Goal: Task Accomplishment & Management: Complete application form

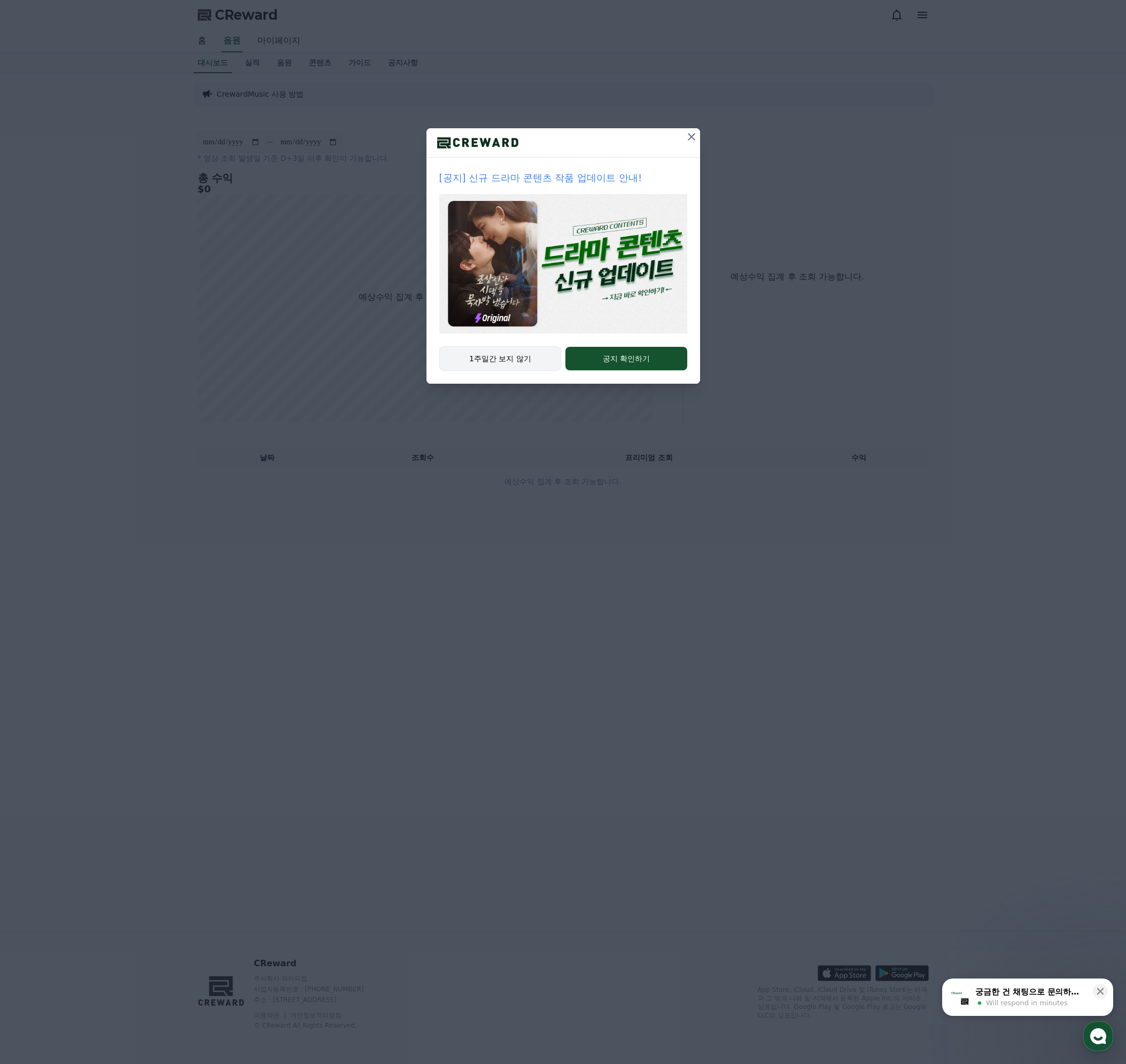
click at [508, 364] on button "1주일간 보지 않기" at bounding box center [500, 359] width 122 height 24
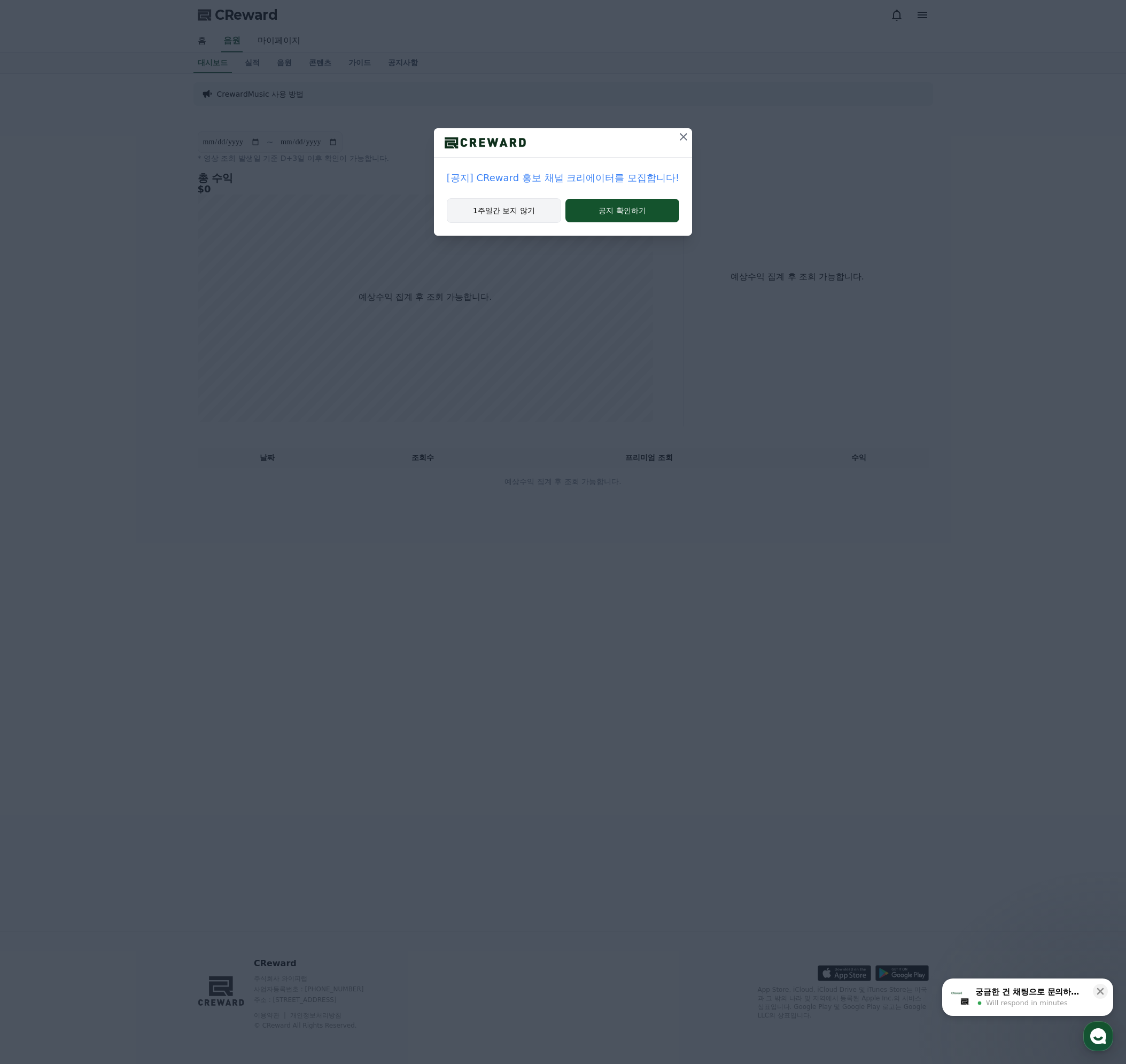
click at [521, 205] on button "1주일간 보지 않기" at bounding box center [504, 211] width 114 height 24
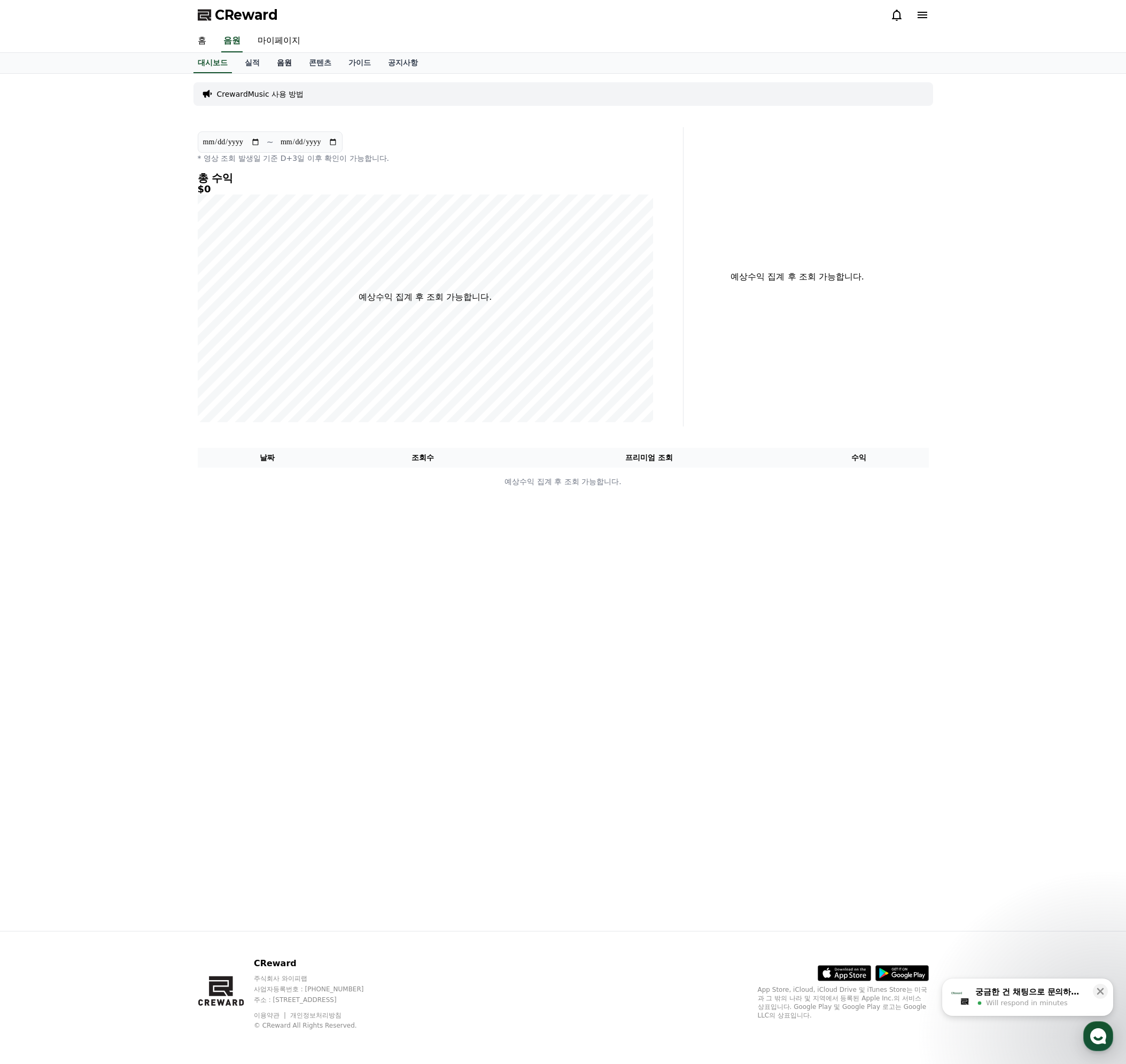
click at [286, 62] on link "음원" at bounding box center [284, 62] width 32 height 20
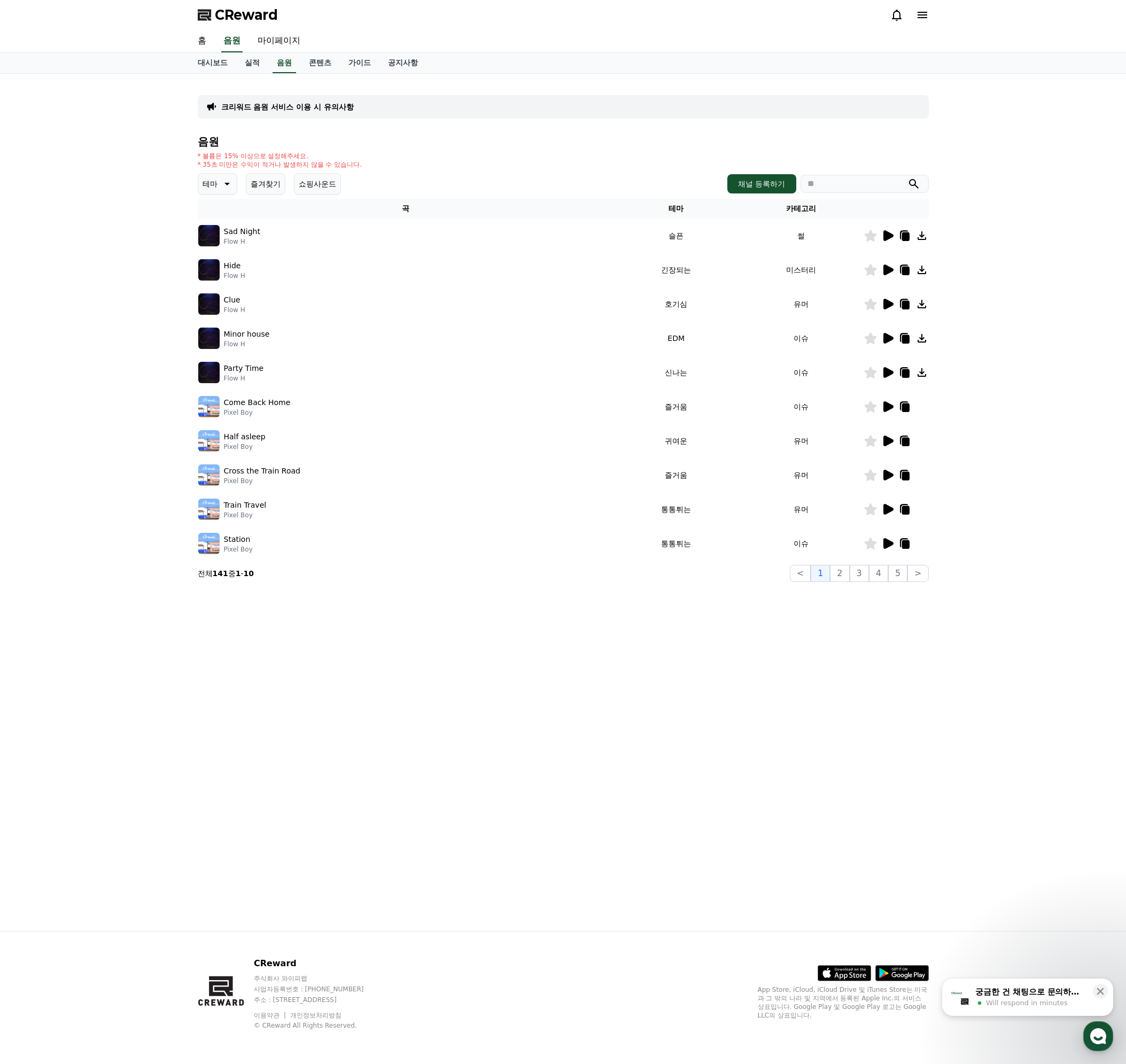
click at [210, 181] on p "테마" at bounding box center [210, 184] width 15 height 15
click at [210, 219] on button "웅장한" at bounding box center [215, 220] width 31 height 23
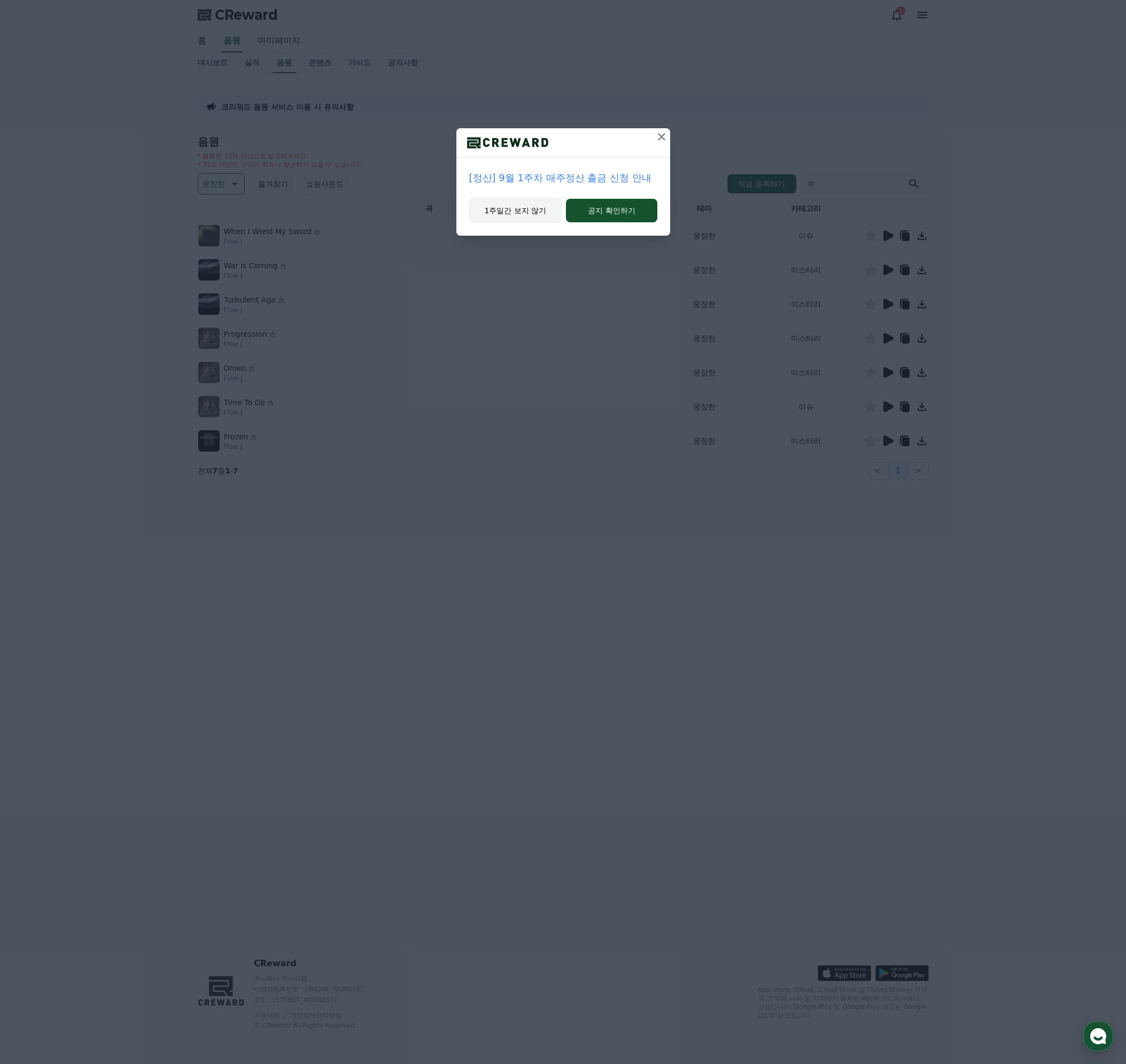
click at [518, 214] on button "1주일간 보지 않기" at bounding box center [515, 211] width 93 height 24
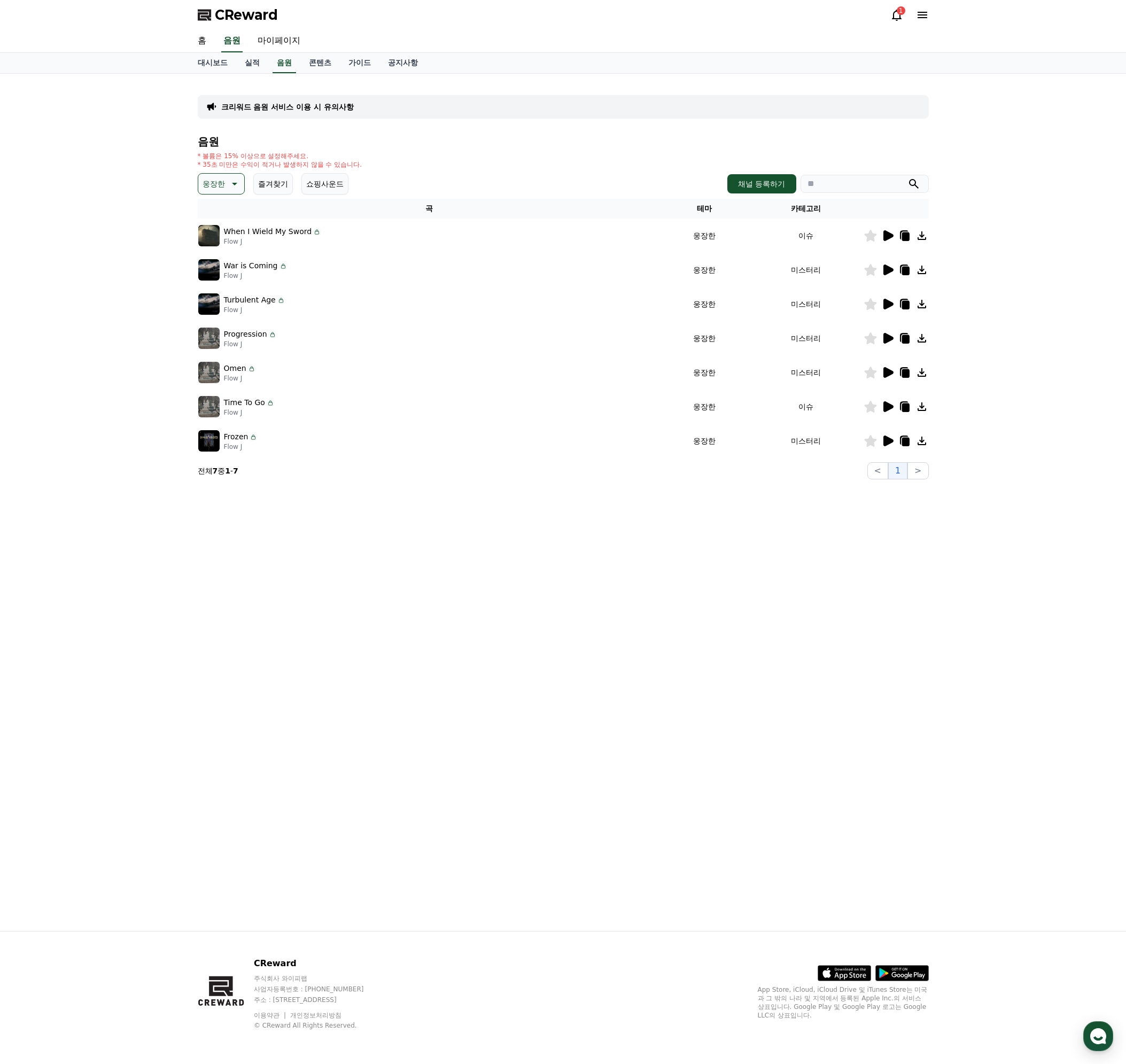
click at [887, 413] on icon at bounding box center [887, 406] width 13 height 13
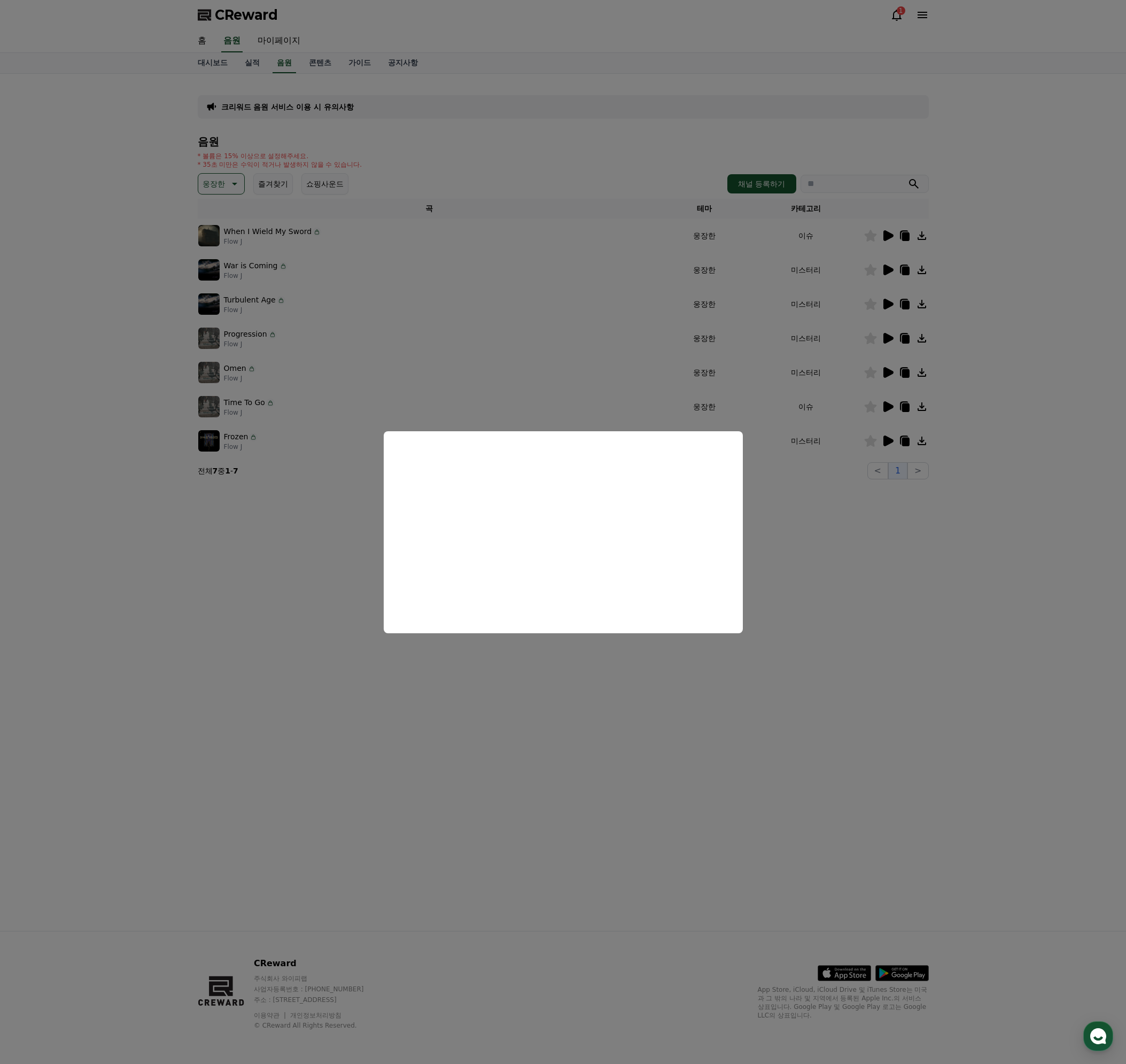
click at [841, 530] on button "close modal" at bounding box center [563, 532] width 1126 height 1064
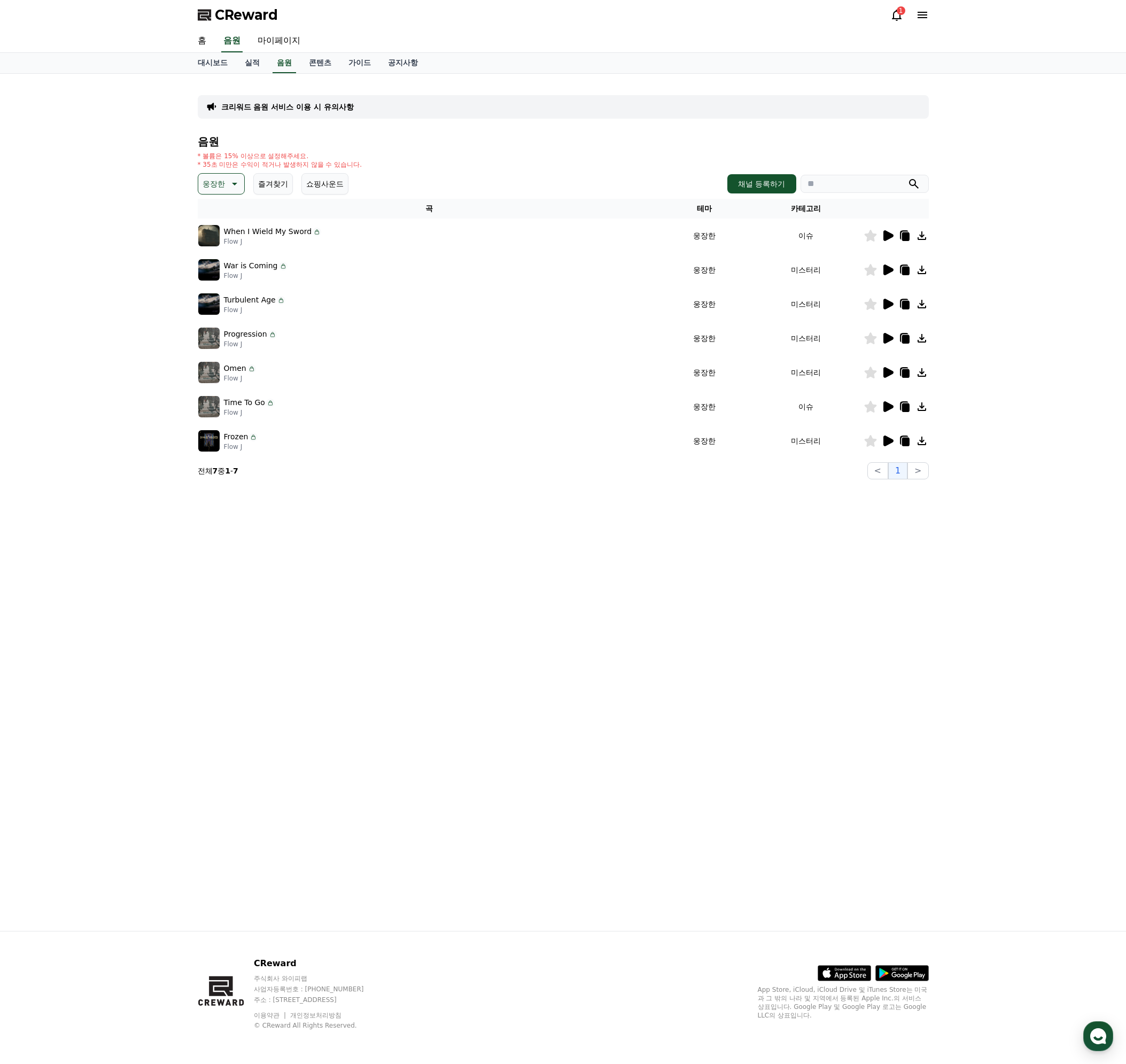
click at [924, 405] on icon at bounding box center [922, 406] width 13 height 13
click at [1044, 28] on div "CReward 1" at bounding box center [563, 15] width 1126 height 30
click at [771, 181] on button "채널 등록하기" at bounding box center [761, 184] width 68 height 19
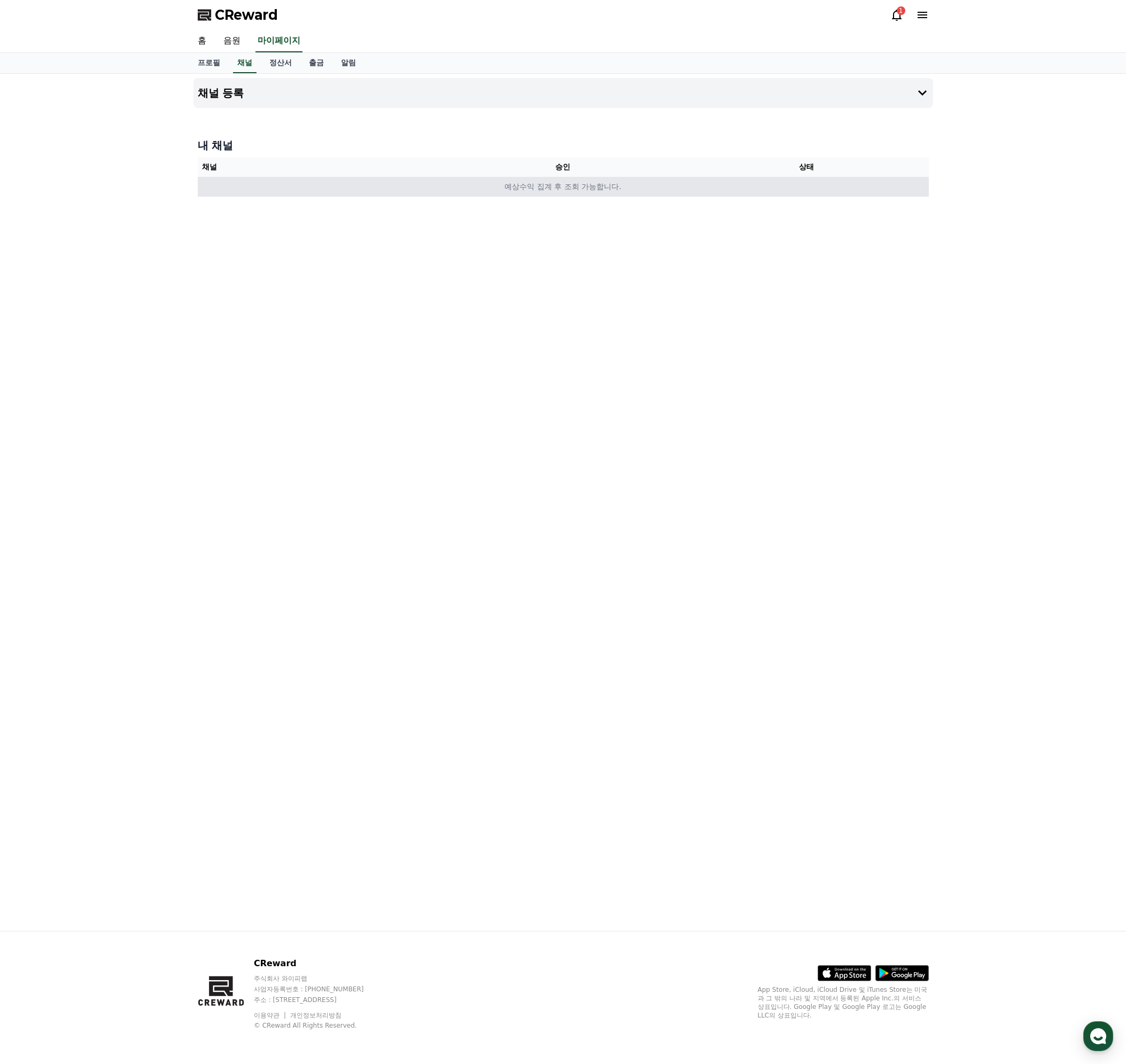
click at [529, 188] on td "예상수익 집계 후 조회 가능합니다." at bounding box center [563, 186] width 731 height 19
click at [224, 94] on h4 "채널 등록" at bounding box center [220, 93] width 46 height 12
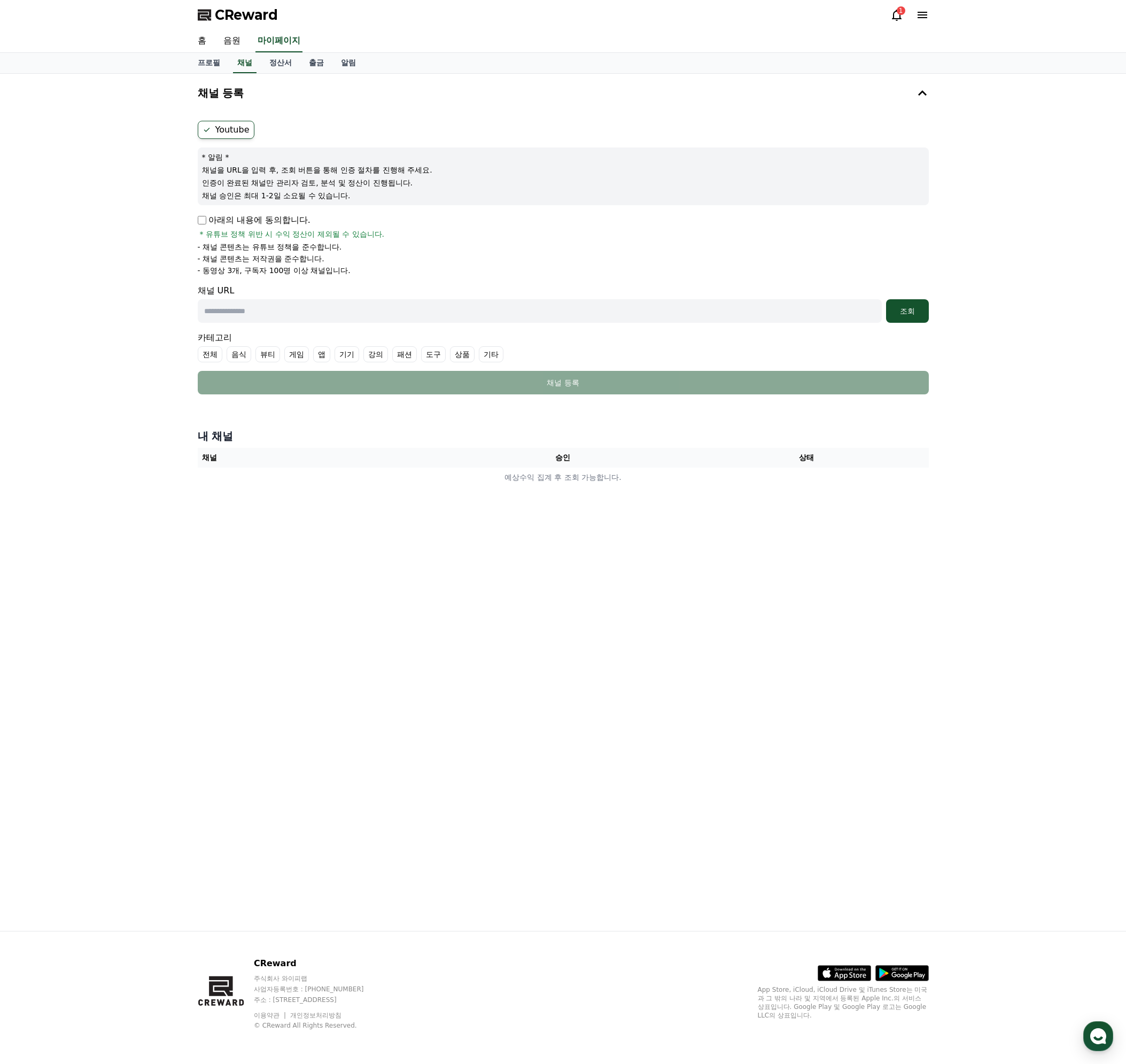
drag, startPoint x: 216, startPoint y: 171, endPoint x: 455, endPoint y: 163, distance: 239.1
click at [455, 163] on div "* 알림 * 채널을 URL을 입력 후, 조회 버튼을 통해 인증 절차를 진행해 주세요. 인증이 완료된 채널만 관리자 검토, 분석 및 정산이 진행…" at bounding box center [563, 176] width 731 height 57
drag, startPoint x: 211, startPoint y: 183, endPoint x: 419, endPoint y: 187, distance: 208.0
click at [419, 187] on p "인증이 완료된 채널만 관리자 검토, 분석 및 정산이 진행됩니다." at bounding box center [563, 182] width 722 height 11
drag, startPoint x: 210, startPoint y: 196, endPoint x: 352, endPoint y: 201, distance: 142.1
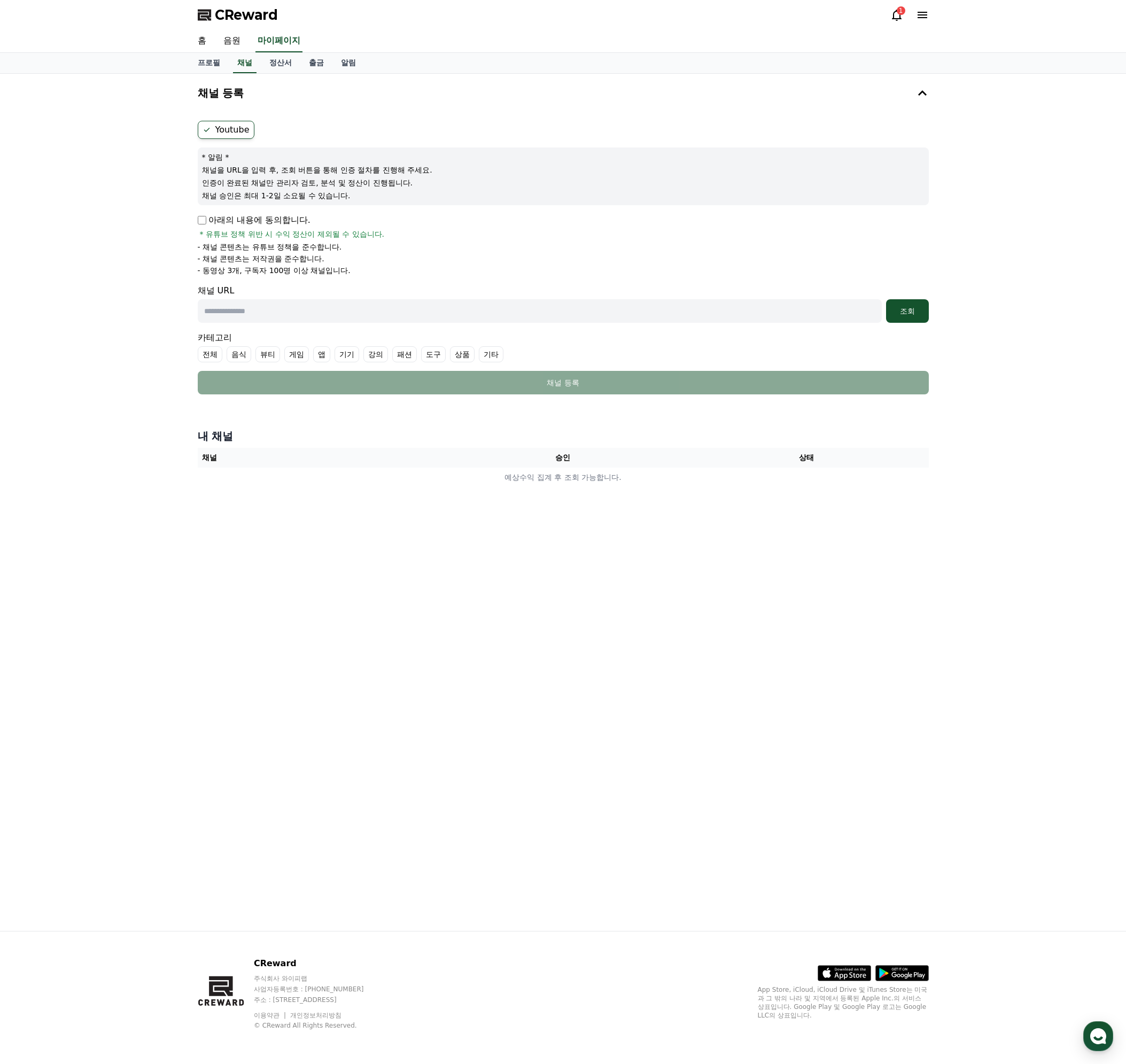
click at [351, 201] on div "* 알림 * 채널을 URL을 입력 후, 조회 버튼을 통해 인증 절차를 진행해 주세요. 인증이 완료된 채널만 관리자 검토, 분석 및 정산이 진행…" at bounding box center [563, 176] width 731 height 57
click at [352, 201] on div "* 알림 * 채널을 URL을 입력 후, 조회 버튼을 통해 인증 절차를 진행해 주세요. 인증이 완료된 채널만 관리자 검토, 분석 및 정산이 진행…" at bounding box center [563, 176] width 731 height 57
click at [333, 315] on input "text" at bounding box center [539, 311] width 684 height 23
click at [894, 16] on icon at bounding box center [897, 15] width 13 height 13
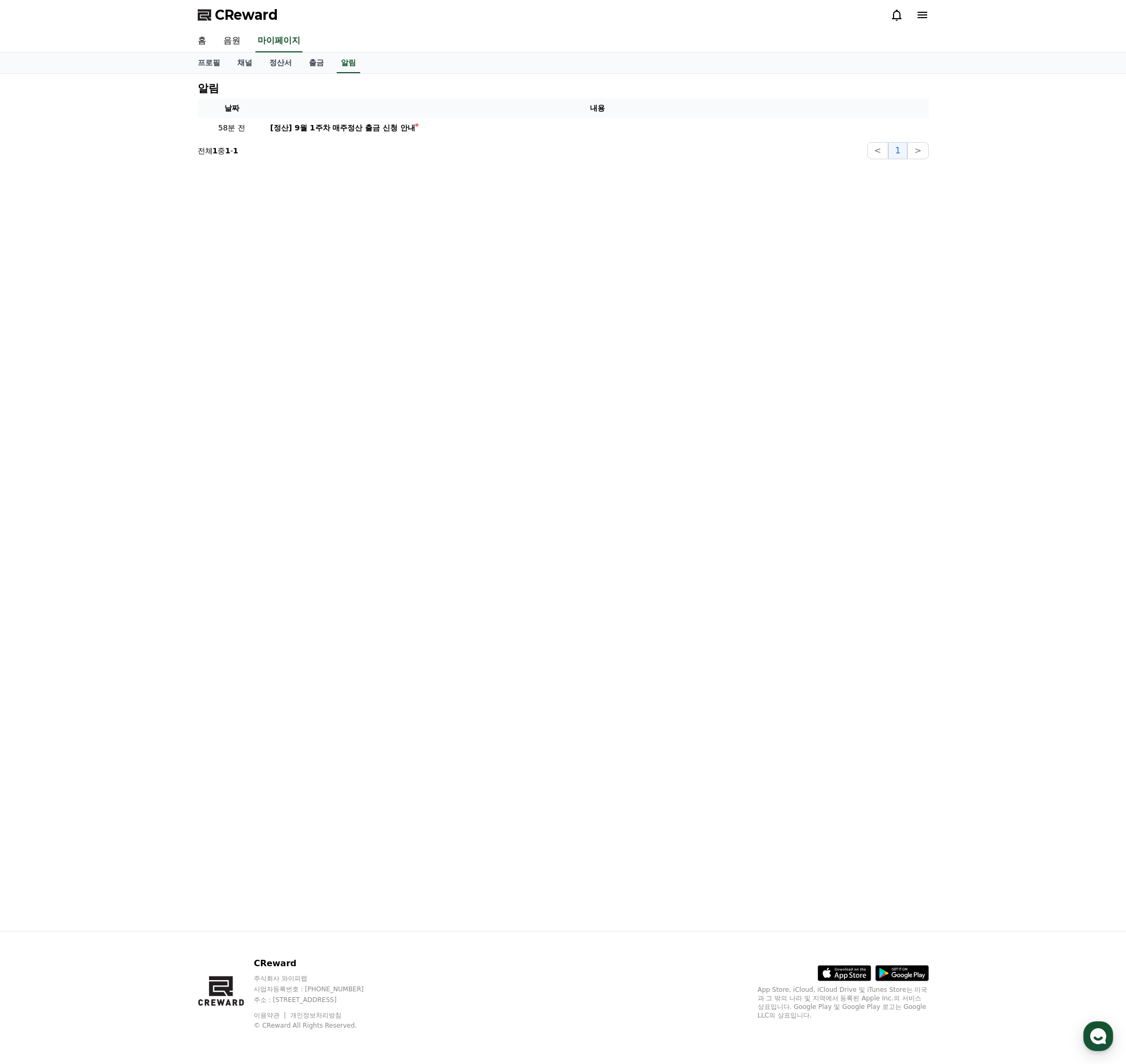
click at [894, 16] on icon at bounding box center [897, 15] width 13 height 13
click at [894, 15] on icon at bounding box center [897, 15] width 13 height 13
click at [231, 40] on link "음원" at bounding box center [232, 41] width 34 height 23
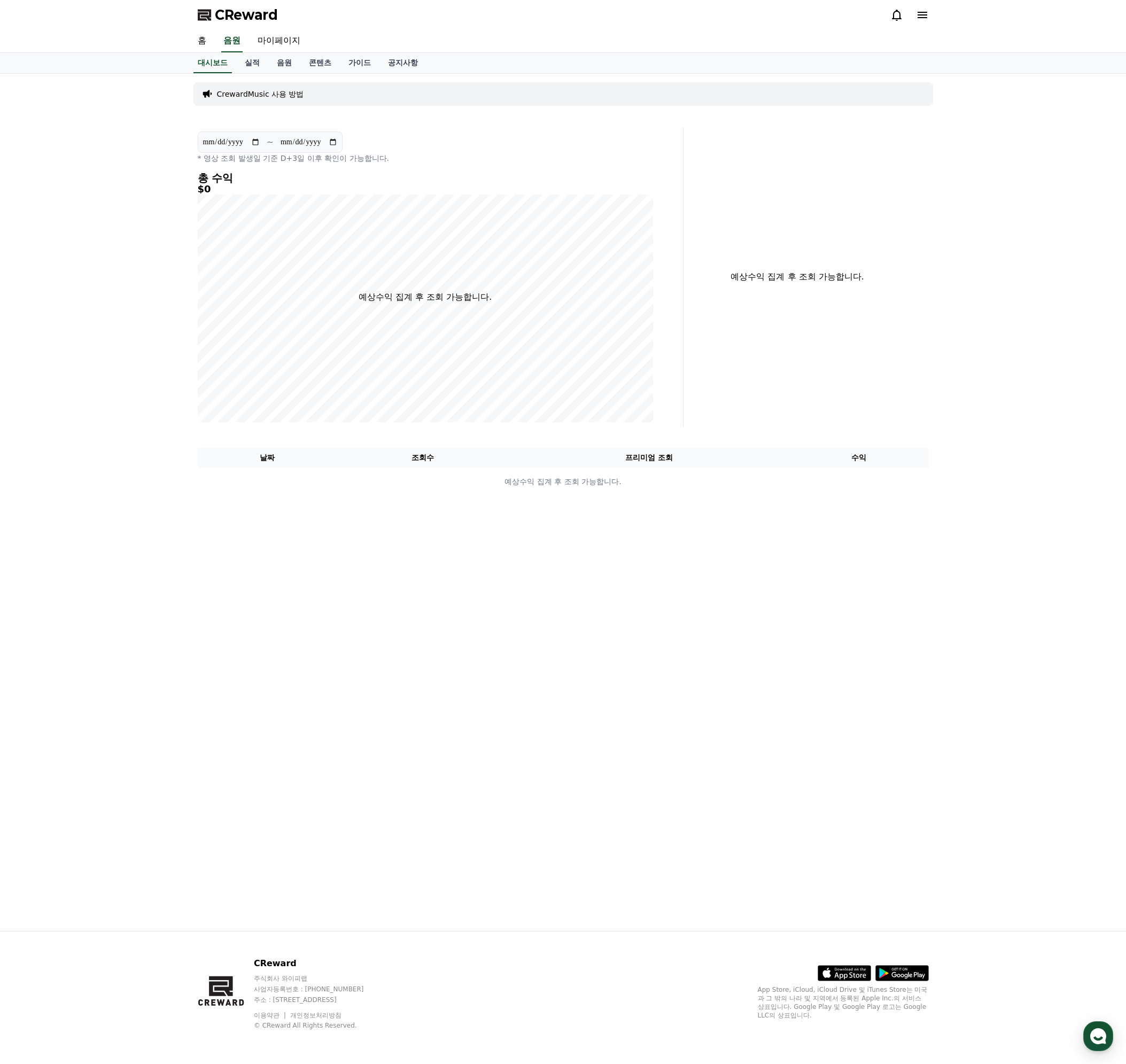
drag, startPoint x: 328, startPoint y: 119, endPoint x: 419, endPoint y: 107, distance: 91.8
click at [328, 118] on div "**********" at bounding box center [563, 502] width 748 height 858
click at [280, 63] on link "음원" at bounding box center [284, 62] width 32 height 20
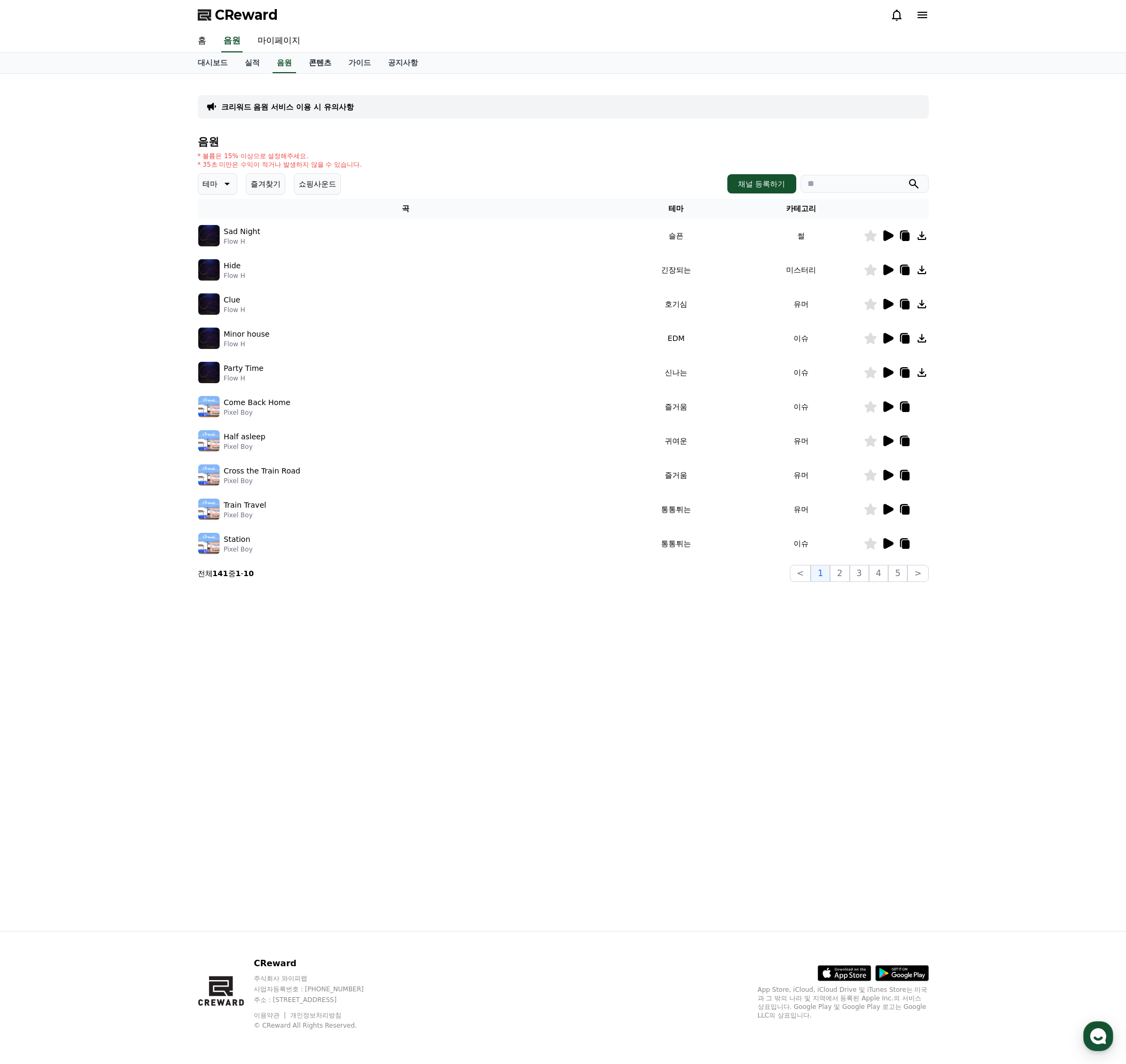
click at [317, 61] on link "콘텐츠" at bounding box center [320, 62] width 40 height 20
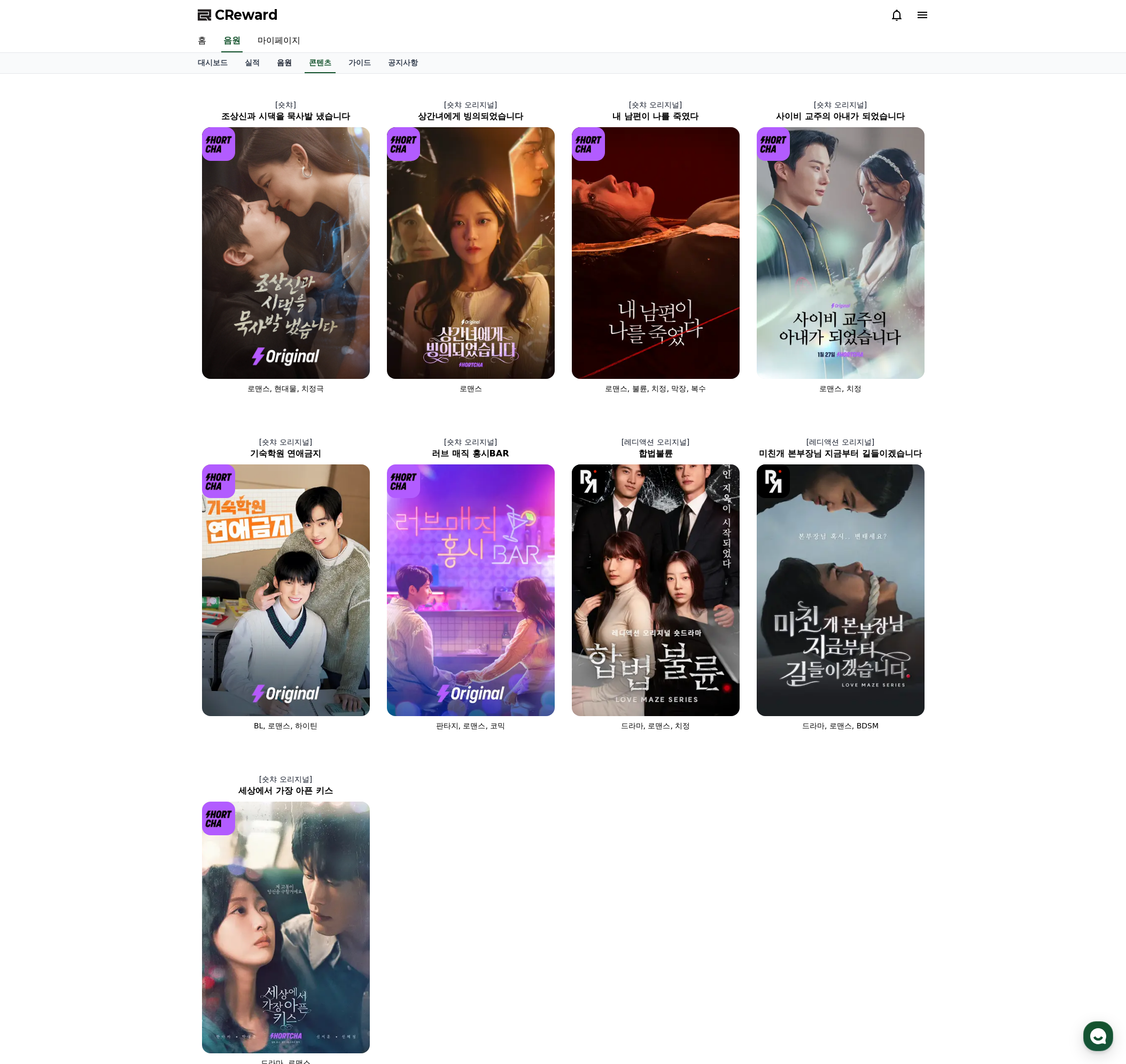
click at [285, 59] on link "음원" at bounding box center [284, 62] width 32 height 20
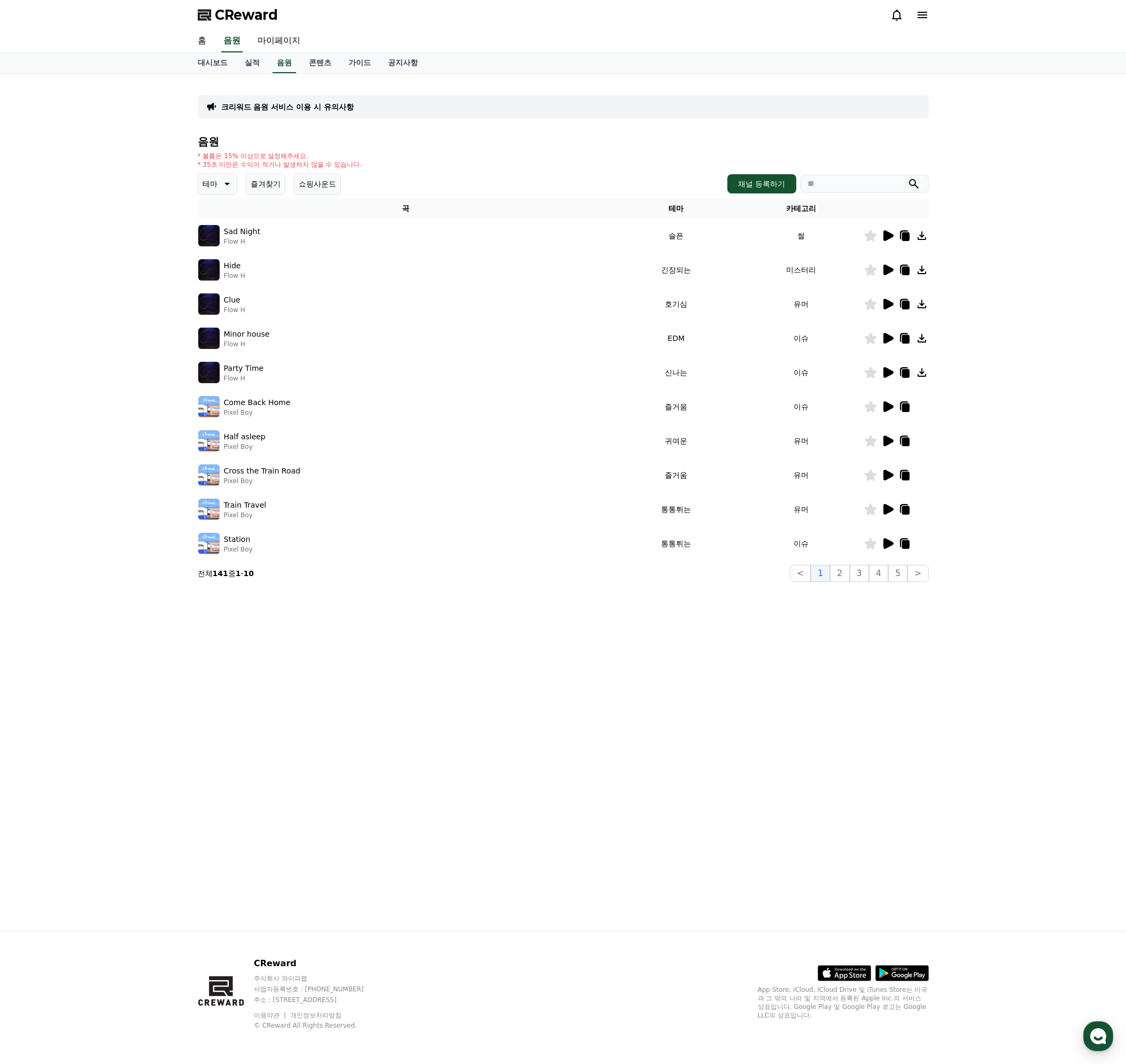
click at [890, 16] on icon at bounding box center [897, 15] width 13 height 13
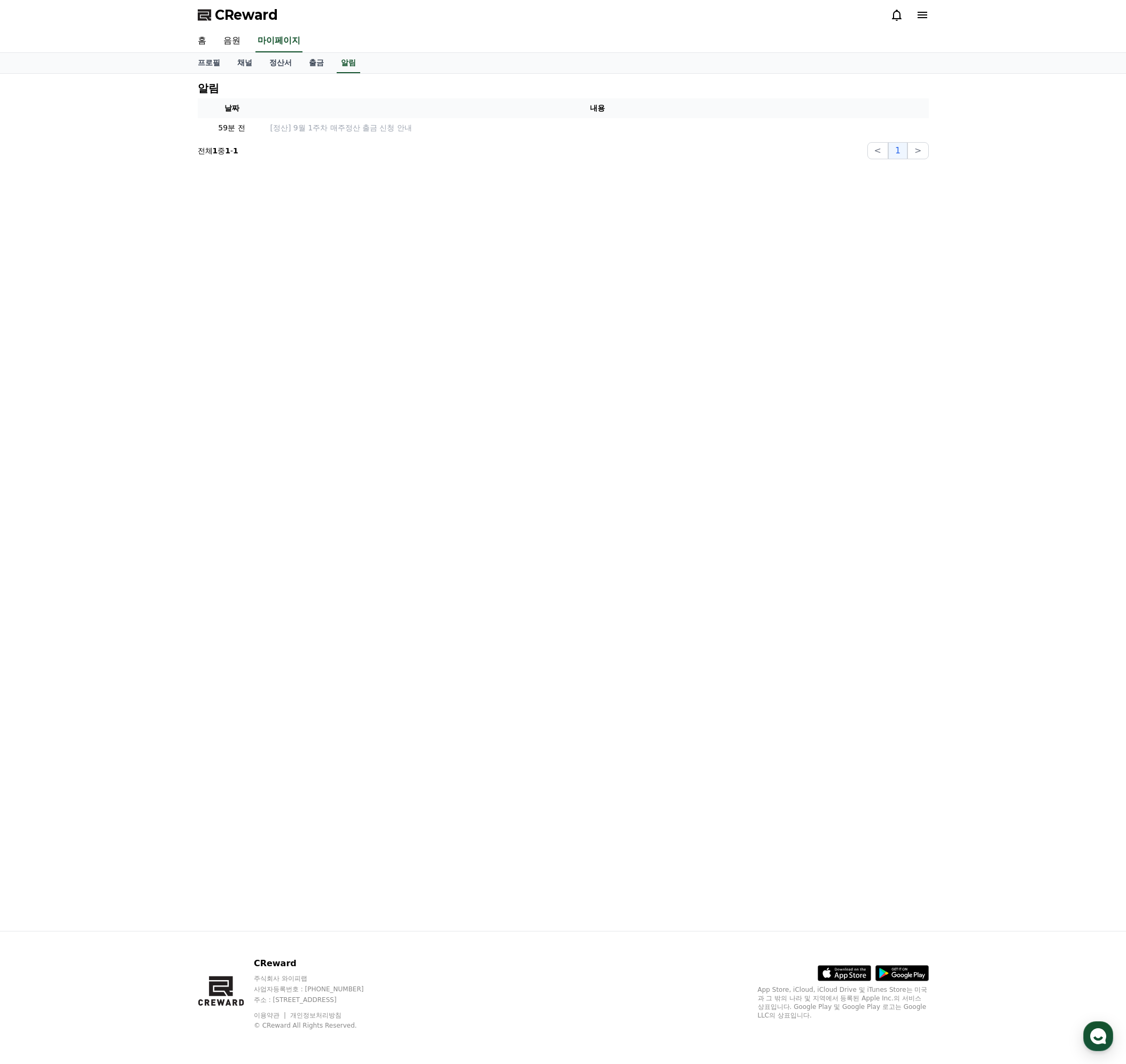
click at [894, 16] on icon at bounding box center [897, 15] width 13 height 13
click at [916, 15] on icon at bounding box center [922, 15] width 13 height 13
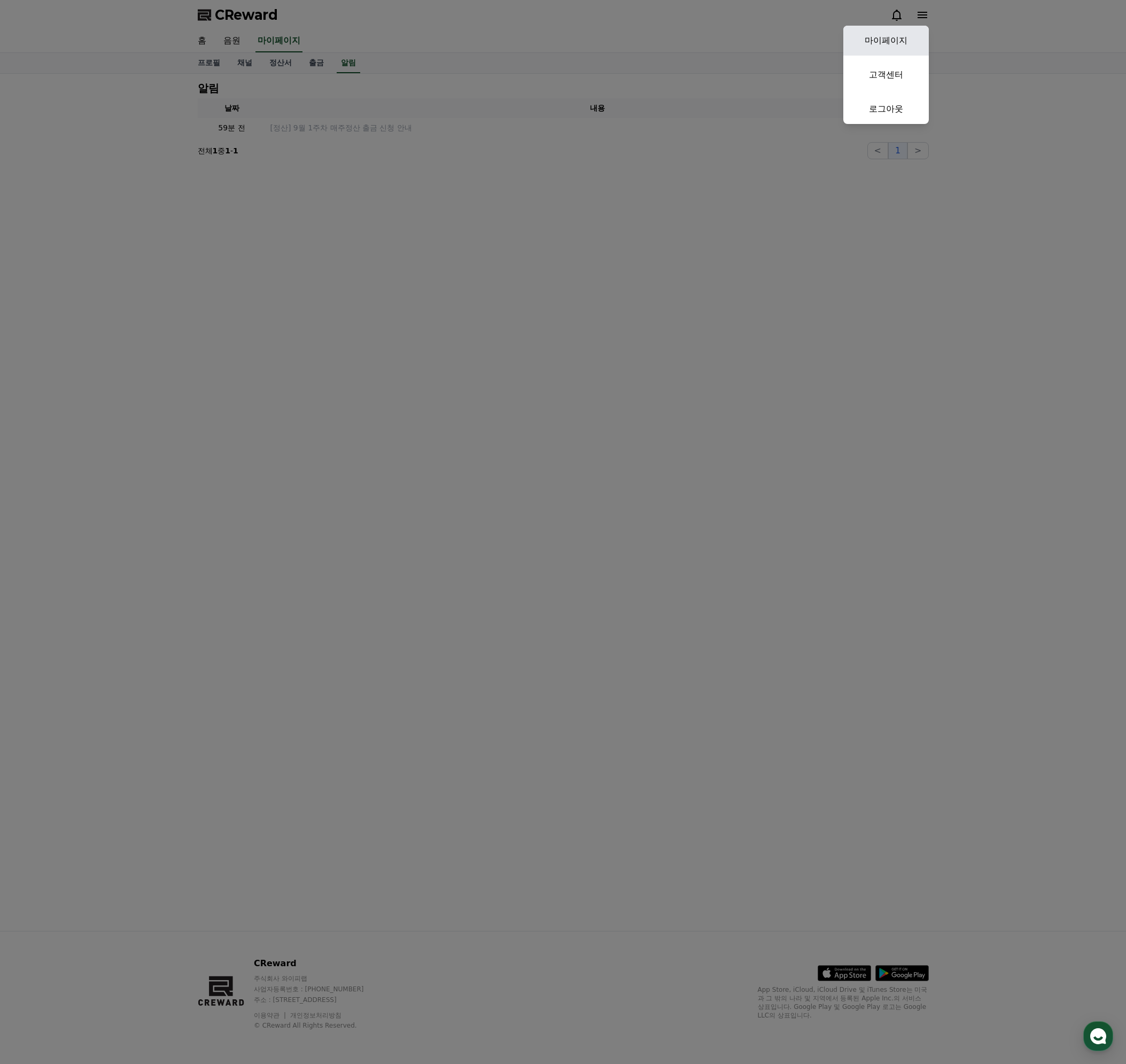
click at [901, 41] on link "마이페이지" at bounding box center [886, 40] width 86 height 30
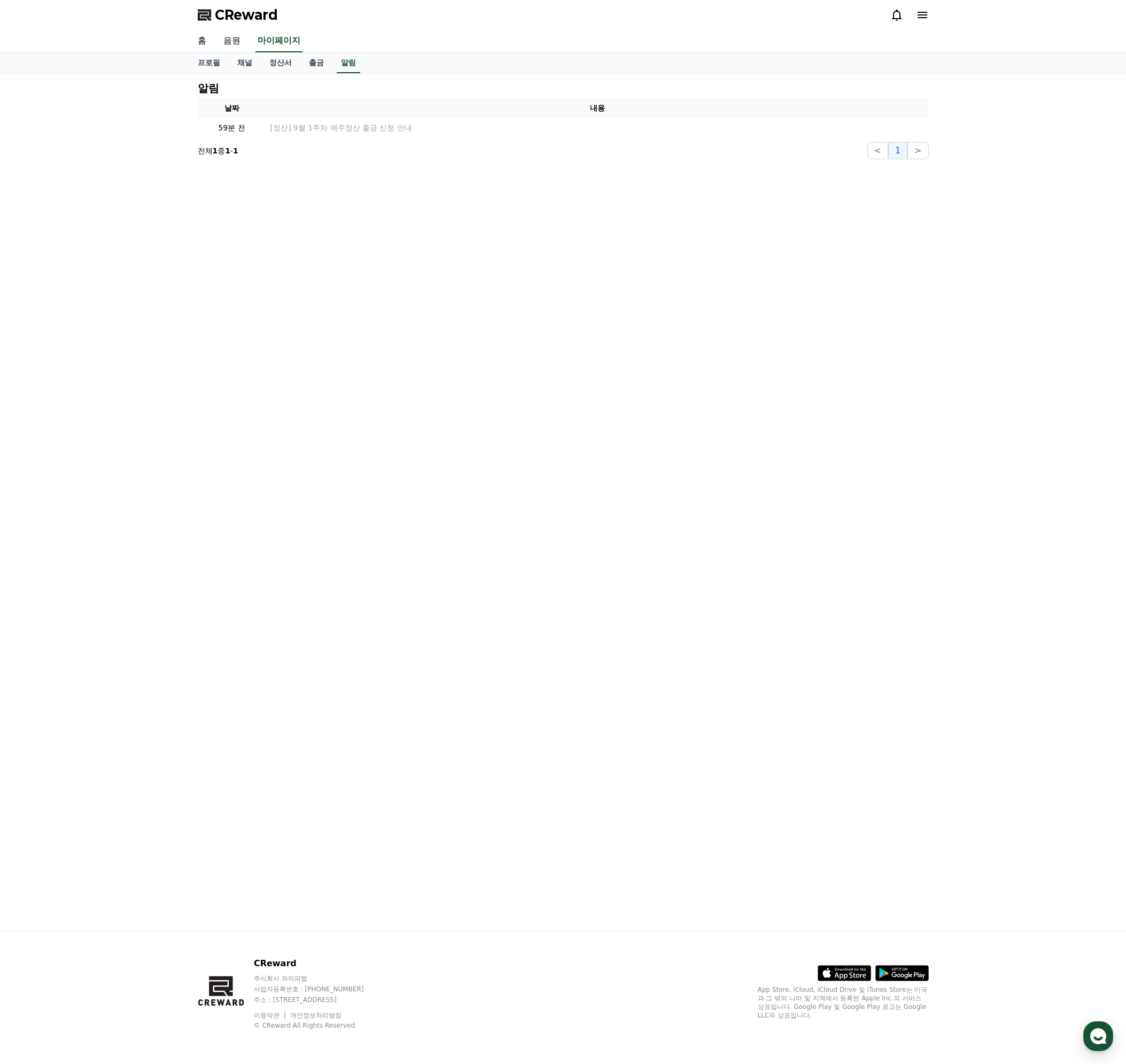
select select "**********"
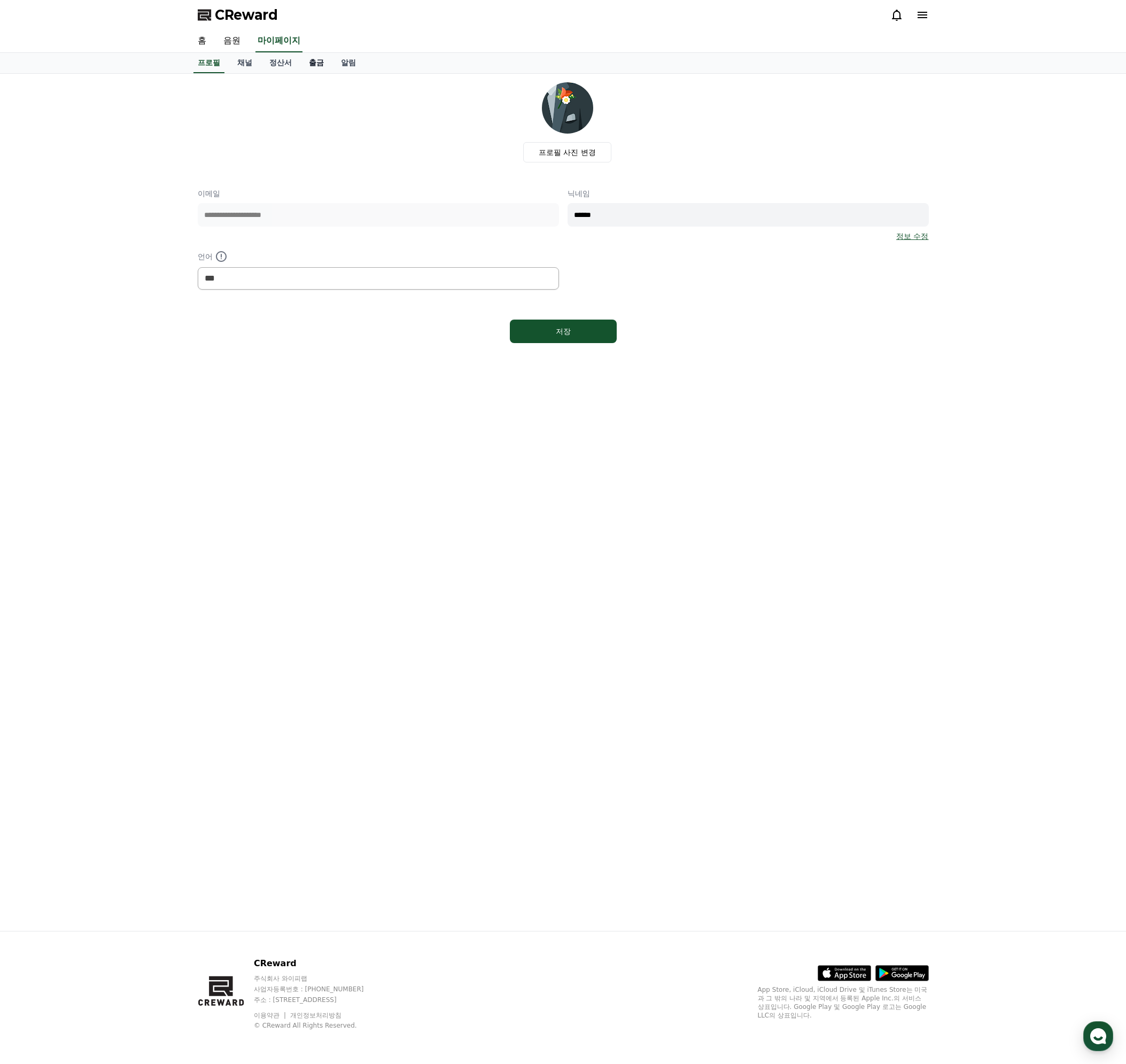
click at [317, 64] on link "출금" at bounding box center [317, 62] width 32 height 20
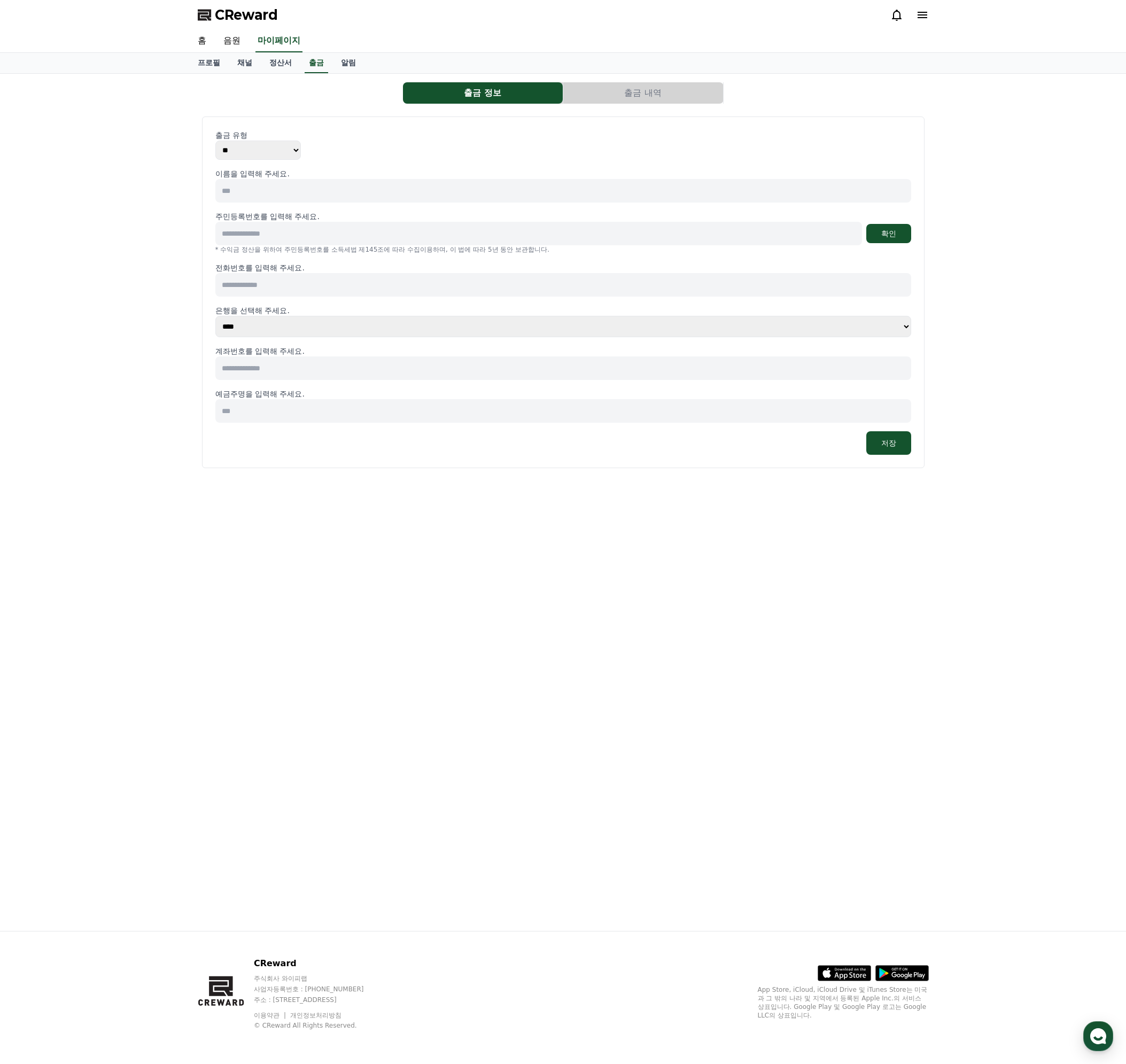
drag, startPoint x: 342, startPoint y: 62, endPoint x: 258, endPoint y: 106, distance: 94.8
click at [258, 106] on div "출금 정보 출금 내역 출금 유형 ** *** 이름을 입력해 주세요. 주민등록번호를 입력해 주세요. 확인 * 수익금 정산을 위하여 주민등록번호를…" at bounding box center [563, 277] width 739 height 398
click at [262, 194] on input at bounding box center [563, 190] width 695 height 23
type input "*"
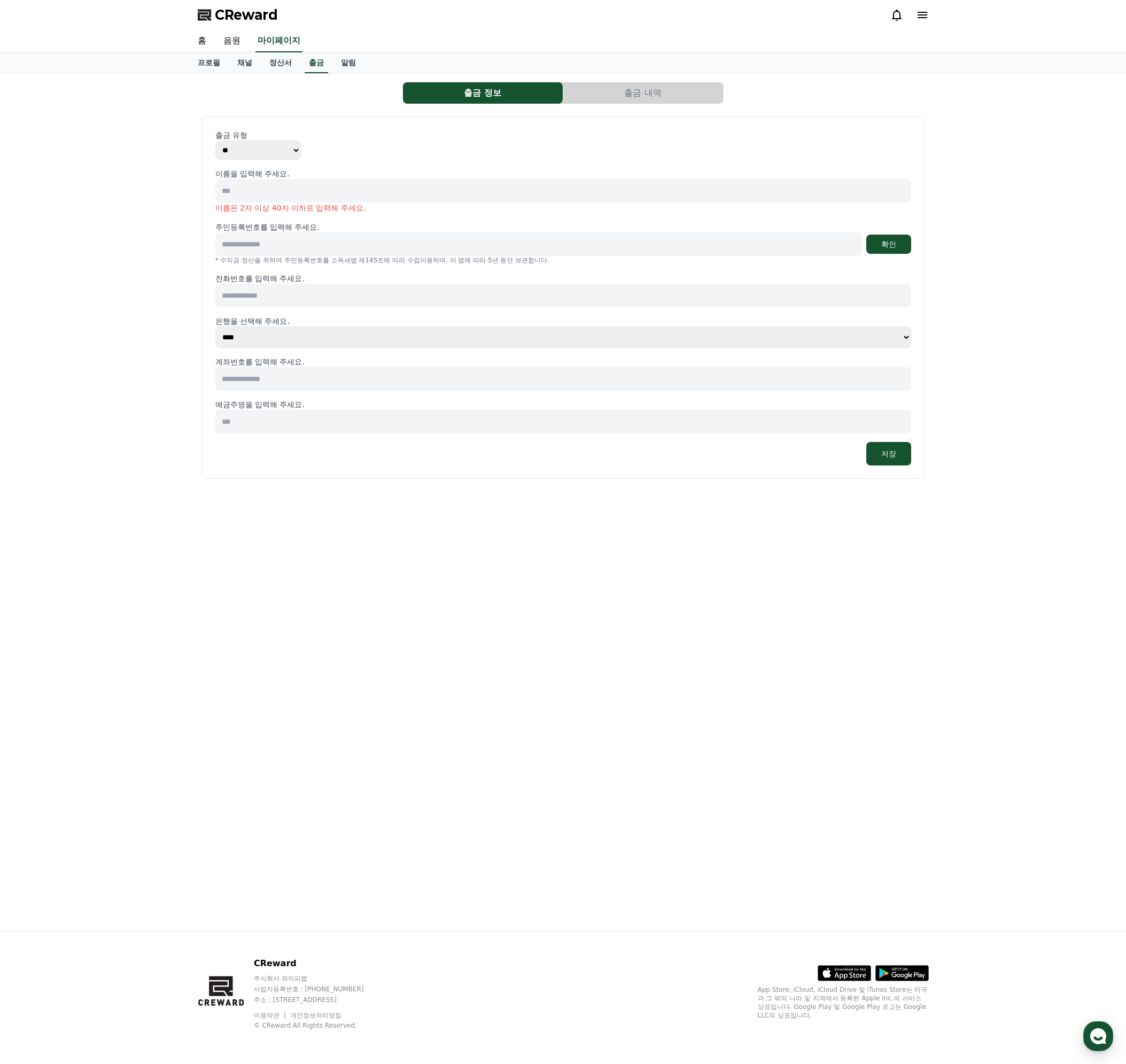
click at [456, 146] on div "출금 유형 ** ***" at bounding box center [563, 144] width 695 height 30
click at [275, 61] on link "정산서" at bounding box center [280, 62] width 40 height 20
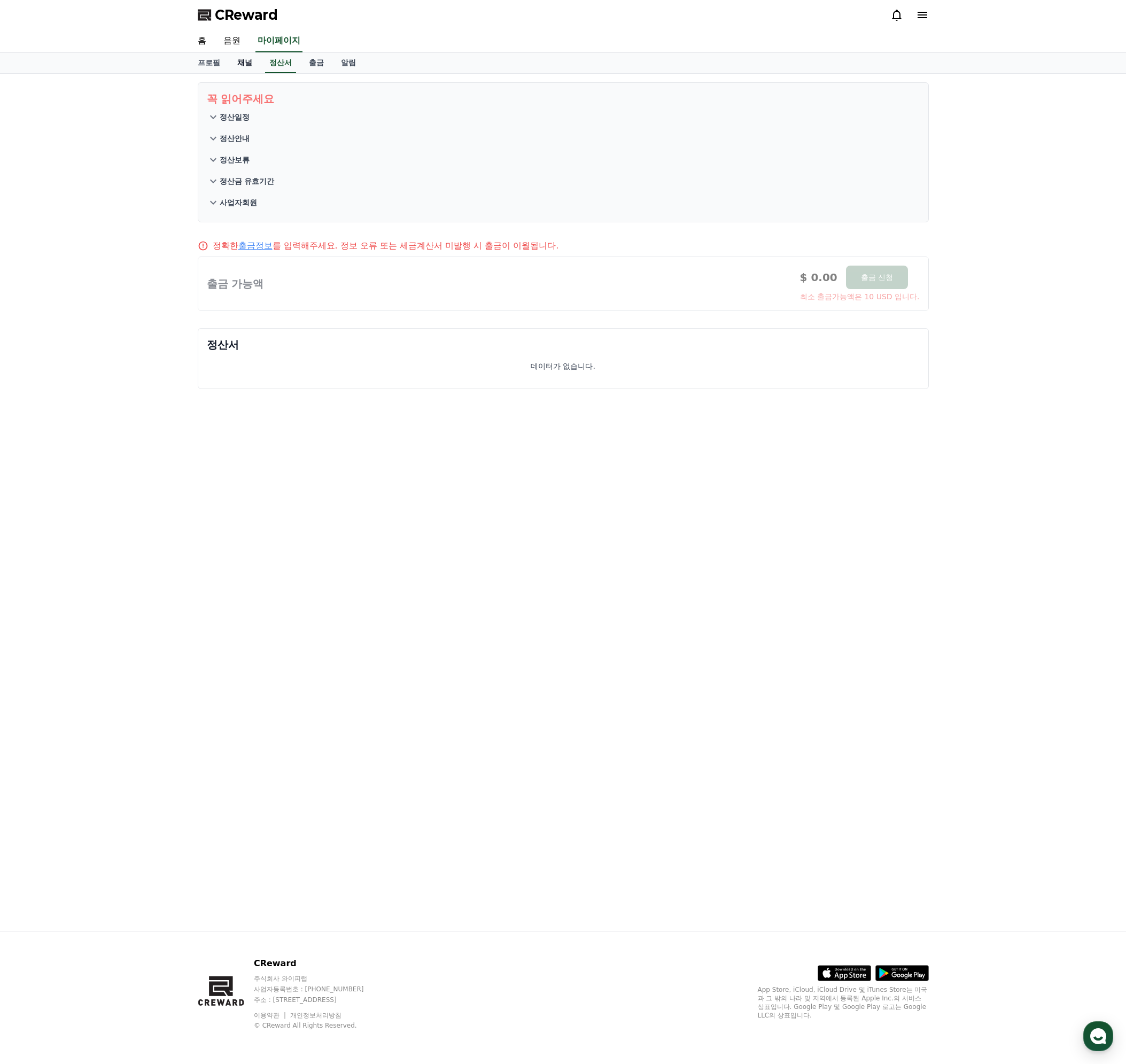
click at [244, 64] on link "채널" at bounding box center [244, 62] width 32 height 20
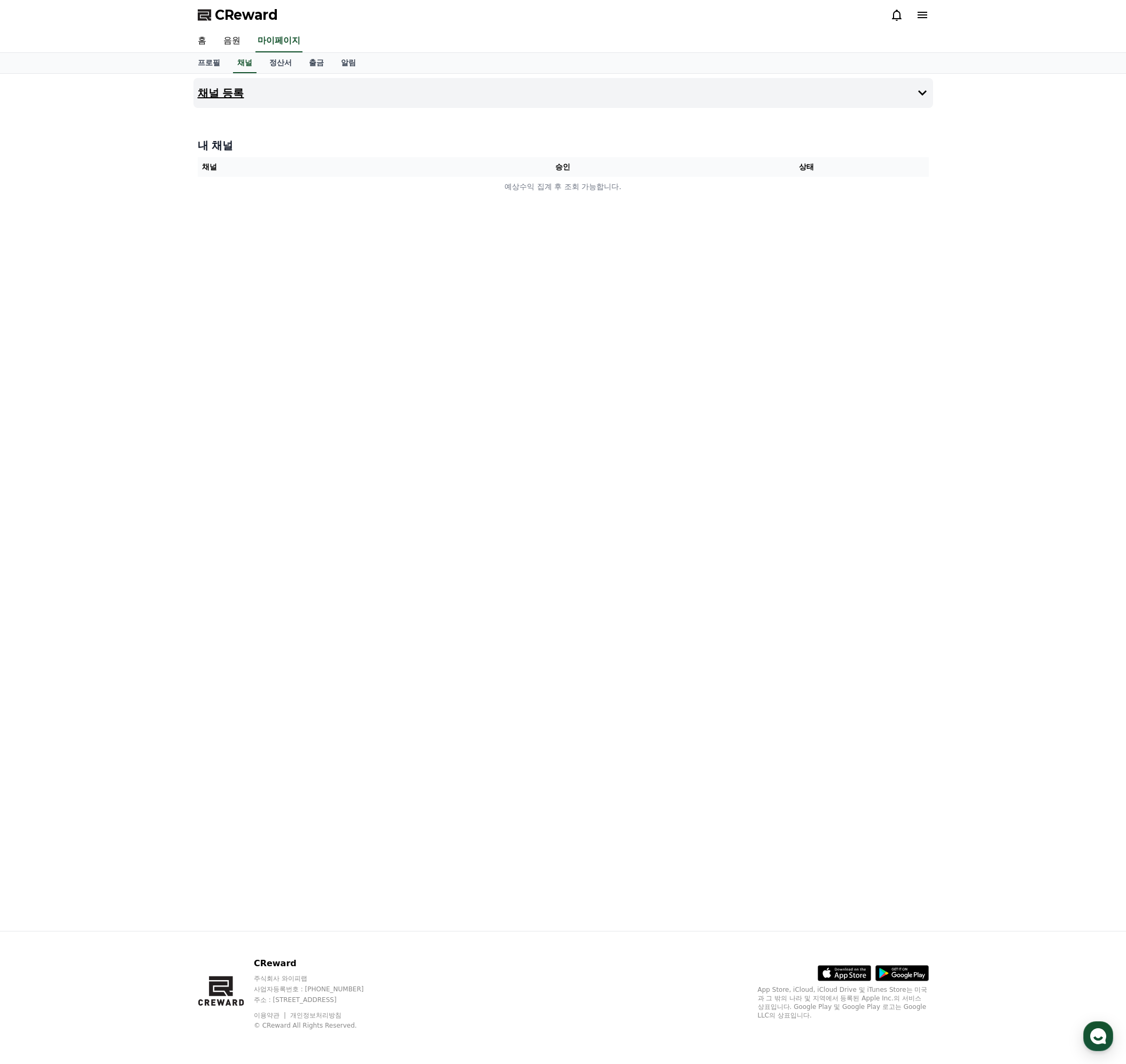
click at [235, 89] on h4 "채널 등록" at bounding box center [220, 93] width 46 height 12
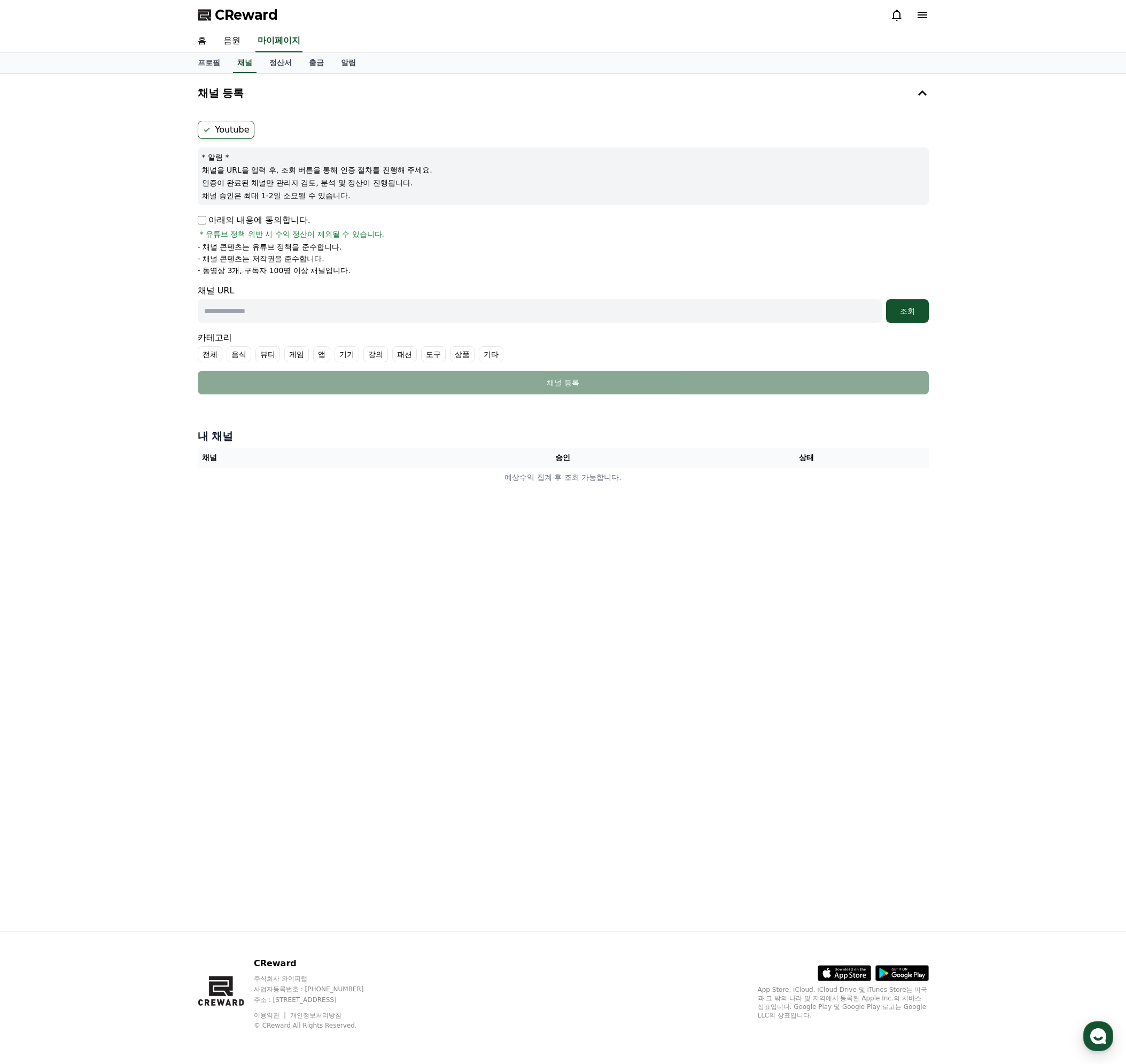
click at [230, 131] on label "Youtube" at bounding box center [226, 130] width 57 height 18
click at [285, 131] on ul "Youtube" at bounding box center [563, 130] width 731 height 18
click at [232, 221] on p "아래의 내용에 동의합니다." at bounding box center [253, 220] width 113 height 13
click at [198, 224] on p "아래의 내용에 동의합니다." at bounding box center [253, 220] width 113 height 13
click at [265, 326] on form "Youtube * 알림 * 채널을 URL을 입력 후, 조회 버튼을 통해 인증 절차를 진행해 주세요. 인증이 완료된 채널만 관리자 검토, 분석 …" at bounding box center [563, 257] width 731 height 274
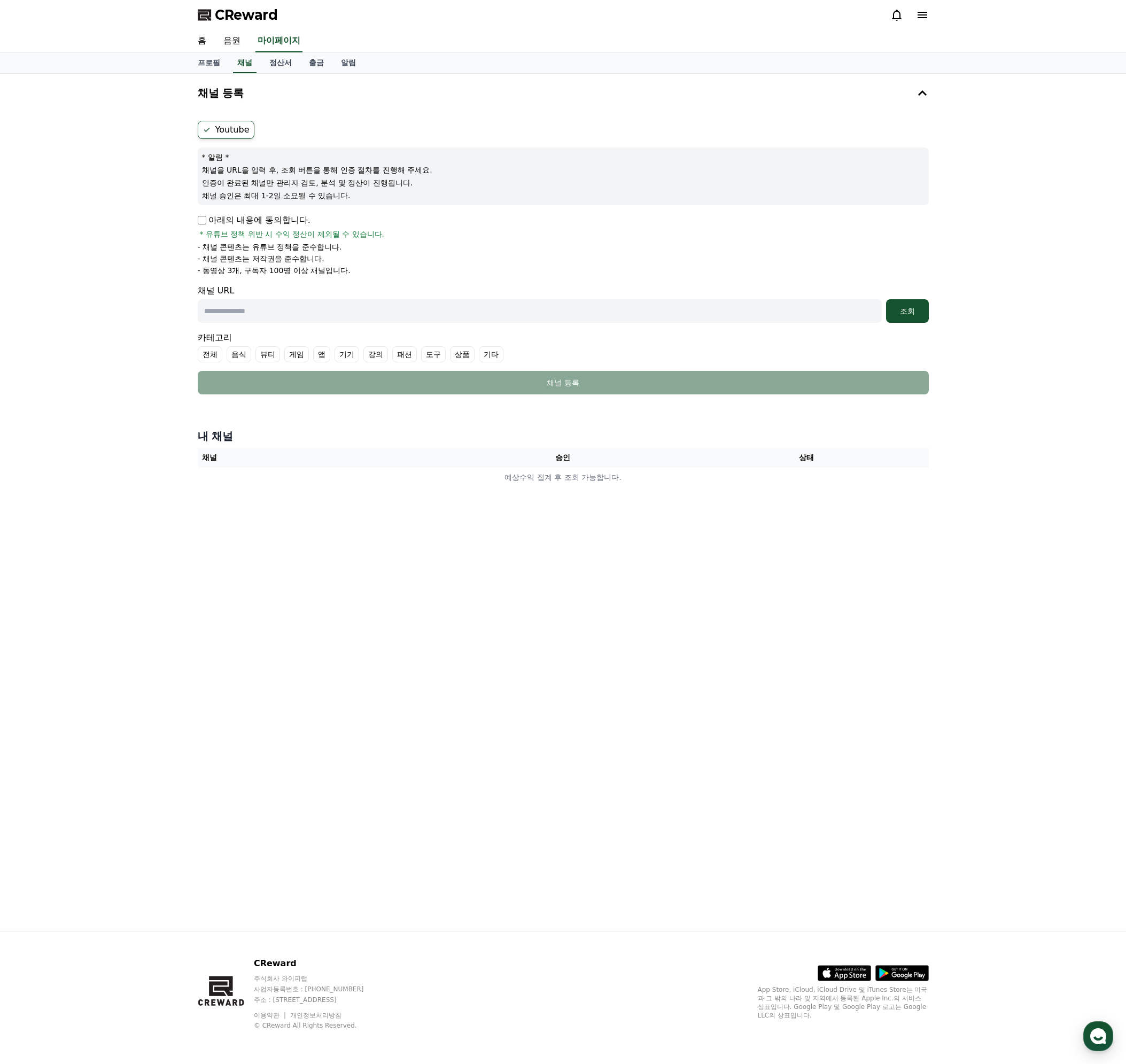
click at [270, 317] on input "text" at bounding box center [539, 311] width 684 height 23
paste input "**********"
type input "**********"
click at [886, 300] on button "조회" at bounding box center [907, 311] width 43 height 23
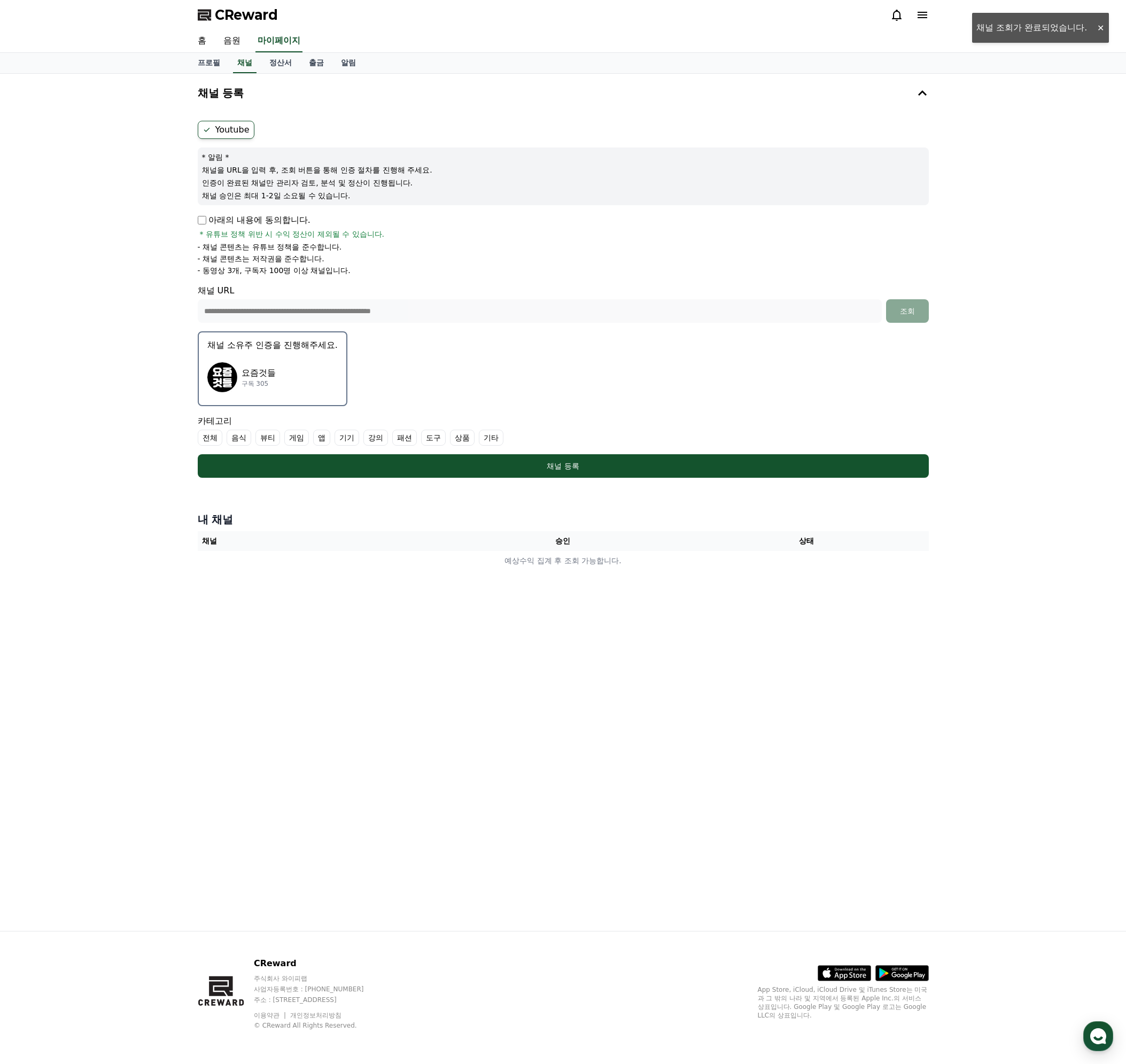
click at [226, 378] on img "button" at bounding box center [222, 377] width 30 height 30
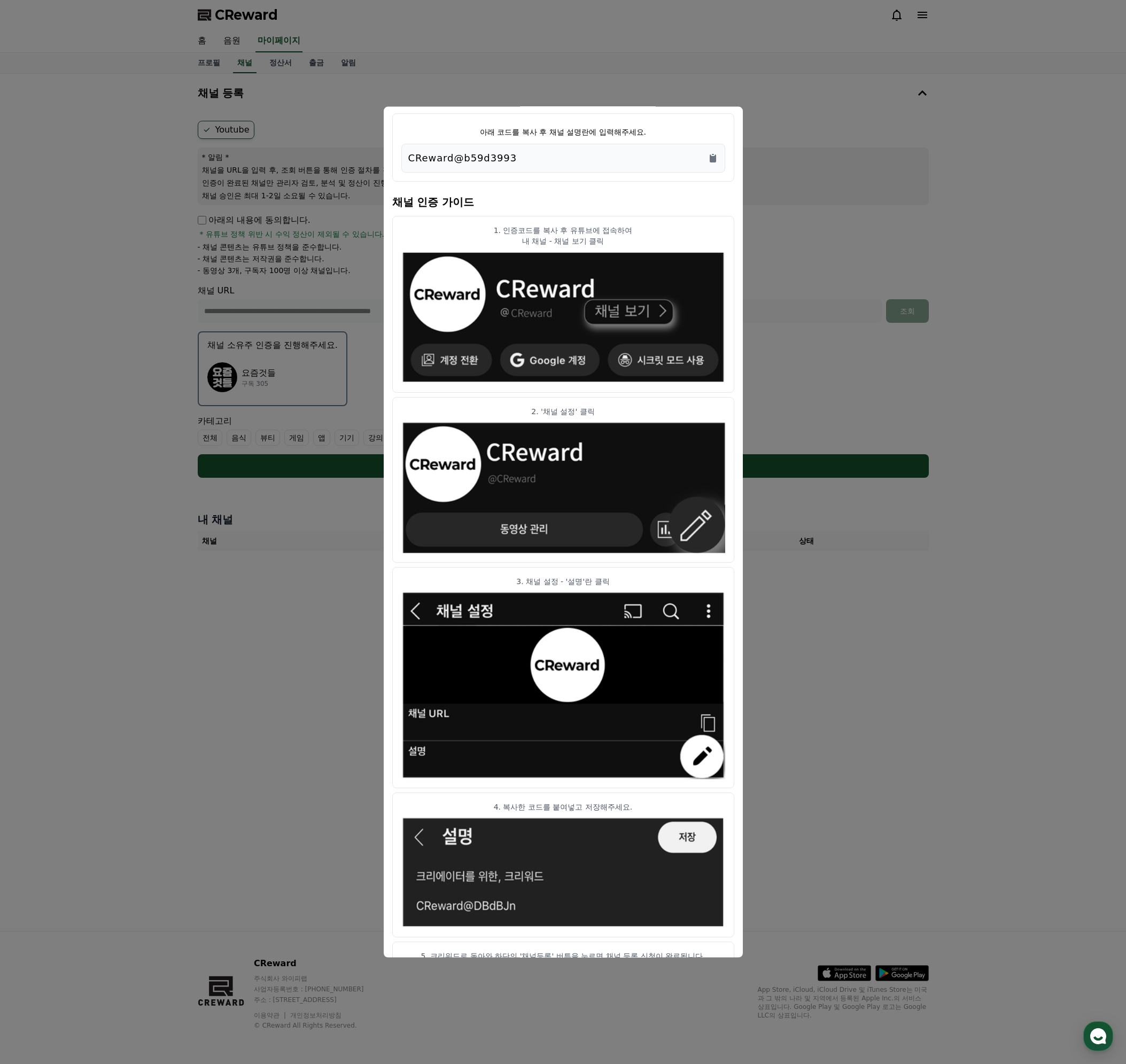
scroll to position [71, 0]
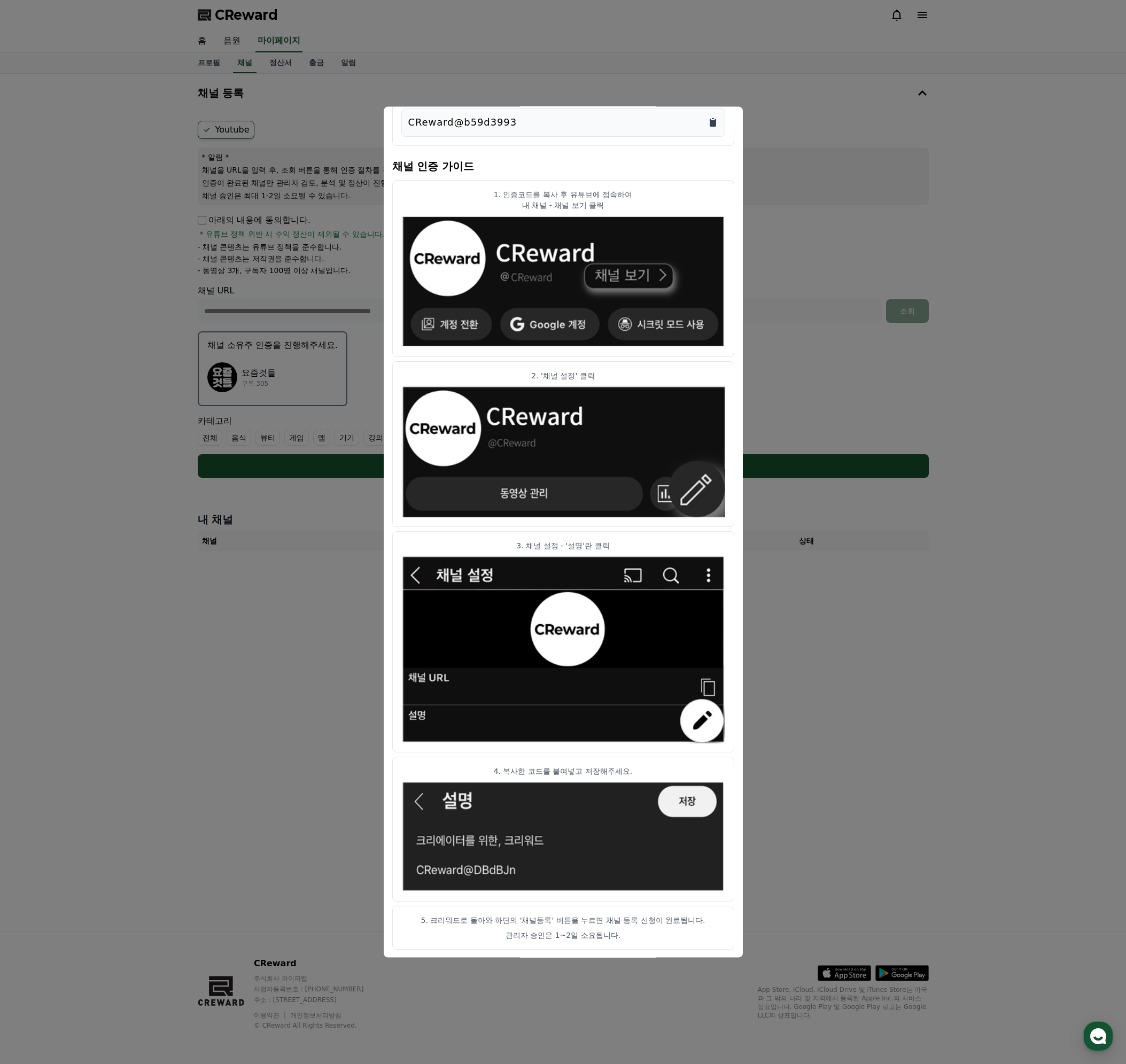
click at [714, 121] on icon "Copy to clipboard" at bounding box center [712, 122] width 6 height 8
click at [689, 185] on article "1. 인증코드를 복사 후 유튜브에 접속하여 내 채널 - 채널 보기 클릭" at bounding box center [563, 268] width 342 height 177
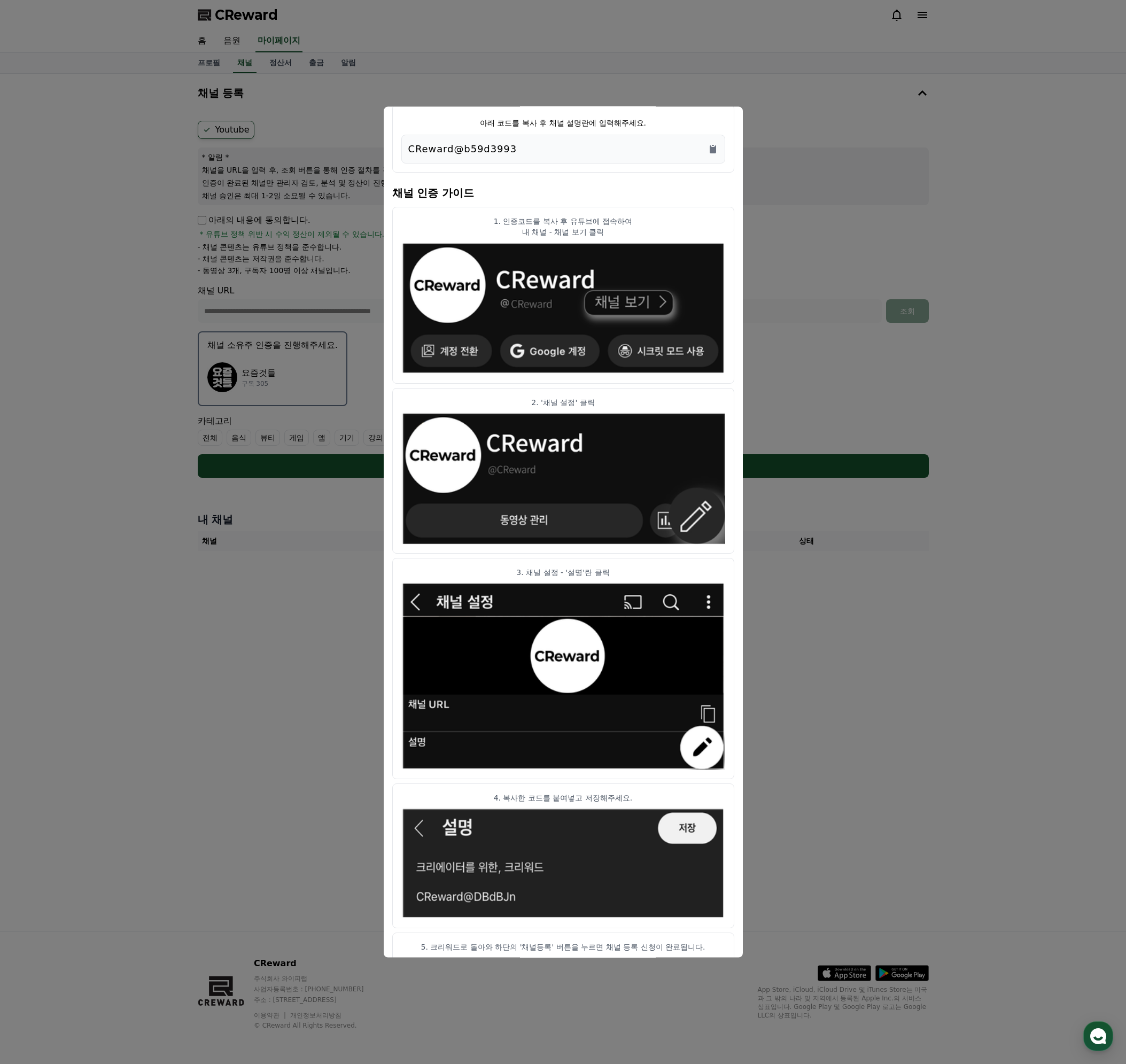
scroll to position [0, 0]
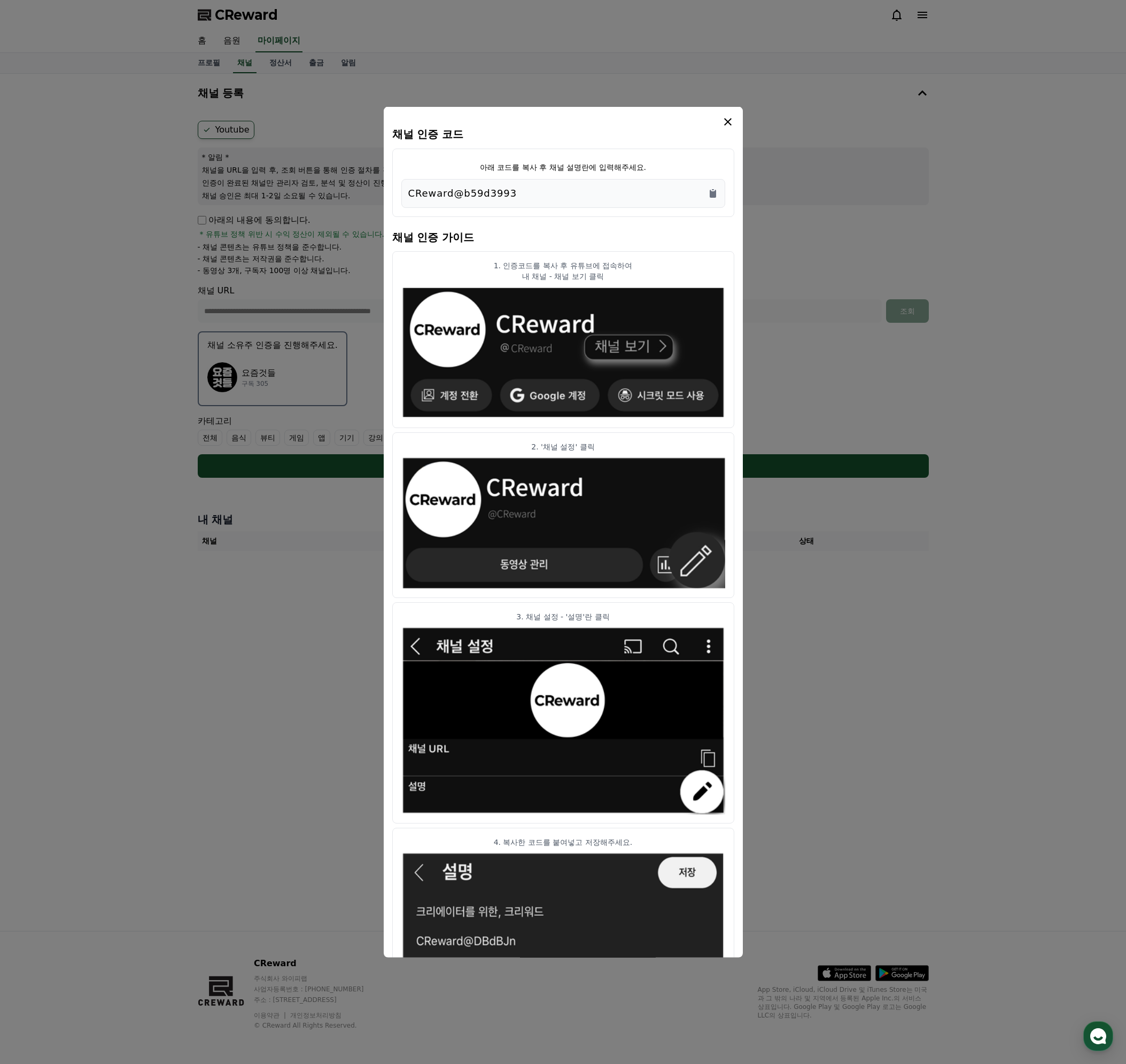
click at [727, 126] on icon "modal" at bounding box center [728, 121] width 13 height 13
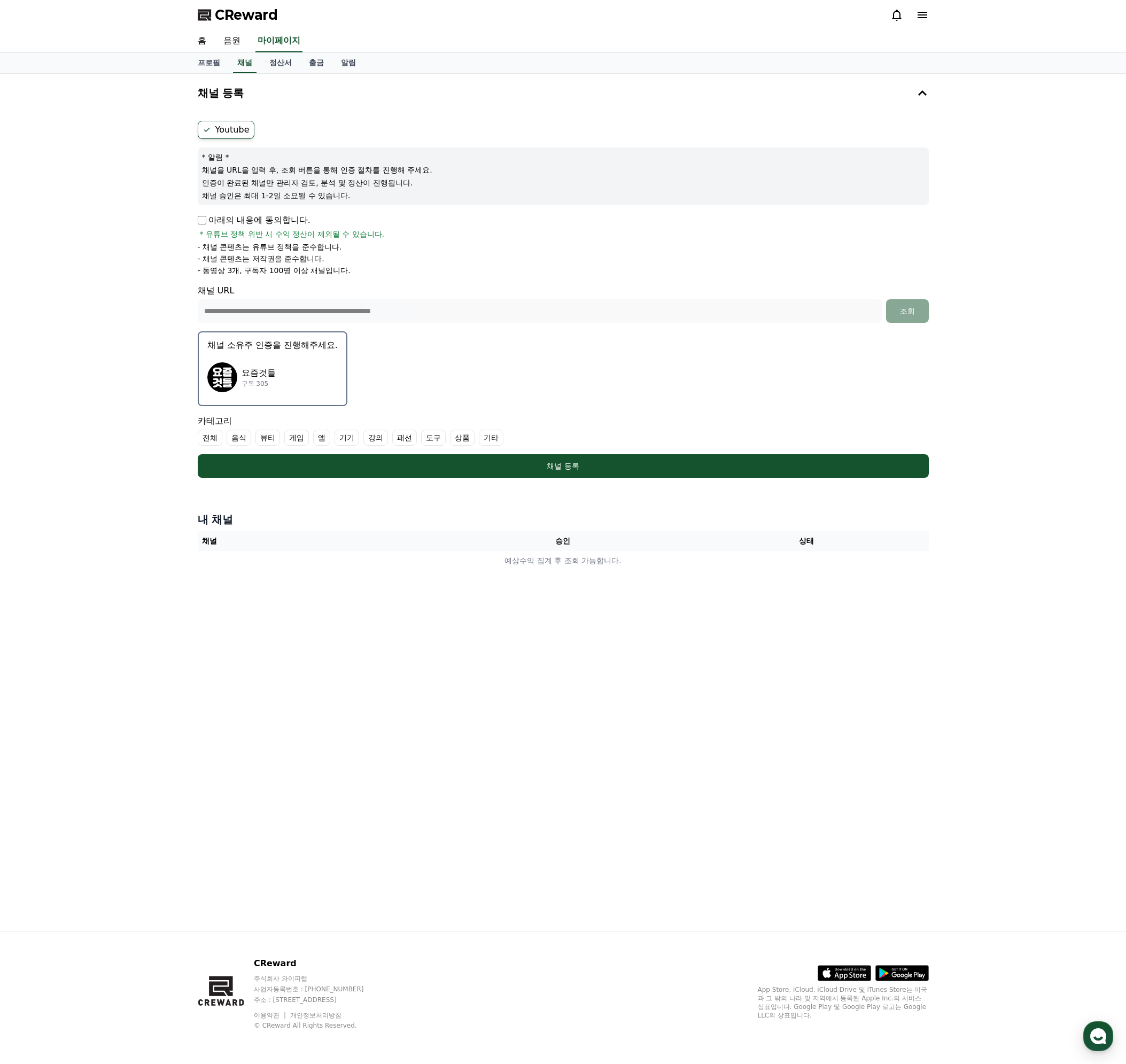
click at [490, 440] on label "기타" at bounding box center [491, 438] width 24 height 16
click at [491, 439] on icon at bounding box center [487, 437] width 9 height 9
click at [489, 437] on label "기타" at bounding box center [491, 438] width 24 height 16
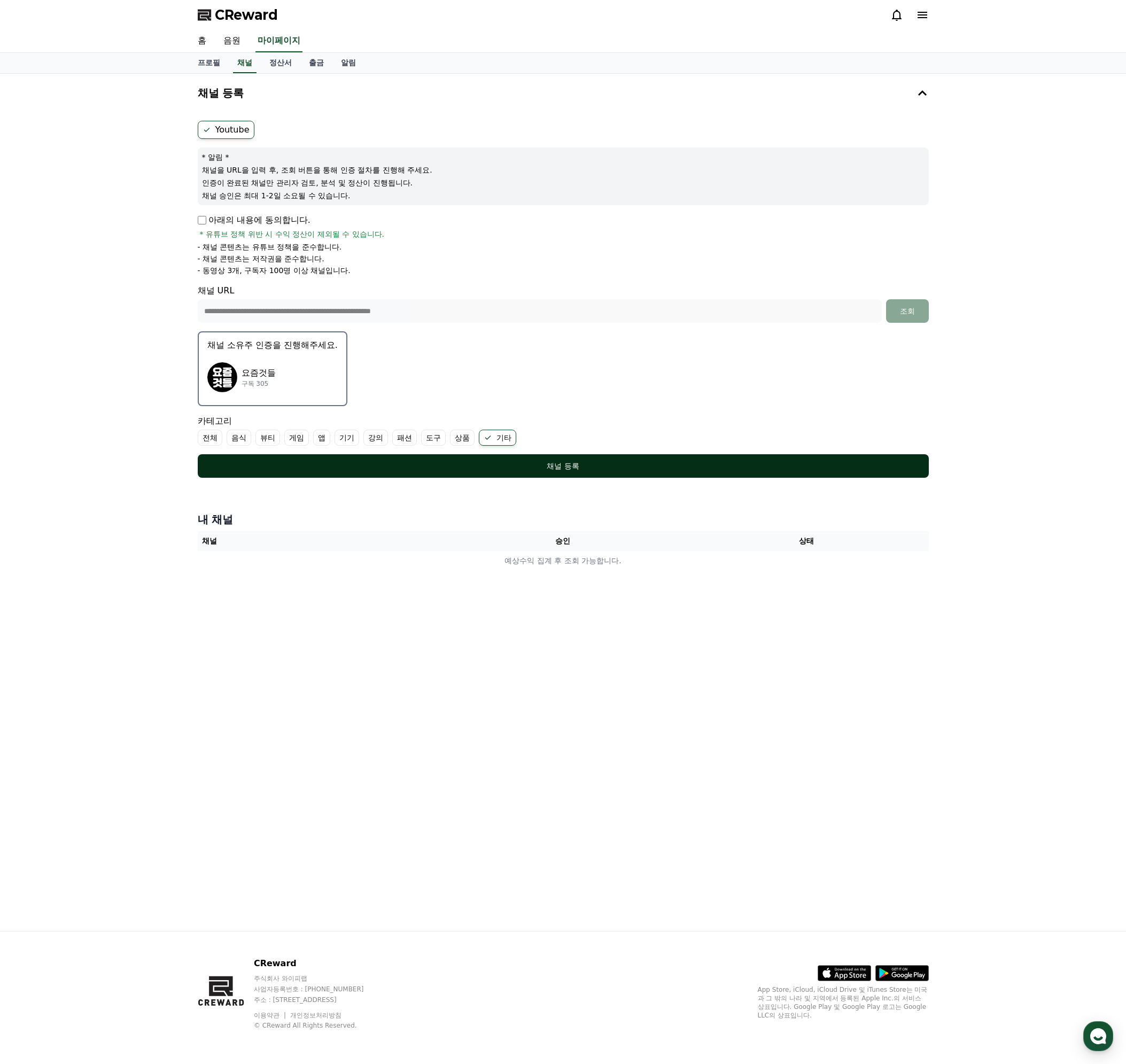
click at [497, 464] on div "채널 등록" at bounding box center [563, 466] width 688 height 11
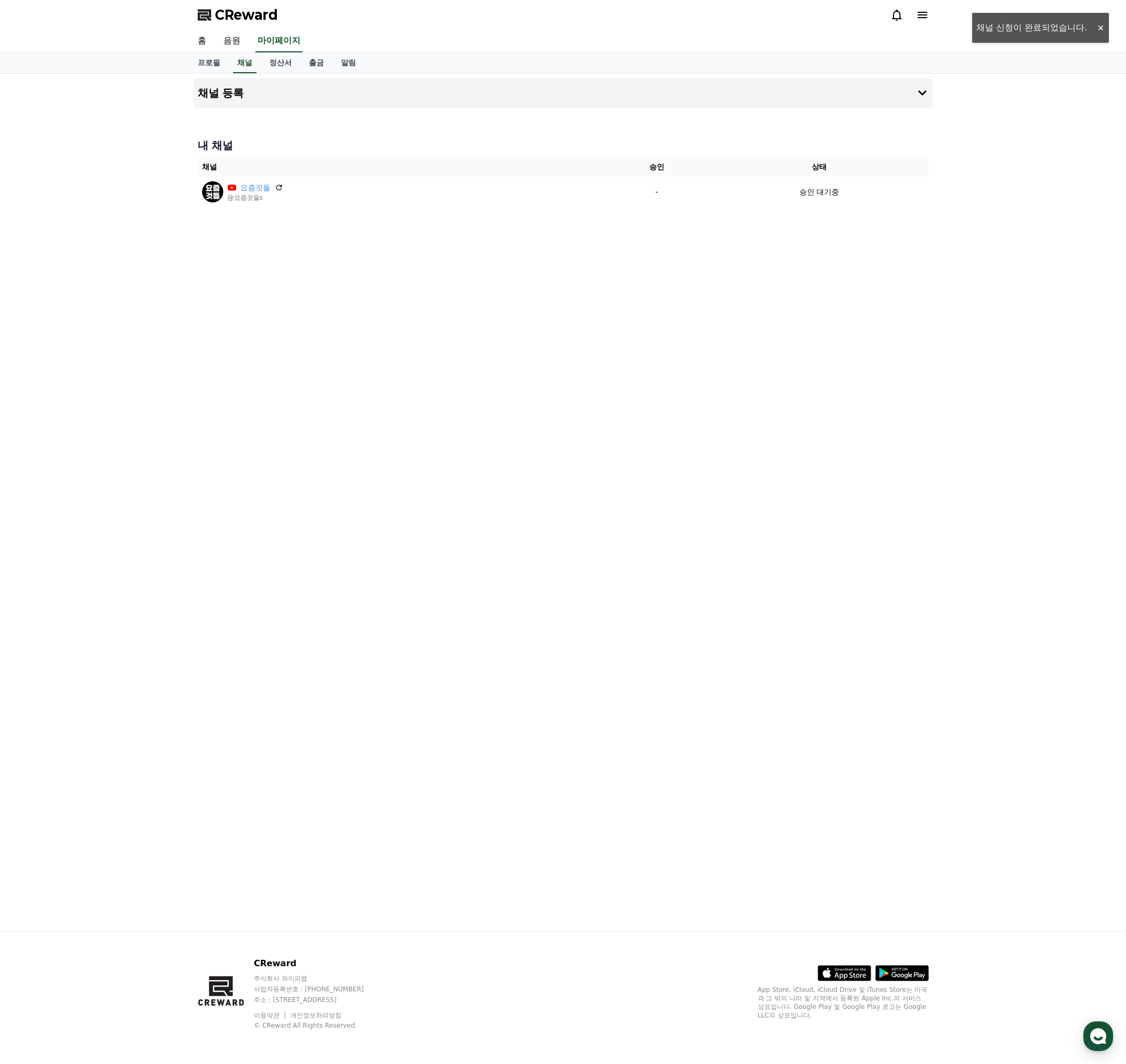
click at [824, 307] on div "채널 등록 내 채널 채널 승인 상태 요즘것들 @요즘것들s - 승인 대기중" at bounding box center [563, 502] width 748 height 858
click at [620, 376] on div "채널 등록 내 채널 채널 승인 상태 요즘것들 @요즘것들s - 승인 대기중" at bounding box center [563, 502] width 748 height 858
click at [200, 39] on link "홈" at bounding box center [202, 41] width 26 height 23
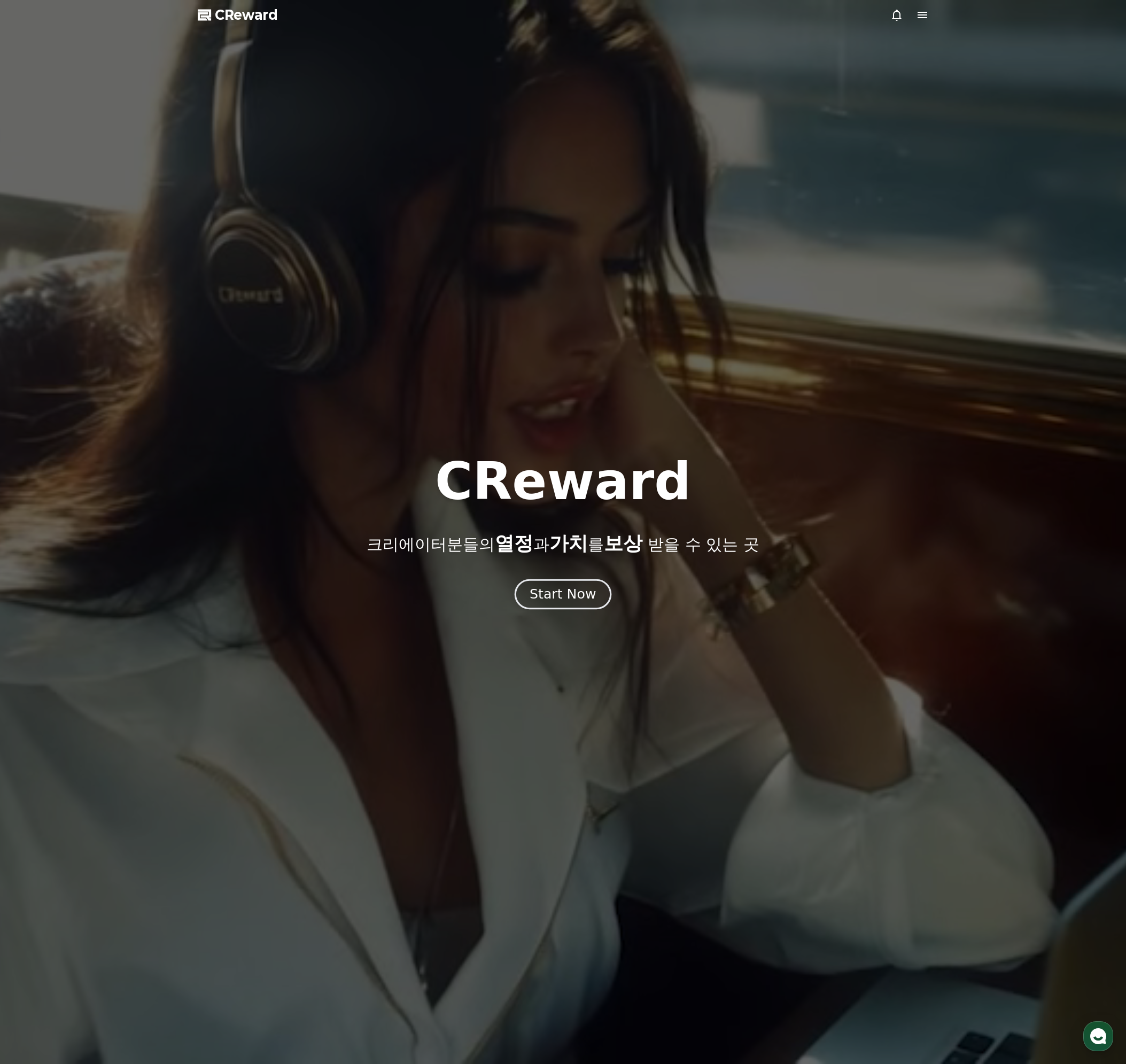
click at [578, 602] on div "Start Now" at bounding box center [563, 594] width 66 height 18
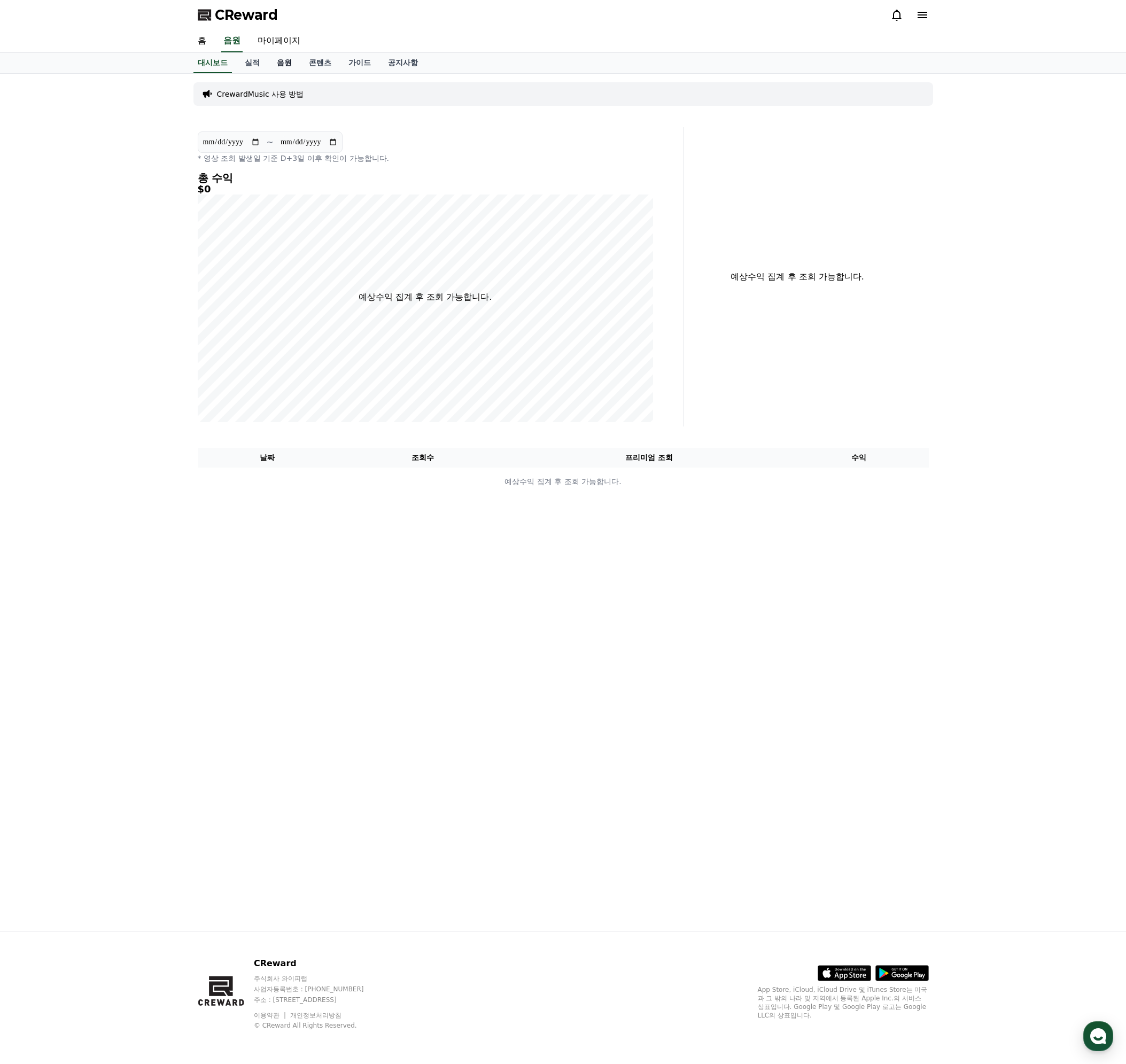
click at [284, 66] on link "음원" at bounding box center [284, 62] width 32 height 20
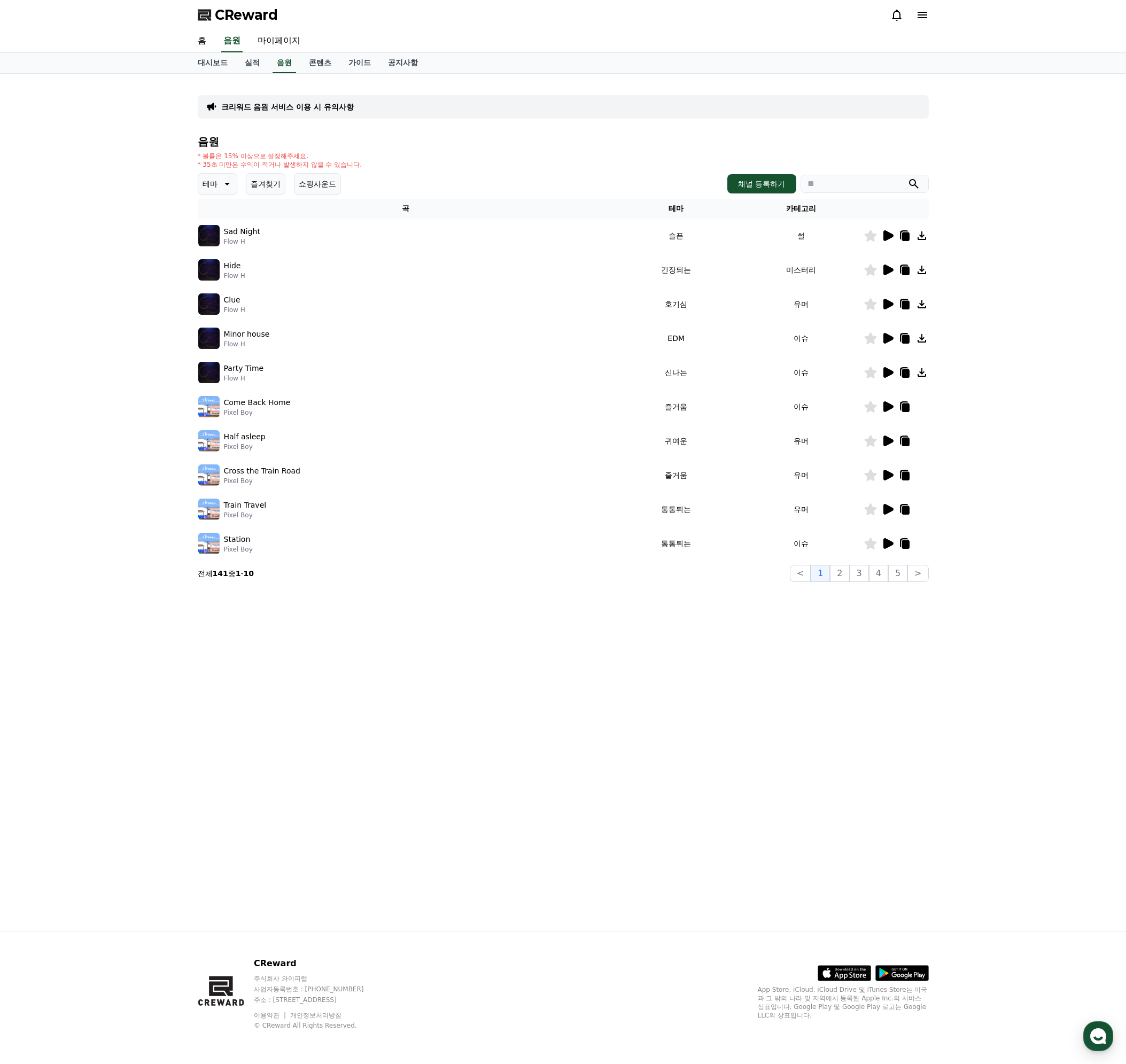
click at [301, 110] on p "크리워드 음원 서비스 이용 시 유의사항" at bounding box center [287, 106] width 133 height 11
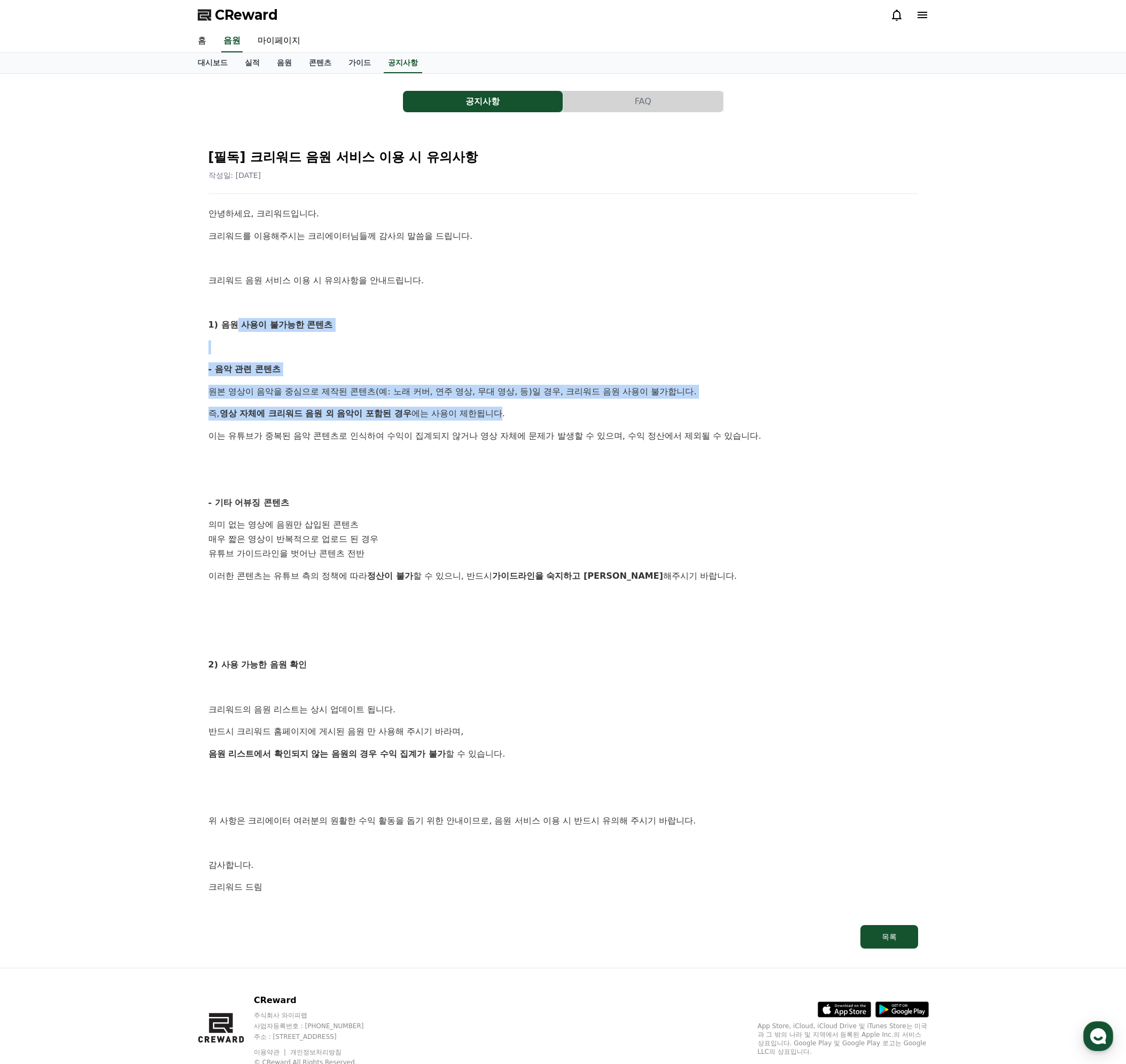
drag, startPoint x: 235, startPoint y: 326, endPoint x: 562, endPoint y: 436, distance: 345.0
click at [511, 416] on div "안녕하세요, 크리워드입니다. 크리워드를 이용해주시는 크리에이터님들께 감사의 말씀을 드립니다. 크리워드 음원 서비스 이용 시 유의사항을 안내드립…" at bounding box center [563, 561] width 709 height 709
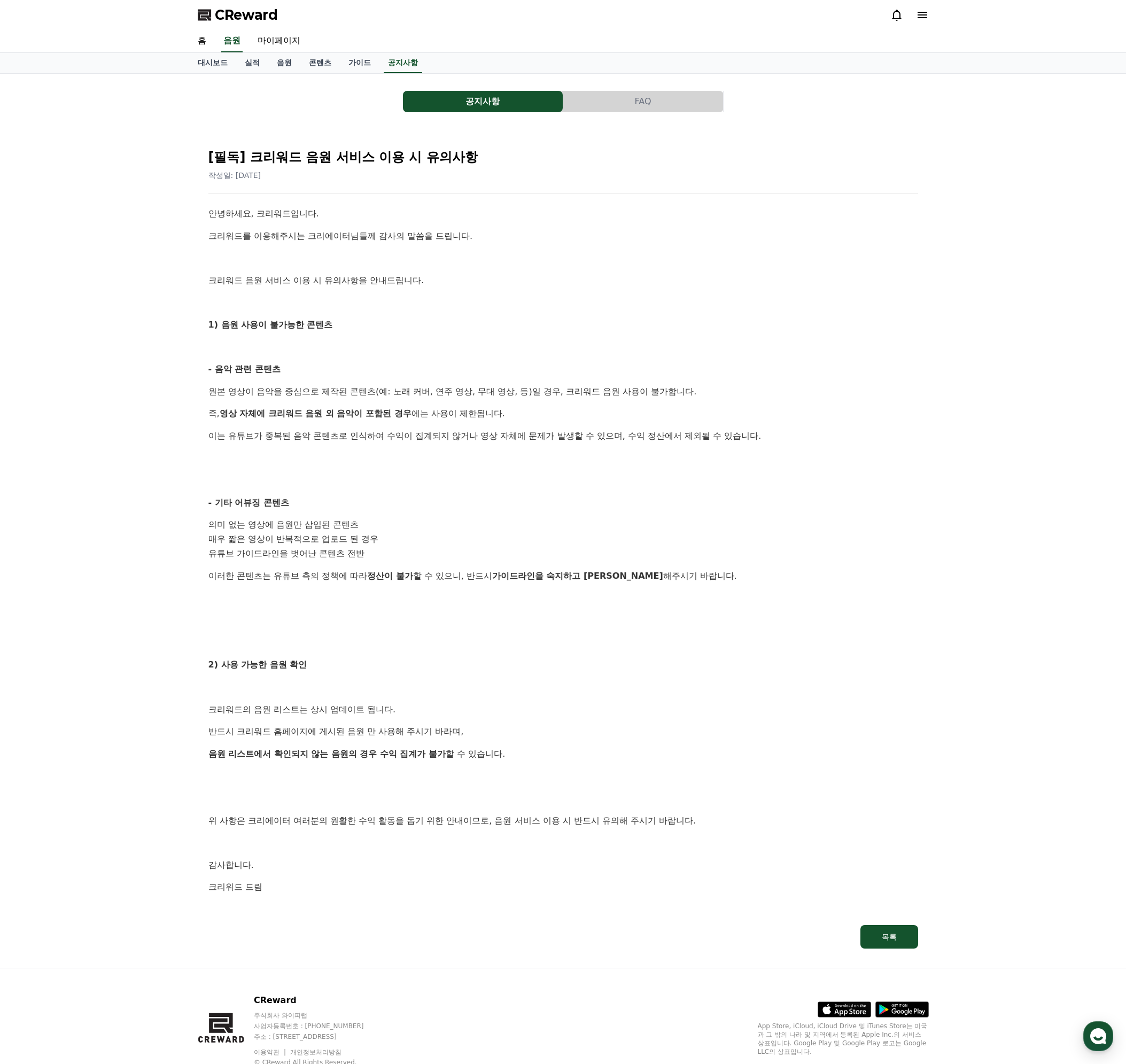
click at [562, 436] on p "이는 유튜브가 중복된 음악 콘텐츠로 인식하여 수익이 집계되지 않거나 영상 자체에 문제가 발생할 수 있으며, 수익 정산에서 제외될 수 있습니다." at bounding box center [563, 436] width 709 height 14
drag, startPoint x: 259, startPoint y: 413, endPoint x: 423, endPoint y: 420, distance: 164.1
click at [423, 420] on div "안녕하세요, 크리워드입니다. 크리워드를 이용해주시는 크리에이터님들께 감사의 말씀을 드립니다. 크리워드 음원 서비스 이용 시 유의사항을 안내드립…" at bounding box center [563, 561] width 709 height 709
drag, startPoint x: 236, startPoint y: 497, endPoint x: 331, endPoint y: 500, distance: 95.0
click at [331, 499] on p "- 기타 어뷰징 콘텐츠" at bounding box center [563, 502] width 709 height 14
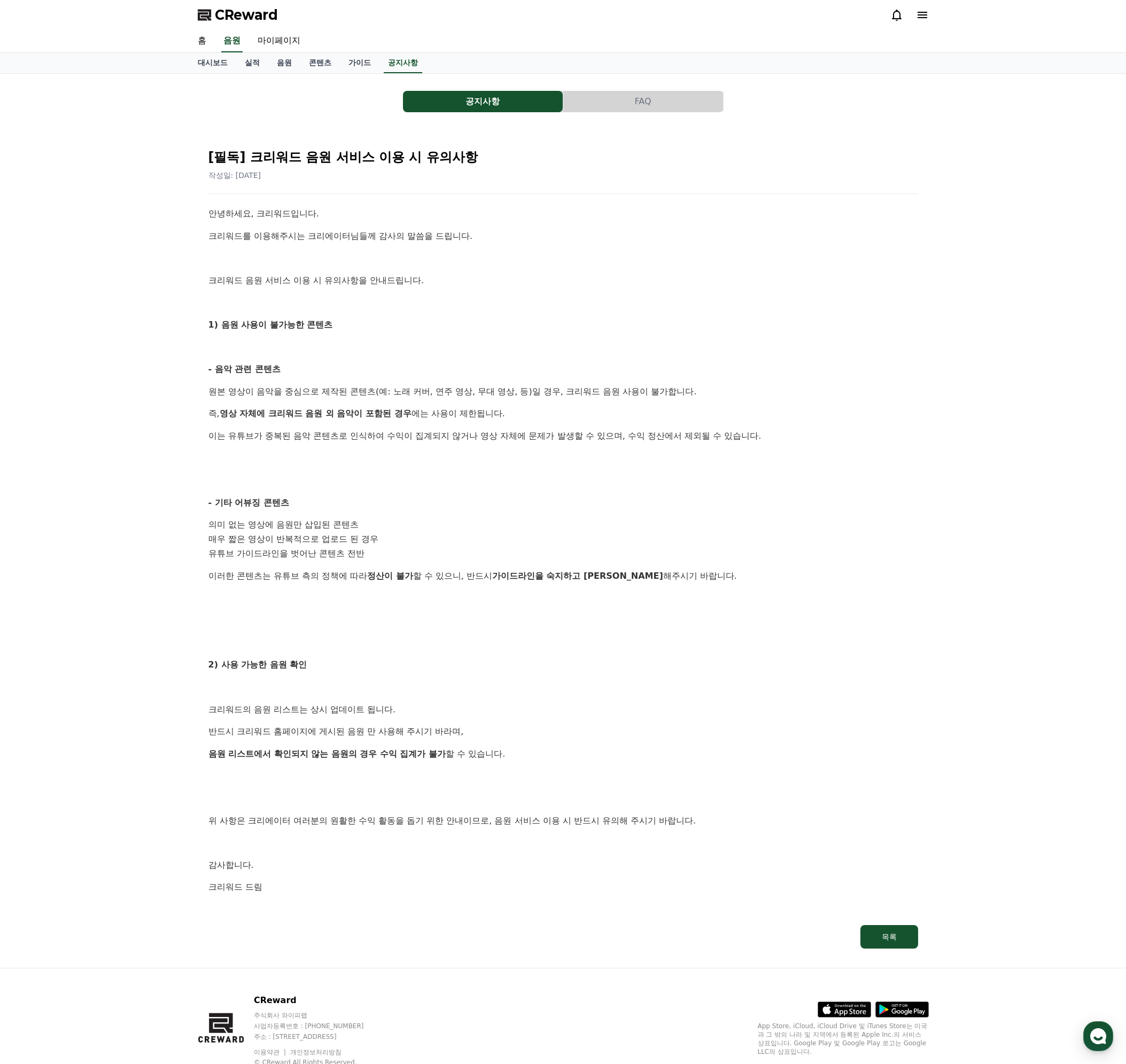
click at [330, 531] on ol "의미 없는 영상에 음원만 삽입된 콘텐츠 매우 짧은 영상이 반복적으로 업로드 된 경우 유튜브 가이드라인을 벗어난 콘텐츠 전반" at bounding box center [563, 539] width 709 height 43
click at [347, 609] on div "안녕하세요, 크리워드입니다. 크리워드를 이용해주시는 크리에이터님들께 감사의 말씀을 드립니다. 크리워드 음원 서비스 이용 시 유의사항을 안내드립…" at bounding box center [563, 561] width 709 height 709
drag, startPoint x: 372, startPoint y: 571, endPoint x: 646, endPoint y: 577, distance: 274.1
click at [646, 577] on p "이러한 콘텐츠는 유튜브 측의 정책에 따라 정산이 불가 할 수 있으니, 반드시 가이드라인을 숙지하고 준수 해주시기 바랍니다." at bounding box center [563, 576] width 709 height 14
drag, startPoint x: 226, startPoint y: 662, endPoint x: 351, endPoint y: 668, distance: 125.1
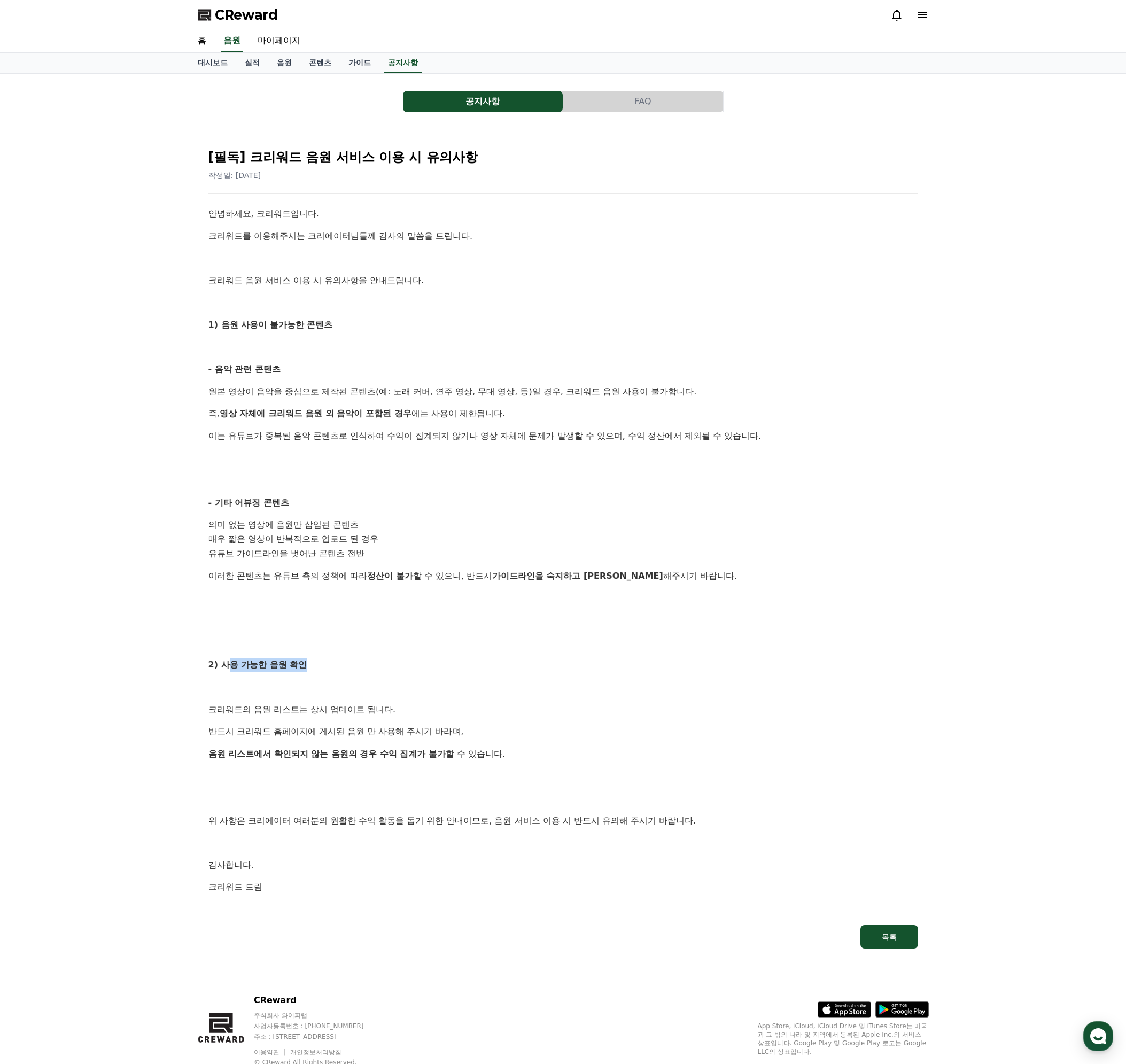
click at [351, 668] on p "2) 사용 가능한 음원 확인" at bounding box center [563, 664] width 709 height 14
drag, startPoint x: 403, startPoint y: 710, endPoint x: 414, endPoint y: 711, distance: 11.0
click at [414, 711] on p "크리워드의 음원 리스트는 상시 업데이트 됩니다." at bounding box center [563, 709] width 709 height 14
drag, startPoint x: 225, startPoint y: 730, endPoint x: 464, endPoint y: 731, distance: 239.0
click at [462, 731] on p "반드시 크리워드 홈페이지에 게시된 음원 만 사용해 주시기 바라며," at bounding box center [563, 731] width 709 height 14
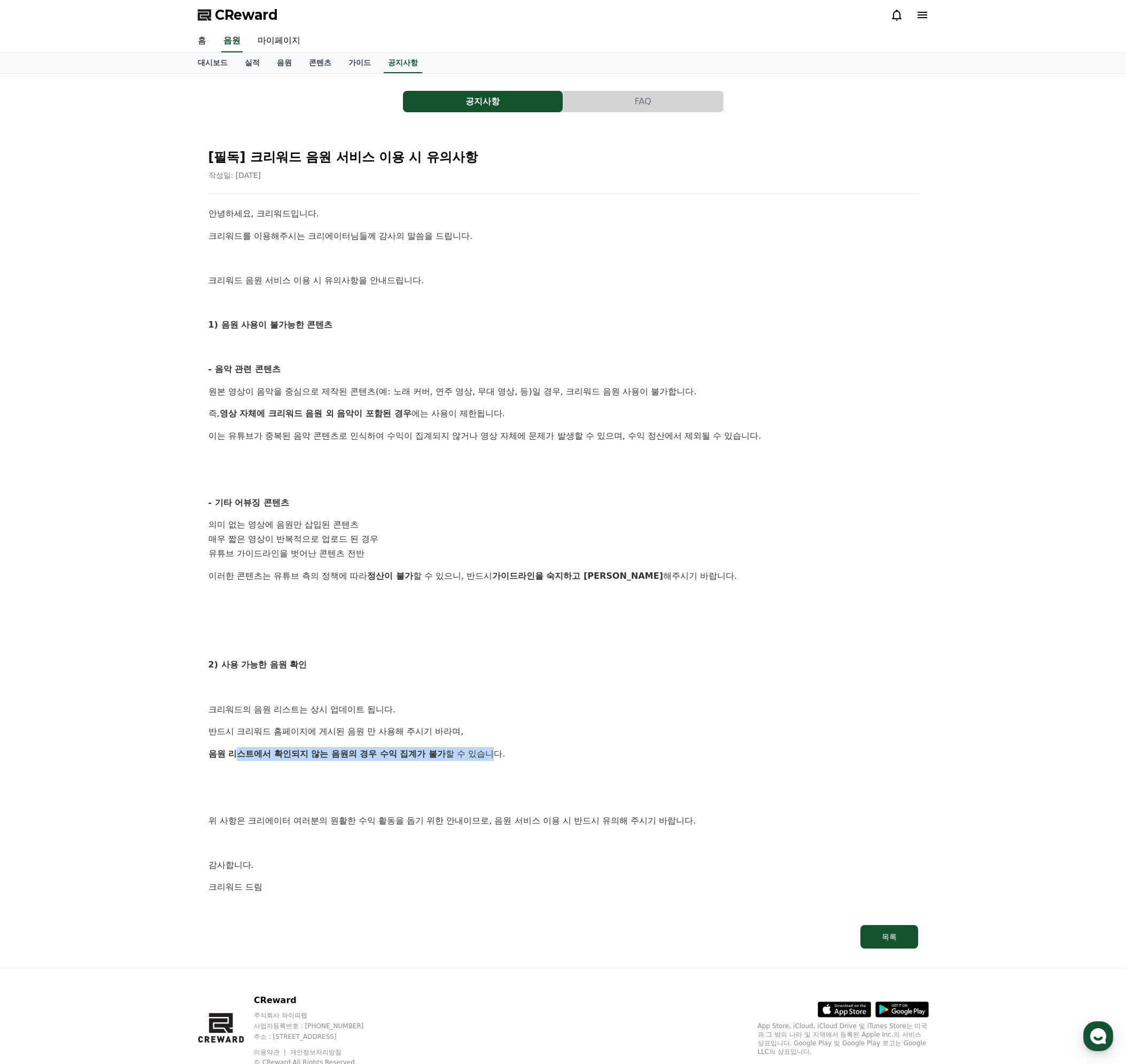
drag, startPoint x: 240, startPoint y: 751, endPoint x: 499, endPoint y: 751, distance: 259.0
click at [499, 751] on p "음원 리스트에서 확인되지 않는 음원의 경우 수익 집계가 불가 할 수 있습니다." at bounding box center [563, 754] width 709 height 14
click at [350, 66] on link "가이드" at bounding box center [359, 62] width 40 height 20
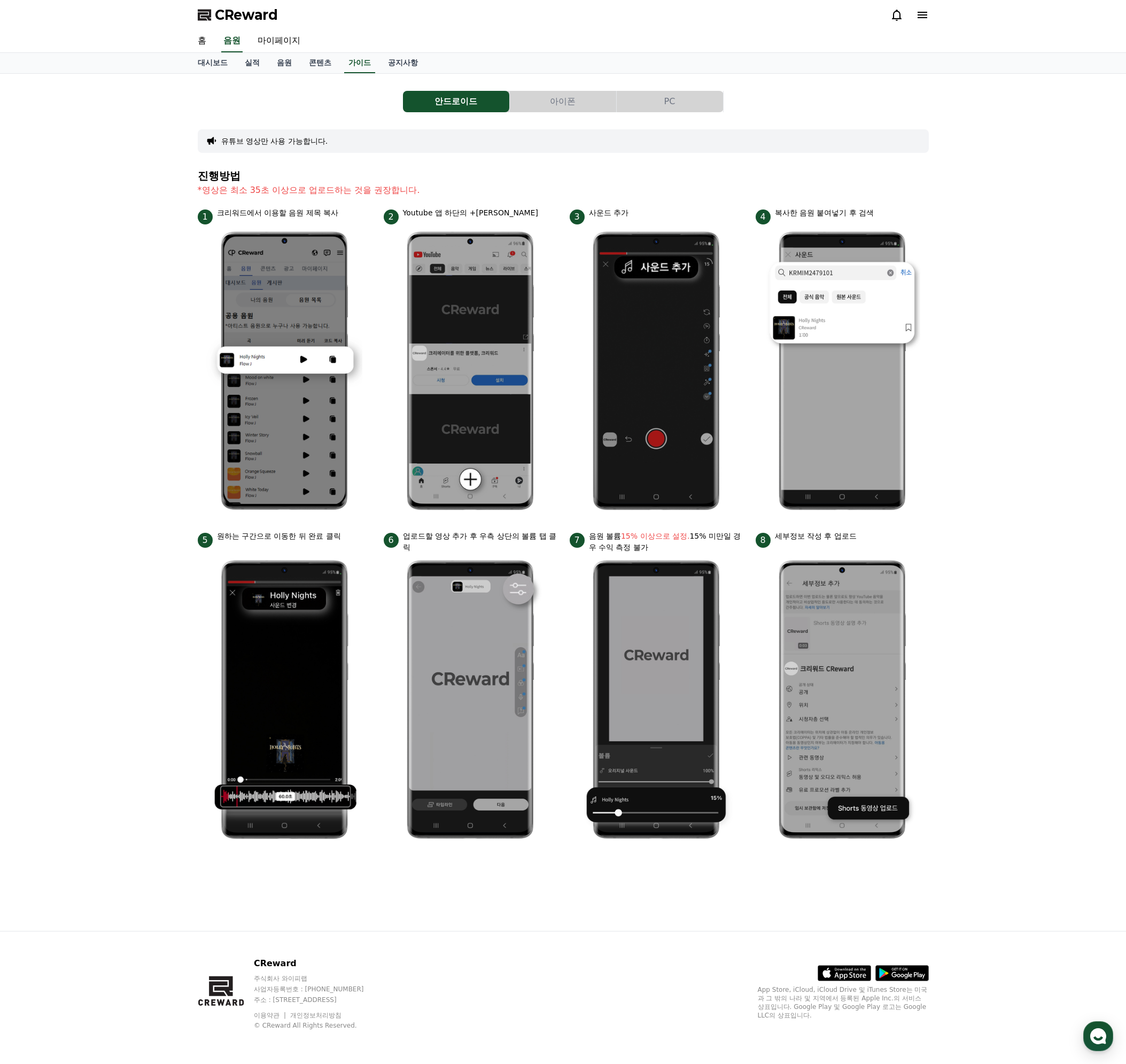
click at [670, 98] on button "PC" at bounding box center [669, 101] width 106 height 21
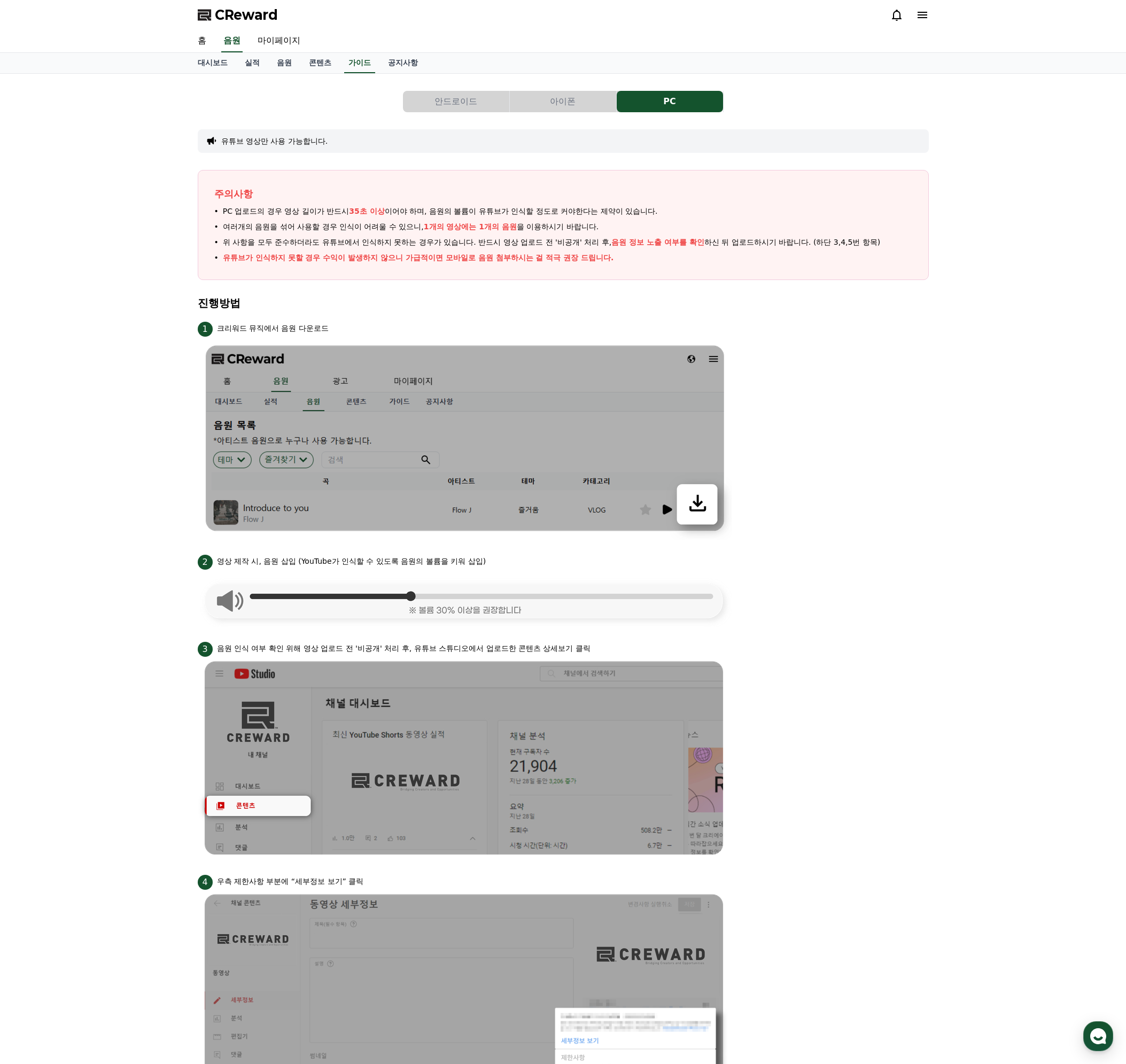
click at [844, 597] on li "2 영상 제작 시, 음원 삽입 (YouTube가 인식할 수 있도록 음원의 볼륨을 키워 삽입)" at bounding box center [563, 589] width 731 height 74
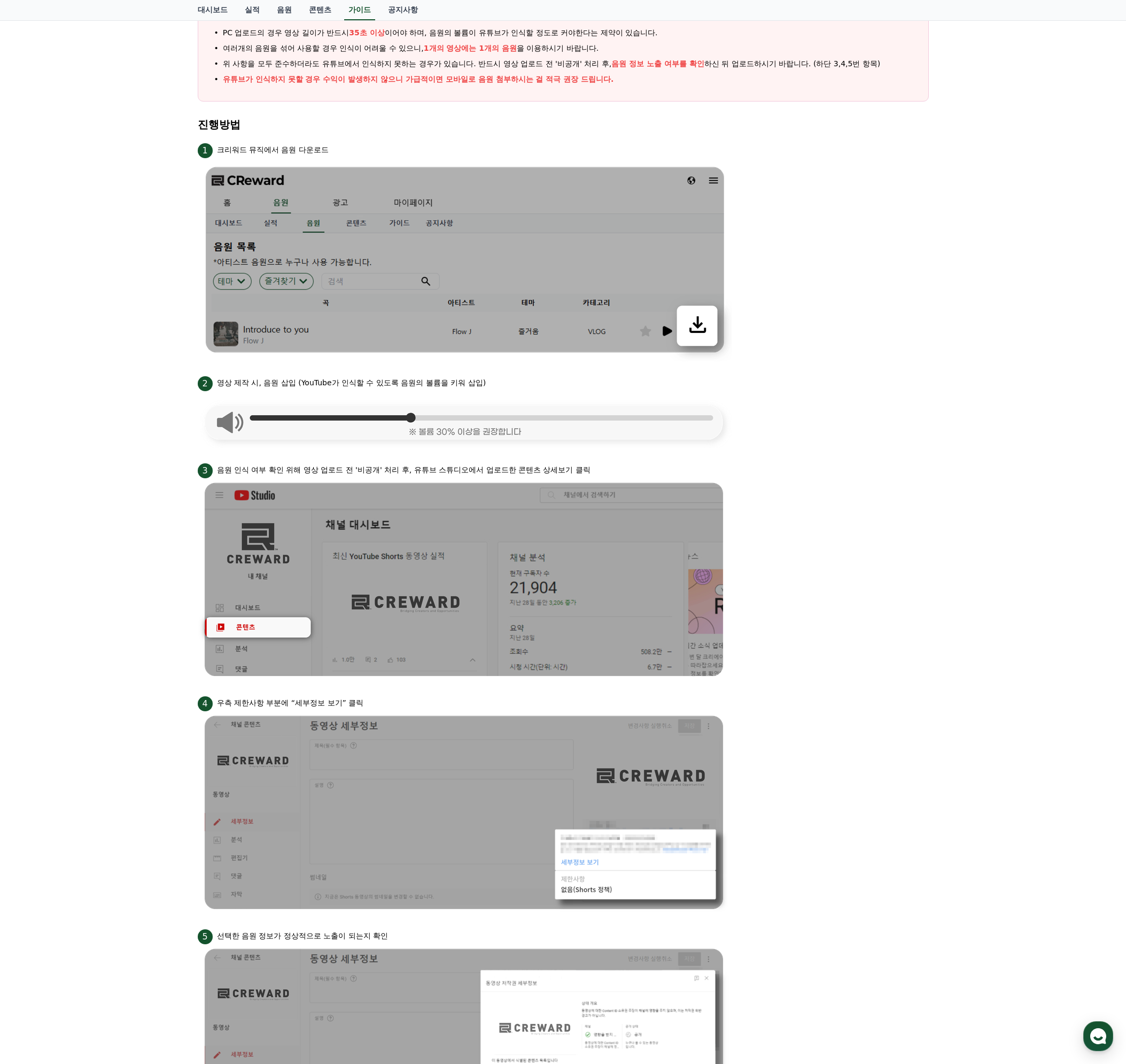
scroll to position [214, 0]
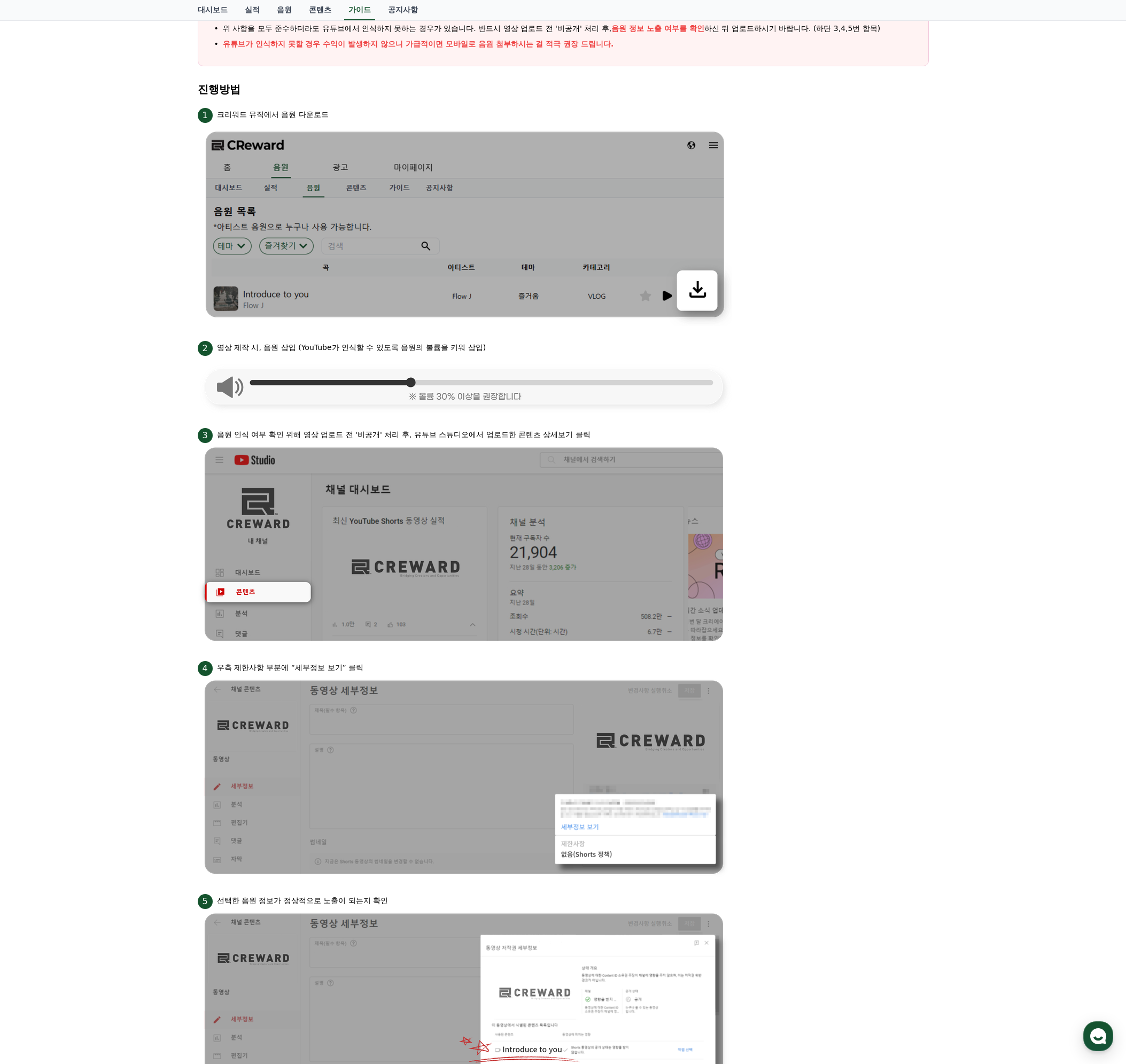
drag, startPoint x: 789, startPoint y: 329, endPoint x: 797, endPoint y: 330, distance: 8.1
click at [790, 329] on ul "1 크리워드 뮤직에서 음원 다운로드 2 영상 제작 시, 음원 삽입 (YouTube가 인식할 수 있도록 음원의 볼륨을 키워 삽입) 3 음원 인식…" at bounding box center [563, 609] width 731 height 1007
drag, startPoint x: 321, startPoint y: 340, endPoint x: 496, endPoint y: 347, distance: 175.1
click at [496, 347] on div "2 영상 제작 시, 음원 삽입 (YouTube가 인식할 수 있도록 음원의 볼륨을 키워 삽입)" at bounding box center [563, 347] width 731 height 17
click at [496, 348] on div "2 영상 제작 시, 음원 삽입 (YouTube가 인식할 수 있도록 음원의 볼륨을 키워 삽입)" at bounding box center [563, 347] width 731 height 17
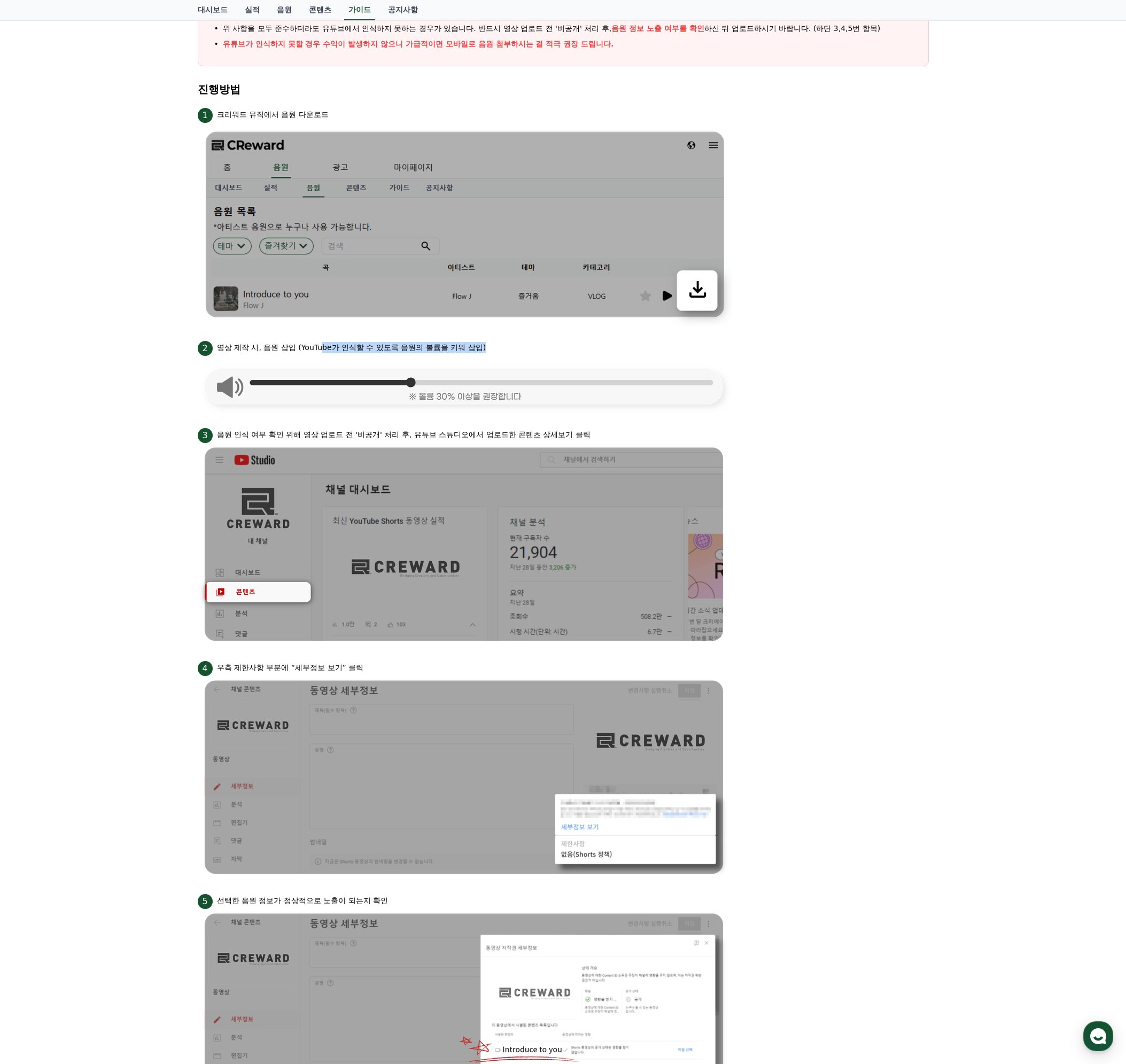
click at [406, 345] on p "영상 제작 시, 음원 삽입 (YouTube가 인식할 수 있도록 음원의 볼륨을 키워 삽입)" at bounding box center [351, 347] width 270 height 11
drag, startPoint x: 843, startPoint y: 564, endPoint x: 845, endPoint y: 570, distance: 6.3
click at [843, 565] on li "3 음원 인식 여부 확인 위해 영상 업로드 전 '비공개' 처리 후, 유튜브 스튜디오에서 업로드한 콘텐츠 상세보기 클릭" at bounding box center [563, 536] width 731 height 220
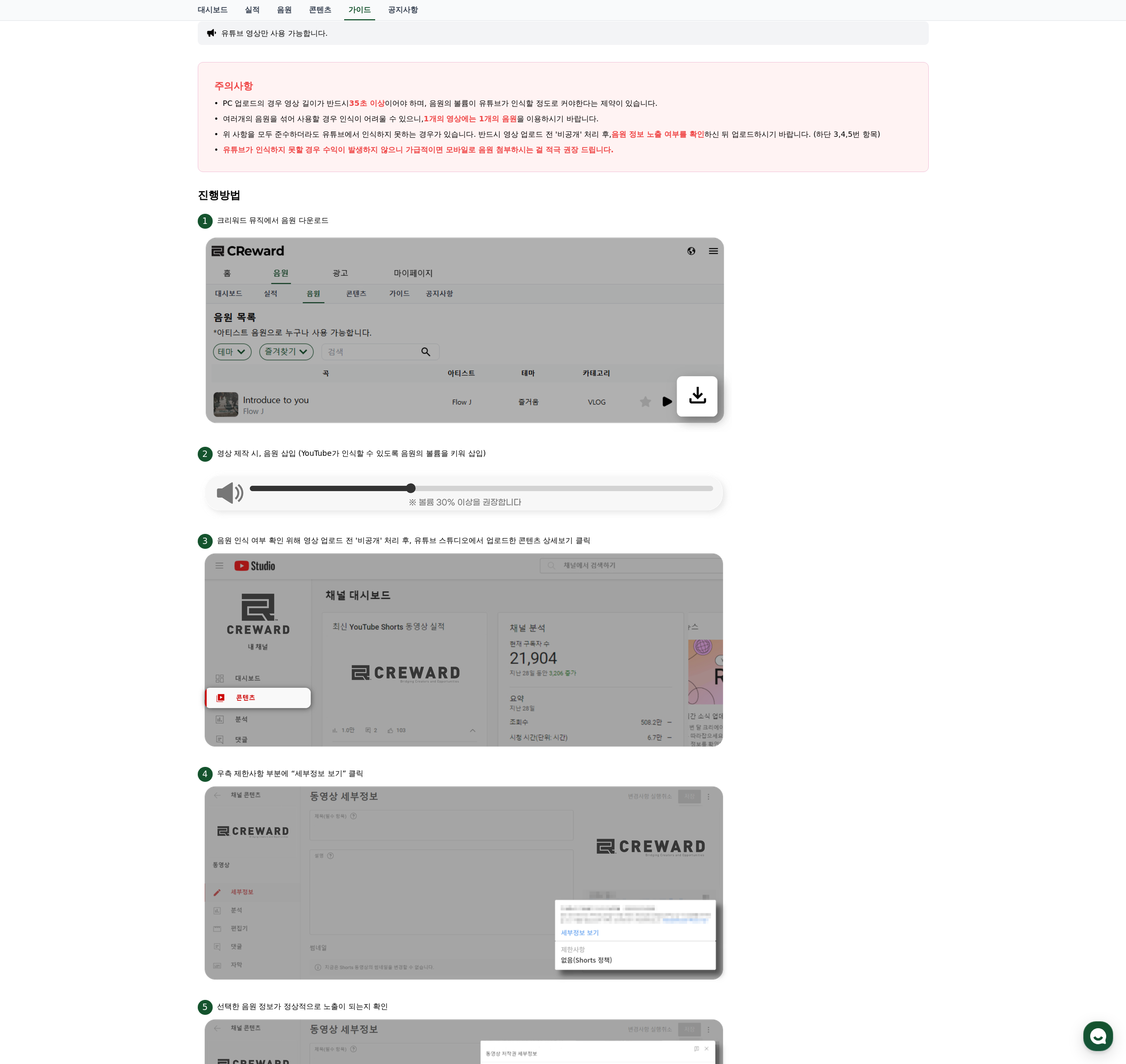
scroll to position [0, 0]
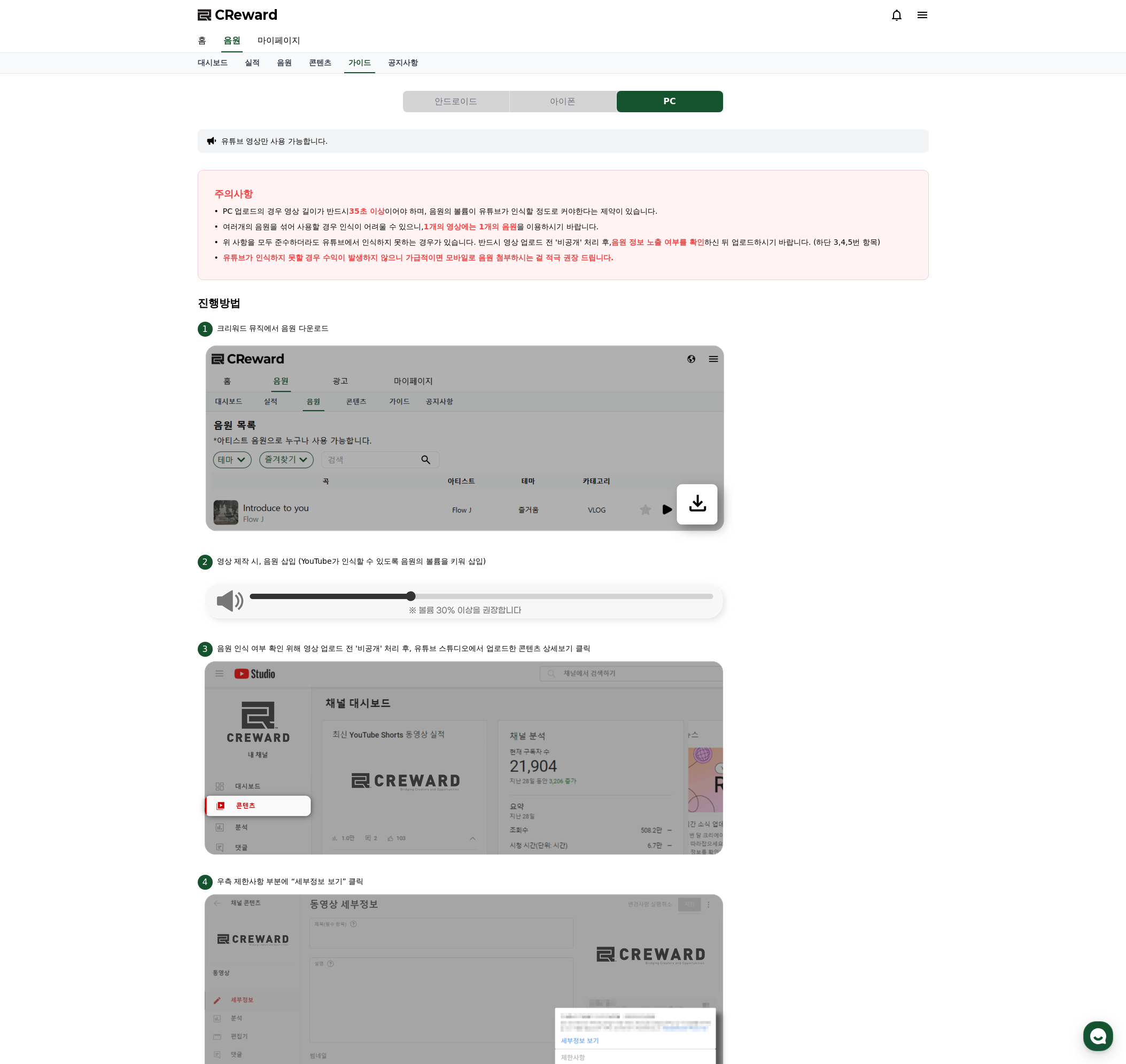
click at [563, 100] on button "아이폰" at bounding box center [563, 101] width 106 height 21
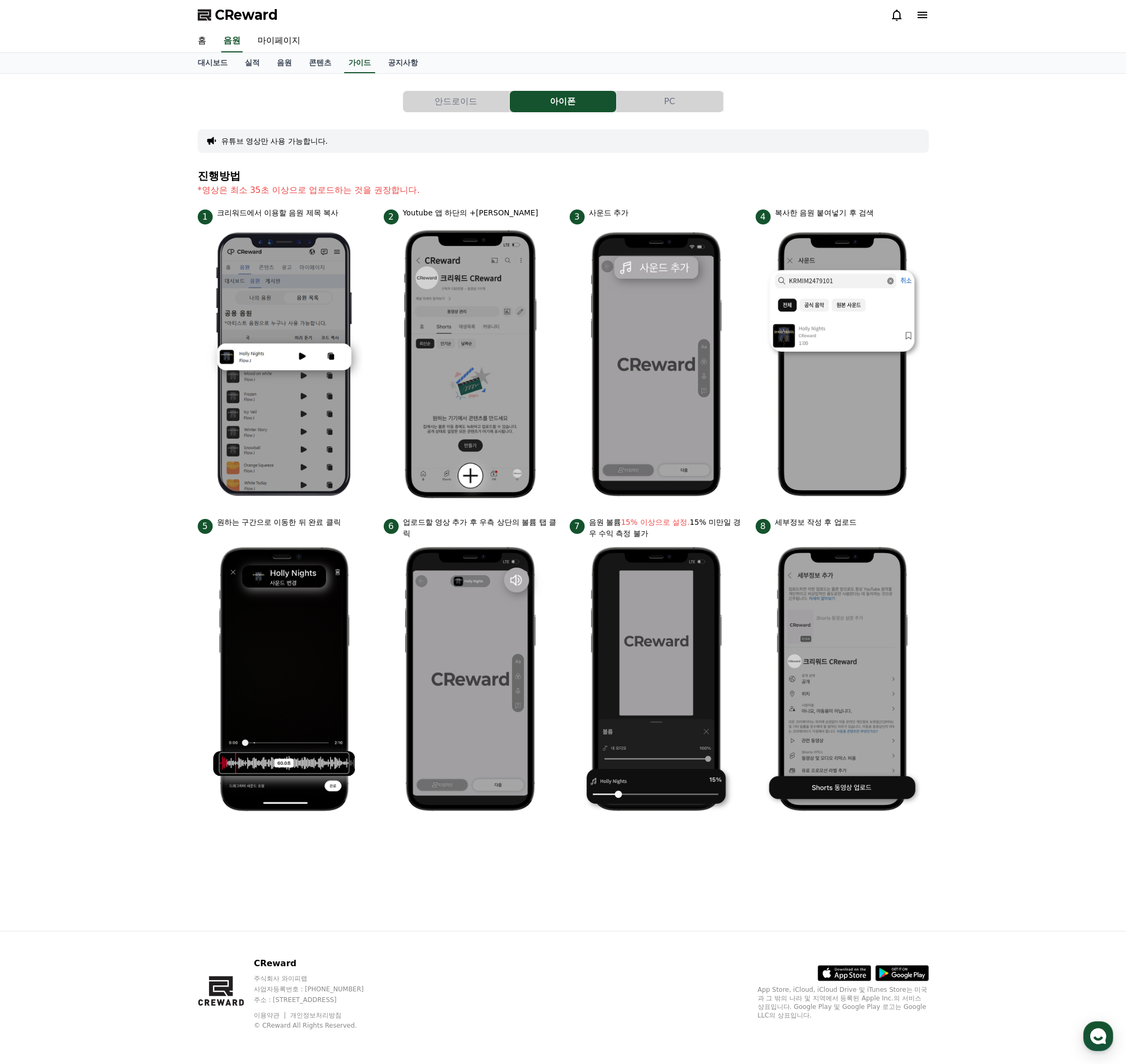
click at [1000, 606] on div "안드로이드 아이폰 PC 유튜브 영상만 사용 가능합니다. 진행방법 *영상은 최소 35초 이상으로 업로드하는 것을 권장합니다. 1 크리워드에서 이…" at bounding box center [563, 502] width 1126 height 858
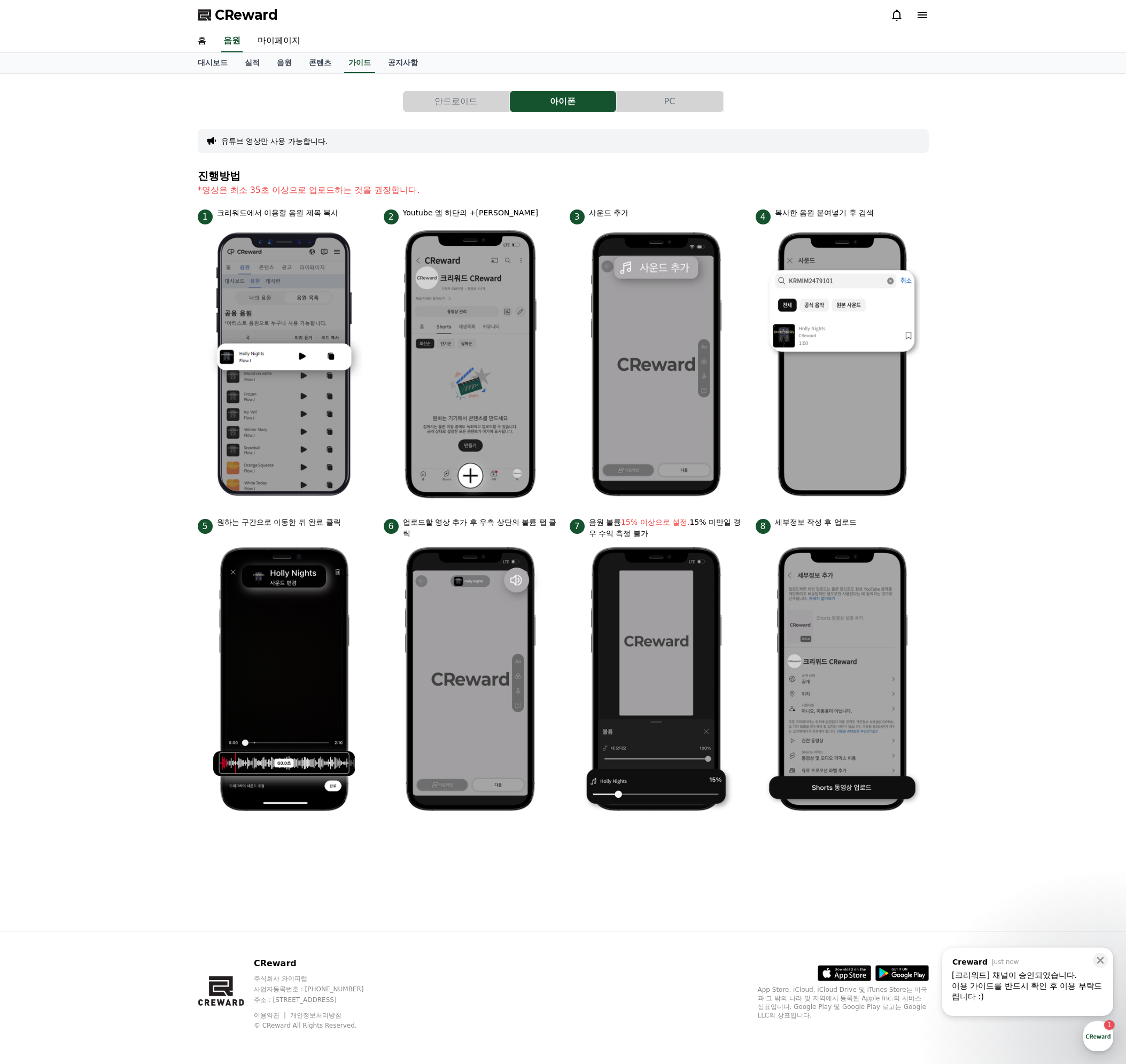
click at [1006, 996] on div "이용 가이드를 반드시 확인 후 이용 부탁드립니다 :)" at bounding box center [1026, 991] width 151 height 21
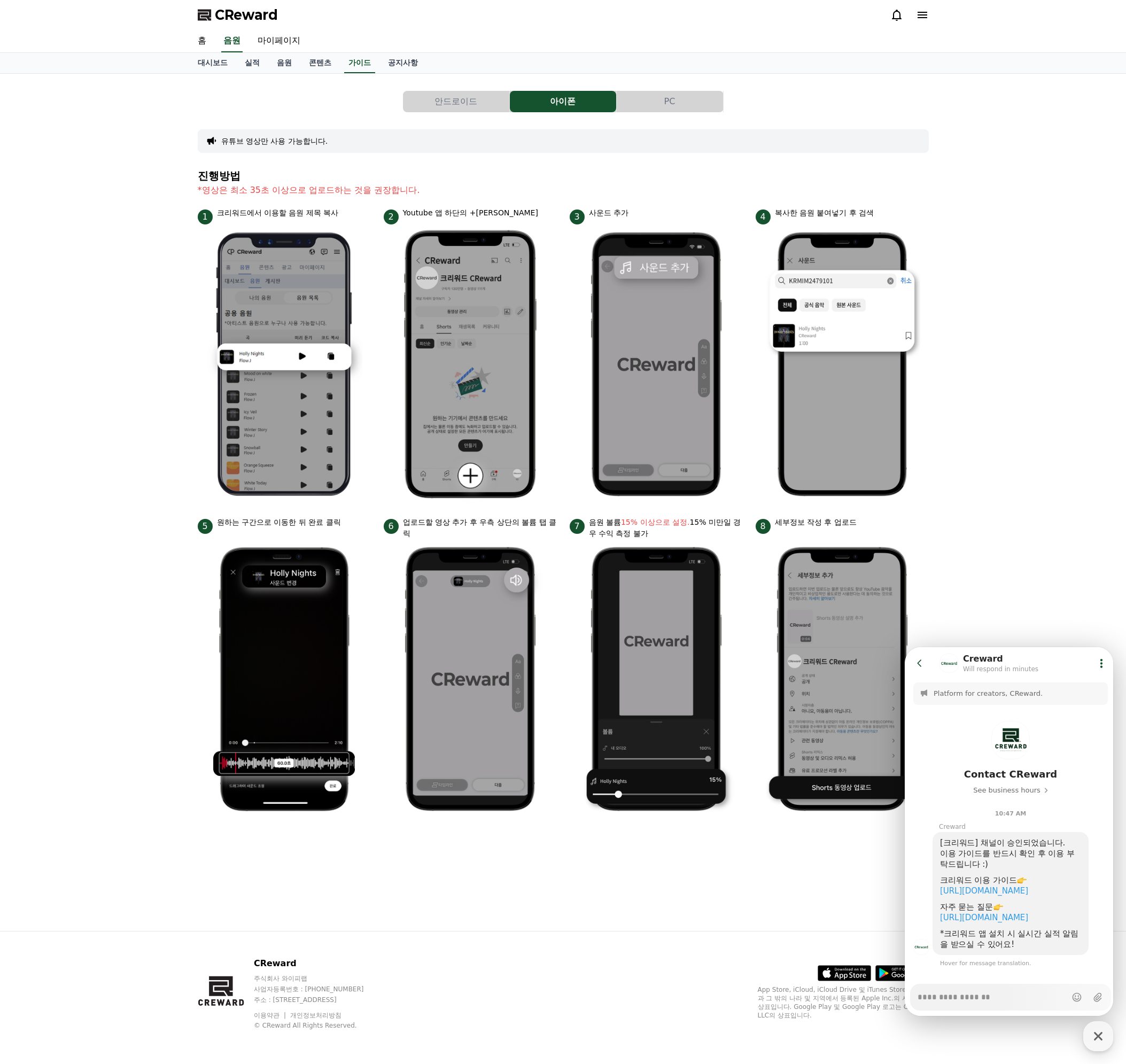
scroll to position [29, 0]
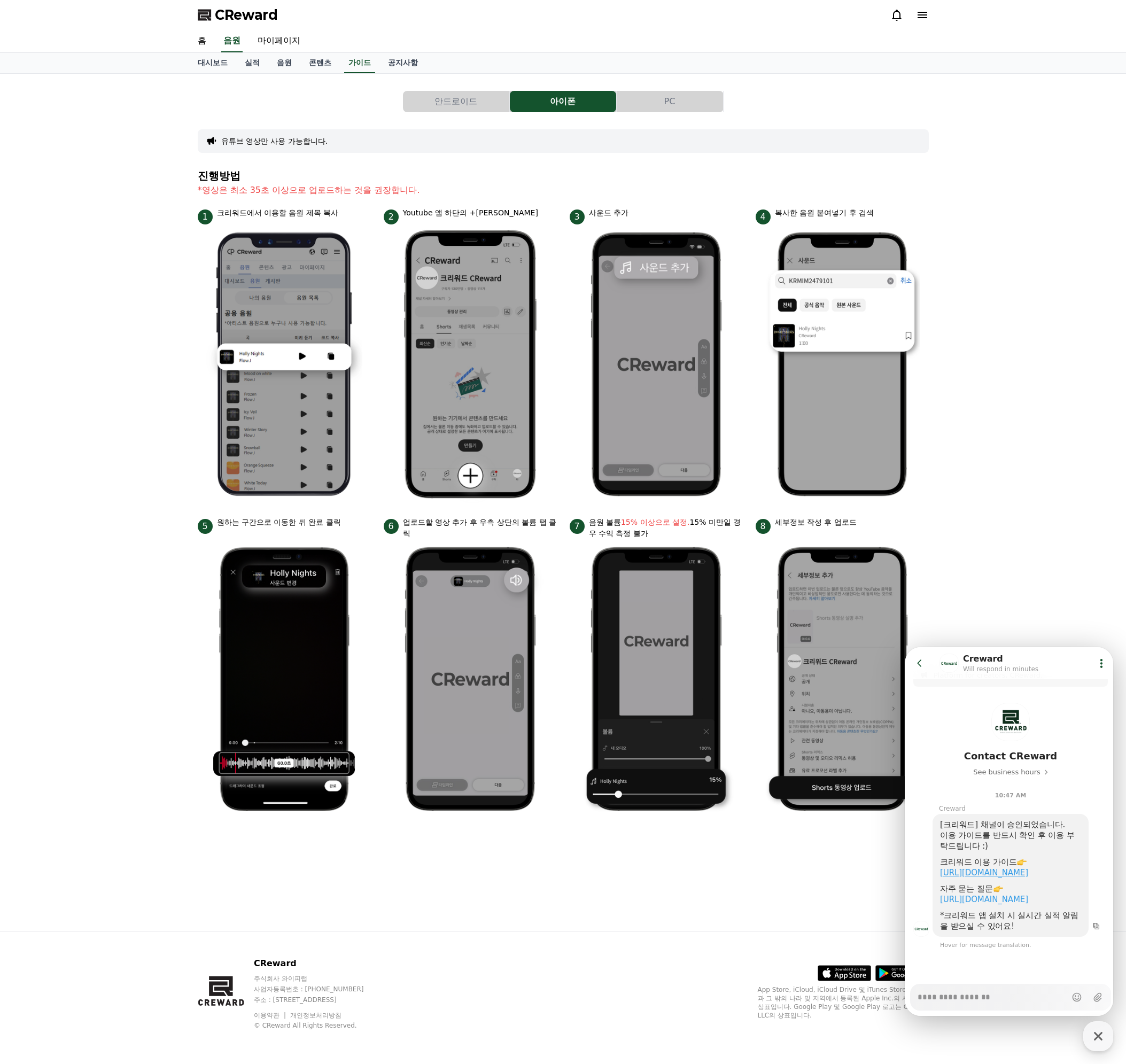
click at [996, 868] on link "https://creward.net/music/guide/android" at bounding box center [984, 873] width 88 height 10
click at [990, 893] on link "https://creward.net/music/notice/faq" at bounding box center [984, 890] width 88 height 10
click at [979, 569] on div "안드로이드 아이폰 PC 유튜브 영상만 사용 가능합니다. 진행방법 *영상은 최소 35초 이상으로 업로드하는 것을 권장합니다. 1 크리워드에서 이…" at bounding box center [563, 502] width 1126 height 858
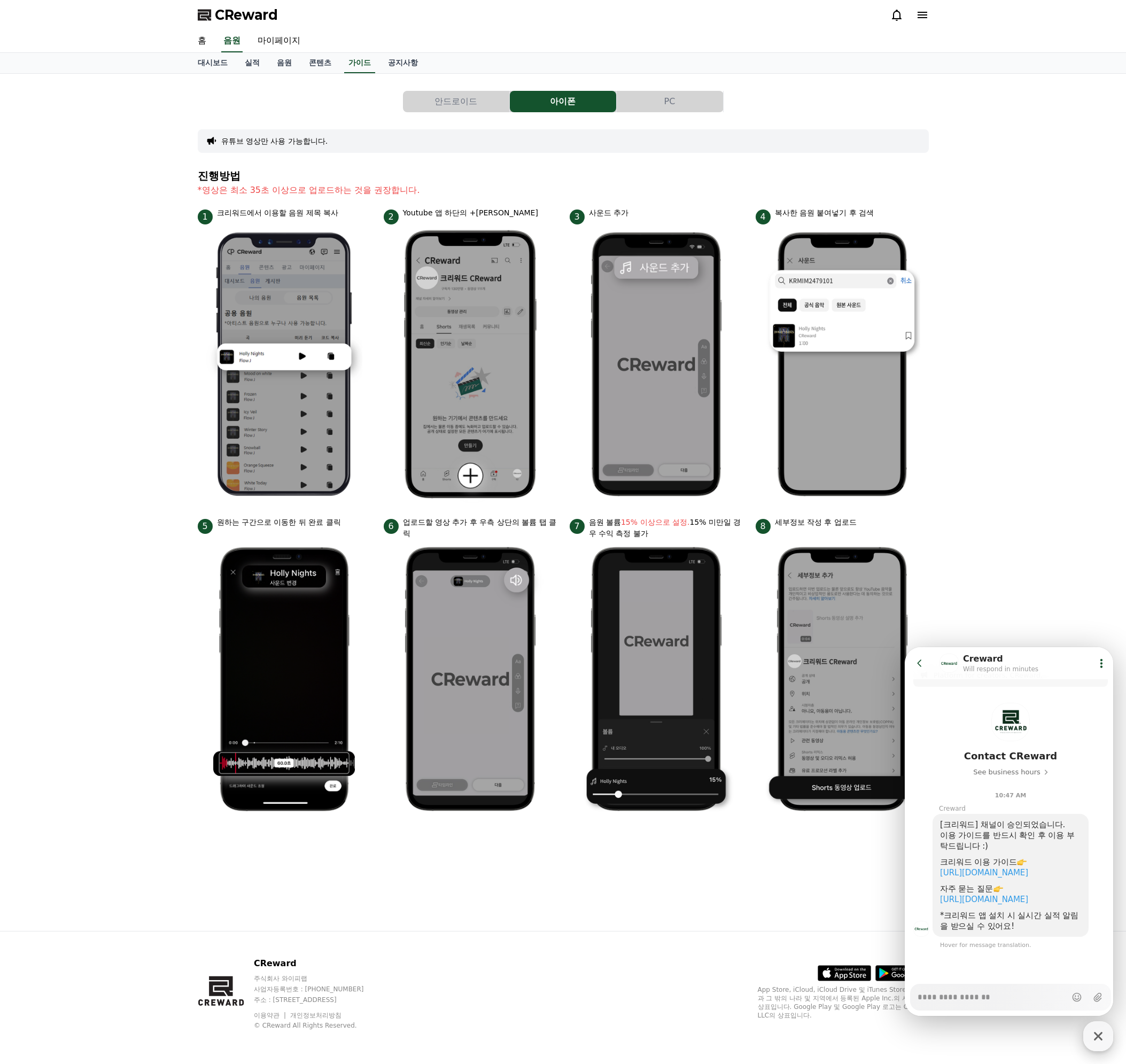
click at [1105, 1045] on icon "button" at bounding box center [1098, 1036] width 19 height 19
type textarea "*"
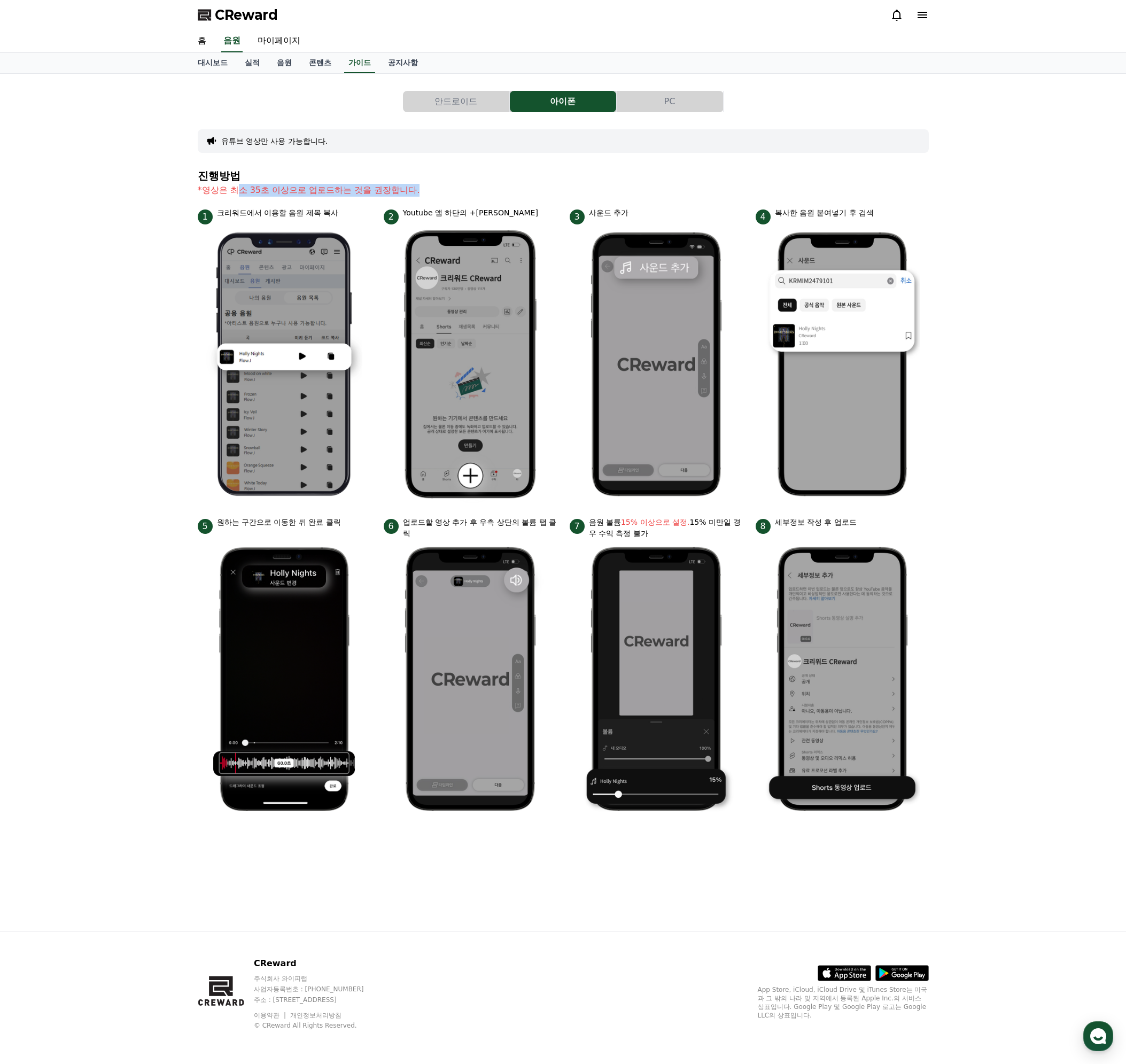
drag, startPoint x: 249, startPoint y: 192, endPoint x: 448, endPoint y: 193, distance: 199.0
click at [448, 193] on p "*영상은 최소 35초 이상으로 업로드하는 것을 권장합니다." at bounding box center [563, 190] width 731 height 13
click at [452, 188] on p "*영상은 최소 35초 이상으로 업로드하는 것을 권장합니다." at bounding box center [563, 190] width 731 height 13
click at [627, 107] on button "PC" at bounding box center [669, 101] width 106 height 21
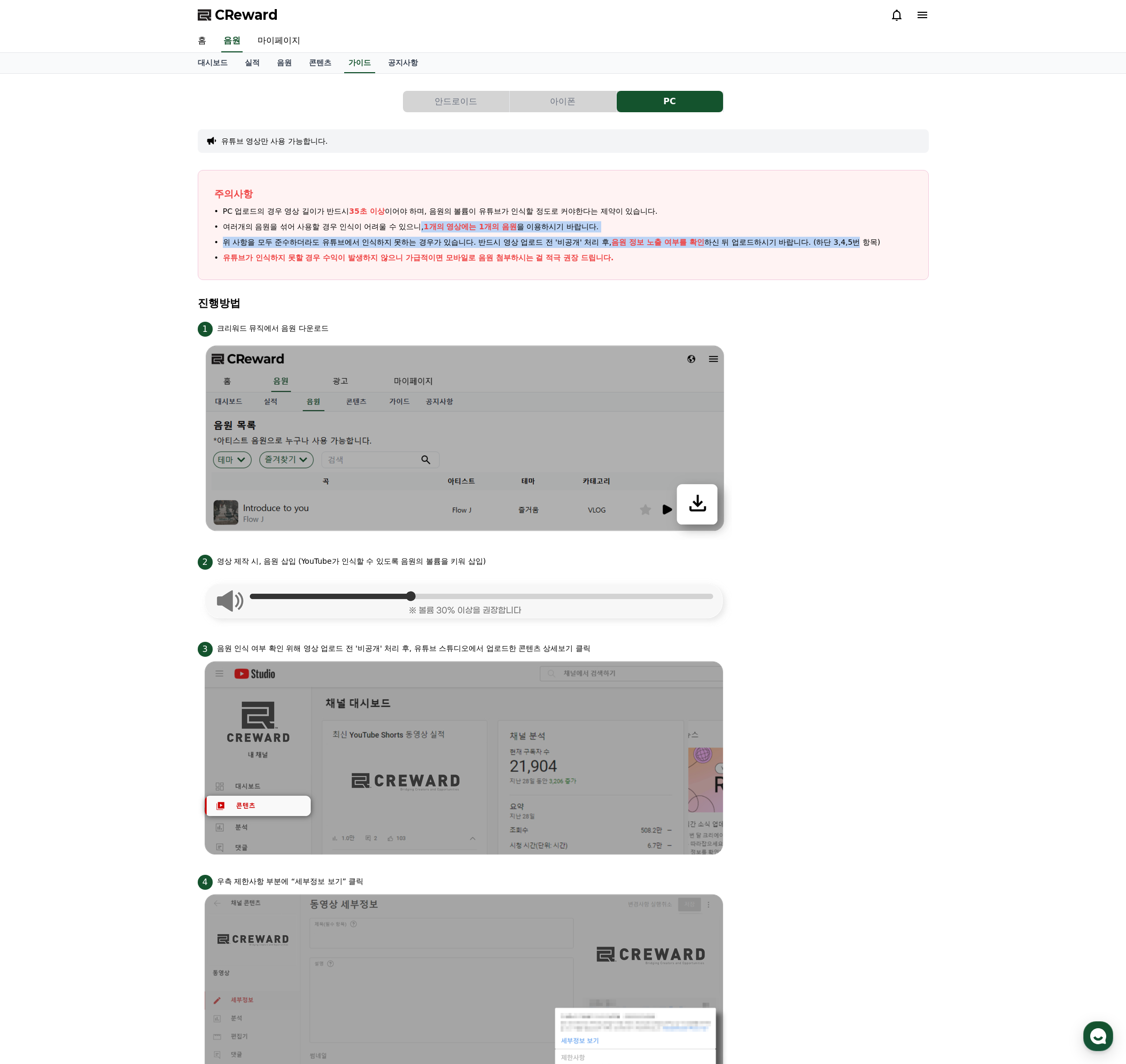
drag, startPoint x: 535, startPoint y: 226, endPoint x: 858, endPoint y: 249, distance: 323.8
click at [859, 249] on ul "PC 업로드의 경우 영상 길이가 반드시 35초 이상 이어야 하며, 음원의 볼륨이 유튜브가 인식할 정도로 커야한다는 제약이 있습니다. 여러개의 …" at bounding box center [563, 234] width 698 height 57
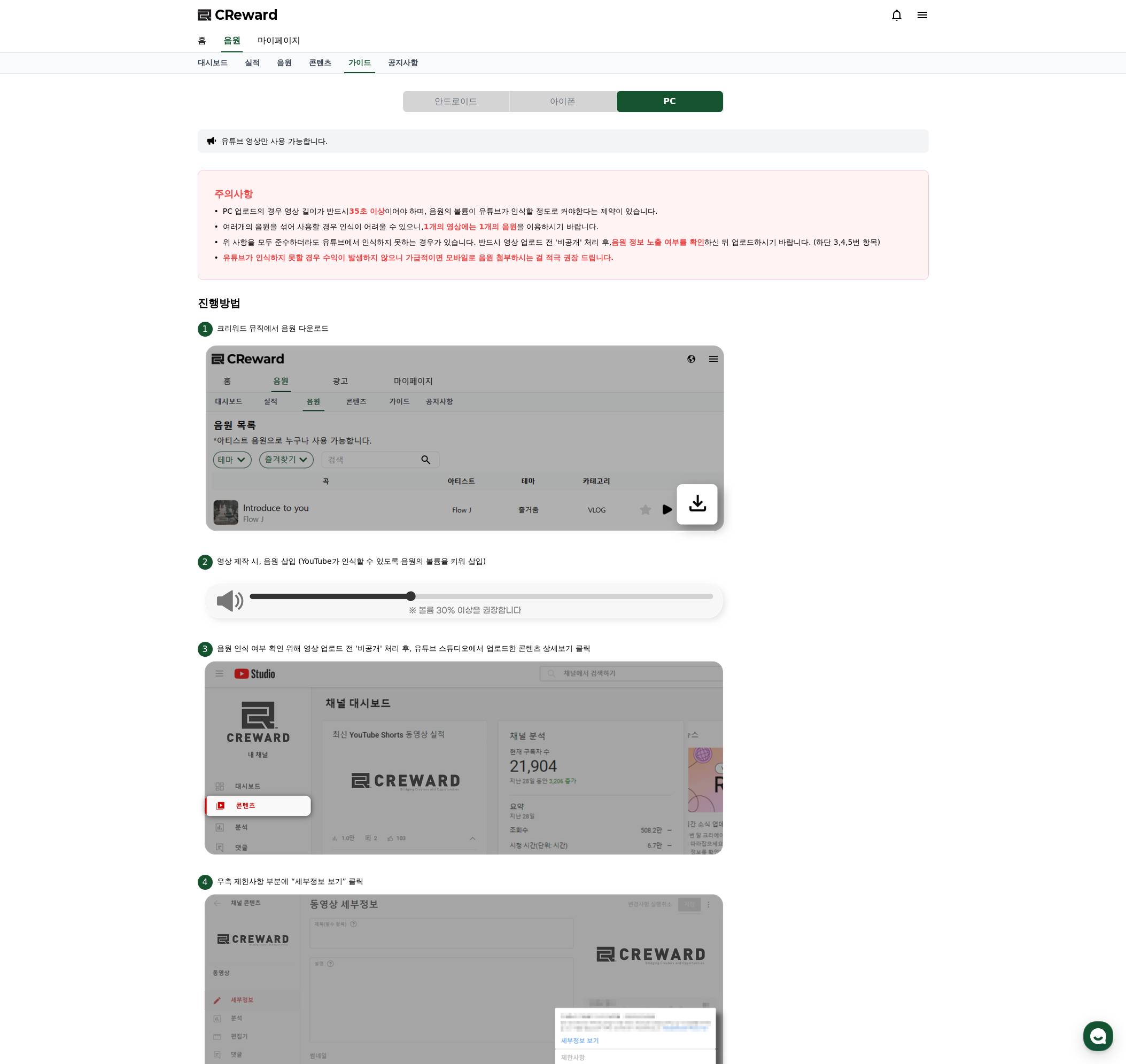
click at [611, 257] on p "유튜브가 인식하지 못할 경우 수익이 발생하지 않으니 가급적이면 모바일로 음원 첨부하시는 걸 적극 권장 드립니다." at bounding box center [418, 258] width 391 height 11
drag, startPoint x: 454, startPoint y: 211, endPoint x: 592, endPoint y: 206, distance: 138.1
click at [592, 206] on span "PC 업로드의 경우 영상 길이가 반드시 35초 이상 이어야 하며, 음원의 볼륨이 유튜브가 인식할 정도로 커야한다는 제약이 있습니다." at bounding box center [440, 211] width 435 height 11
click at [488, 233] on ul "PC 업로드의 경우 영상 길이가 반드시 35초 이상 이어야 하며, 음원의 볼륨이 유튜브가 인식할 정도로 커야한다는 제약이 있습니다. 여러개의 …" at bounding box center [563, 234] width 698 height 57
drag, startPoint x: 430, startPoint y: 210, endPoint x: 635, endPoint y: 207, distance: 205.0
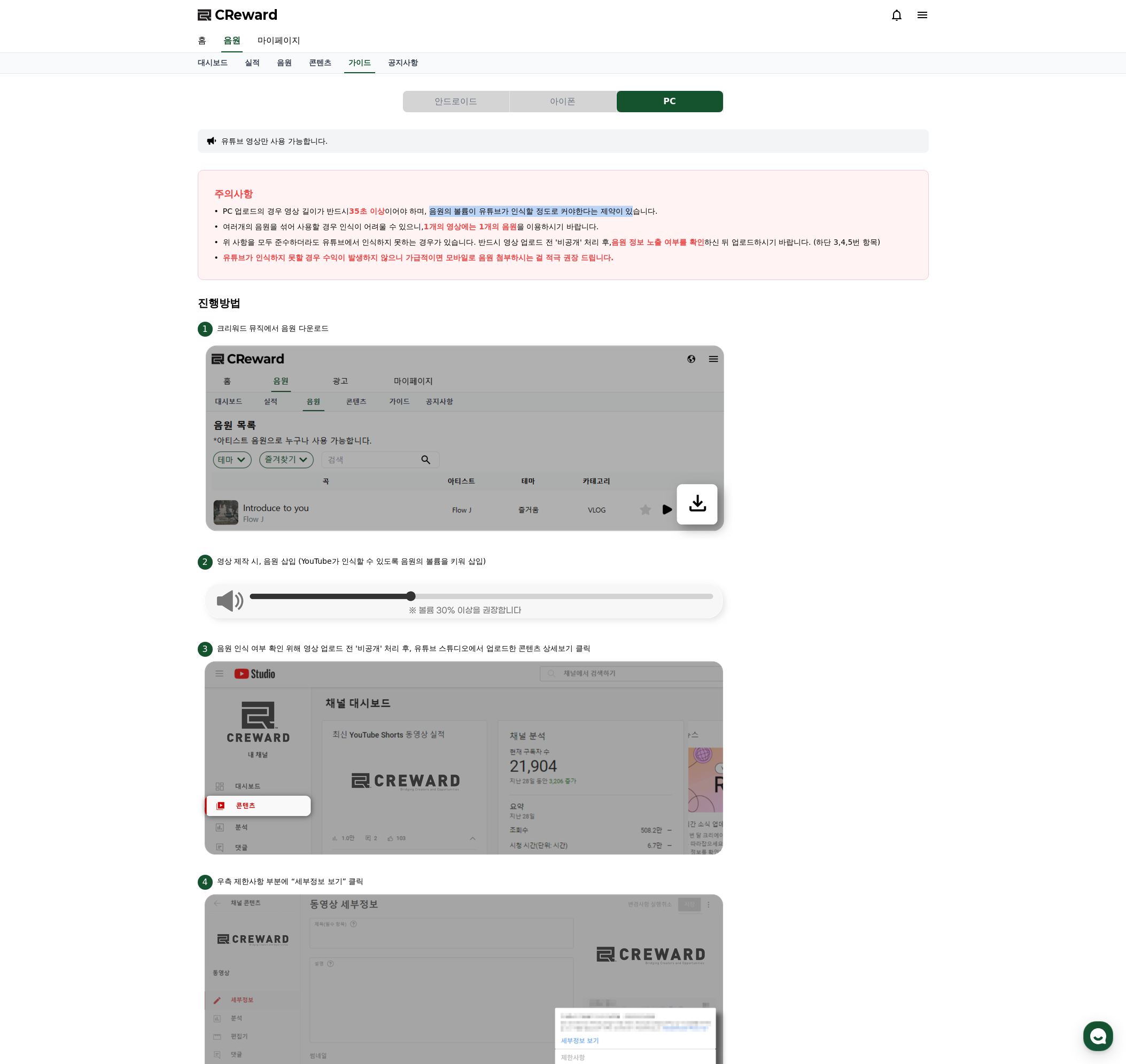
click at [635, 207] on span "PC 업로드의 경우 영상 길이가 반드시 35초 이상 이어야 하며, 음원의 볼륨이 유튜브가 인식할 정도로 커야한다는 제약이 있습니다." at bounding box center [440, 211] width 435 height 11
click at [572, 227] on span "여러개의 음원을 섞어 사용할 경우 인식이 어려울 수 있으니, 1개의 영상에는 1개의 음원 을 이용하시기 바랍니다." at bounding box center [410, 227] width 376 height 11
click at [537, 104] on button "아이폰" at bounding box center [563, 101] width 106 height 21
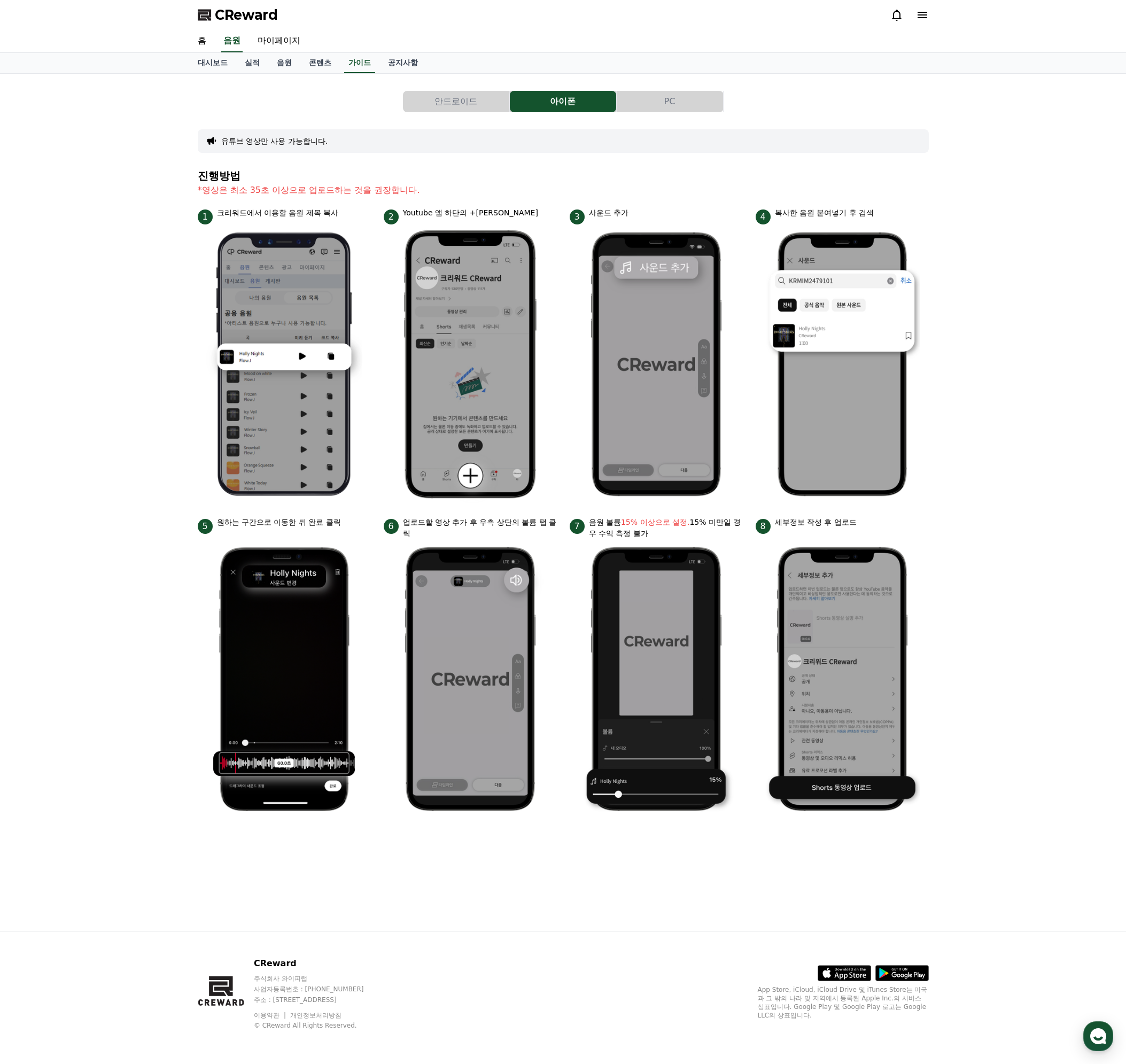
click at [635, 102] on button "PC" at bounding box center [669, 101] width 106 height 21
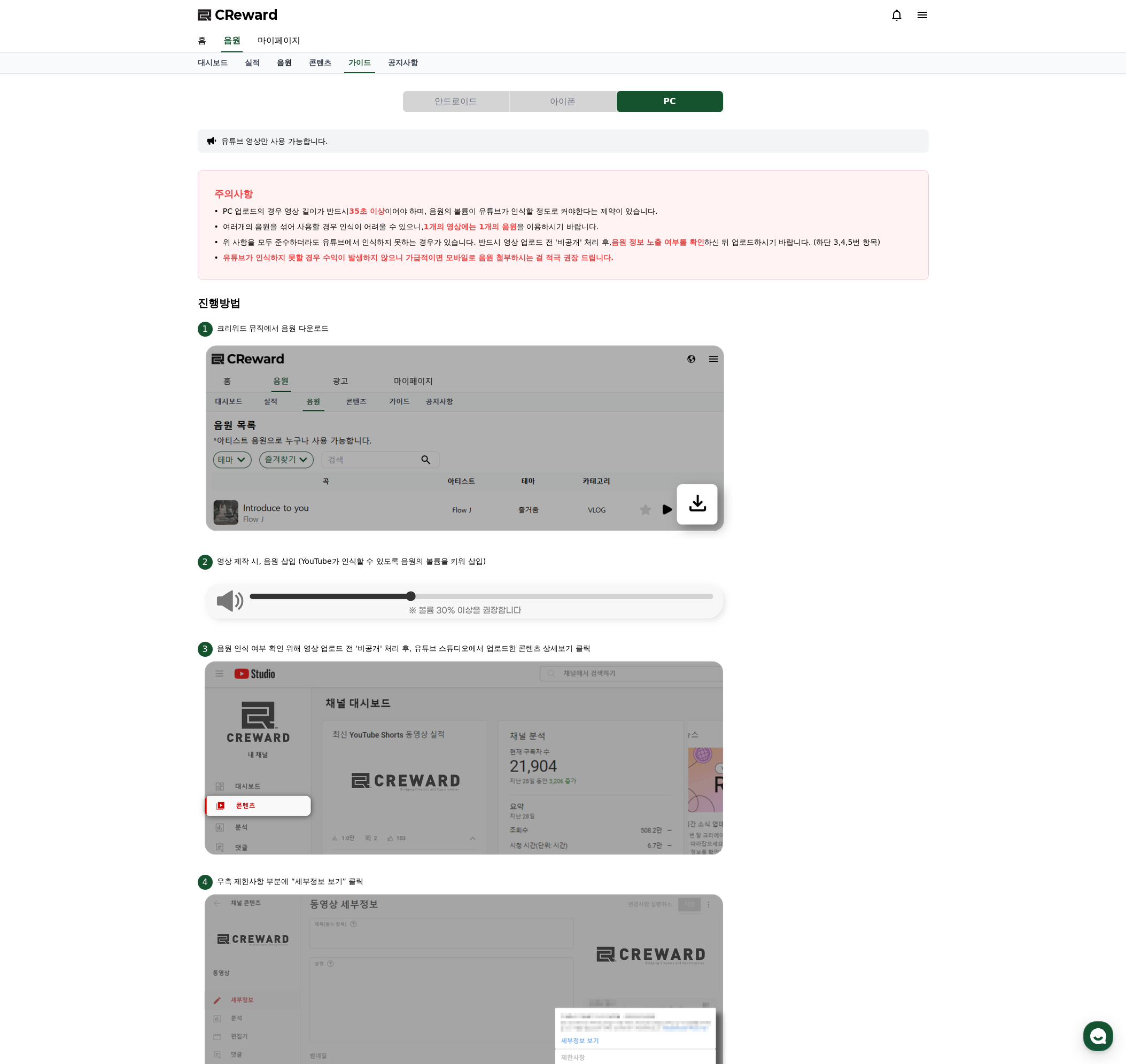
click at [280, 64] on link "음원" at bounding box center [284, 62] width 32 height 20
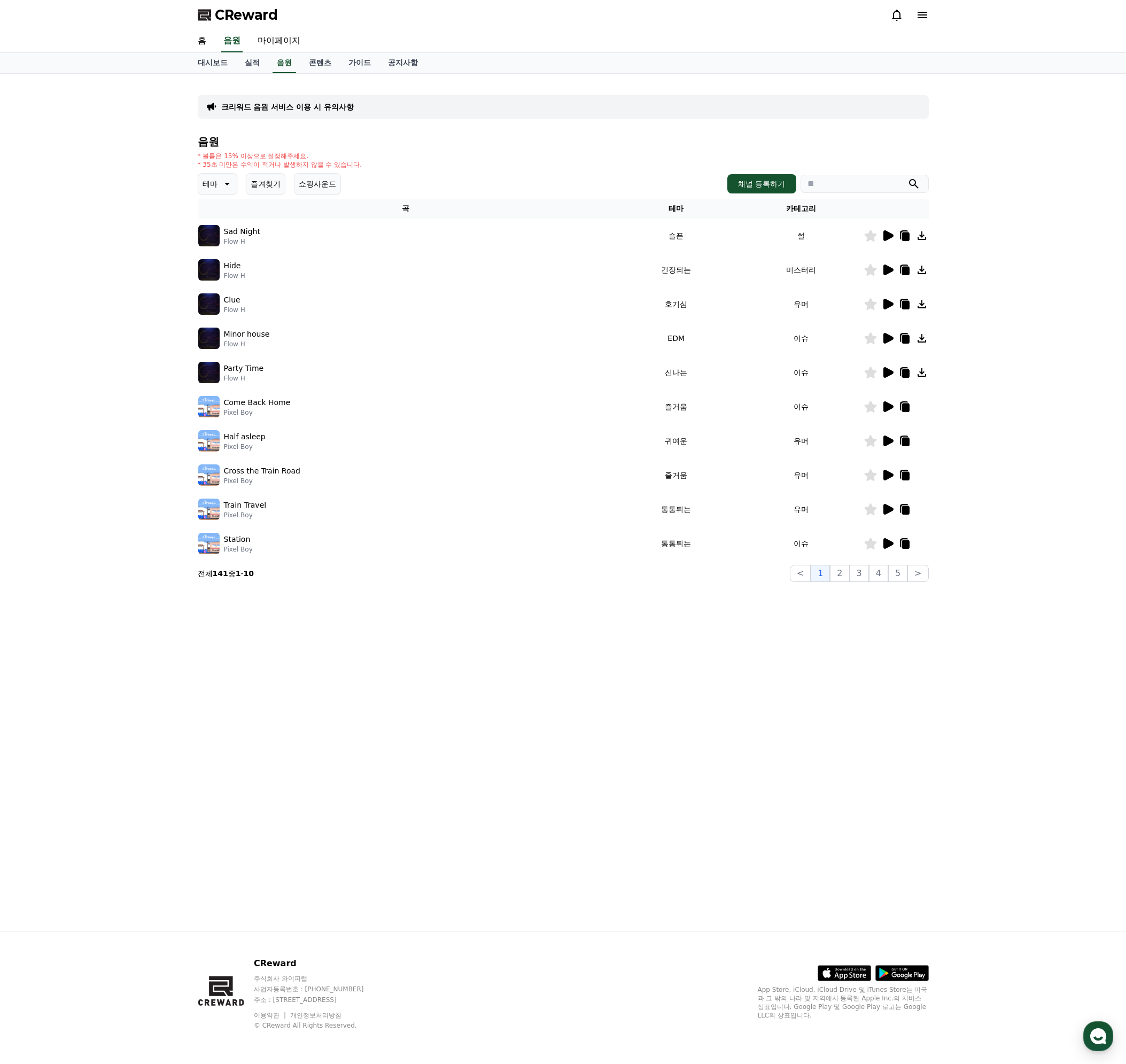
click at [221, 187] on icon at bounding box center [226, 184] width 13 height 13
click at [217, 226] on button "웅장한" at bounding box center [215, 220] width 31 height 23
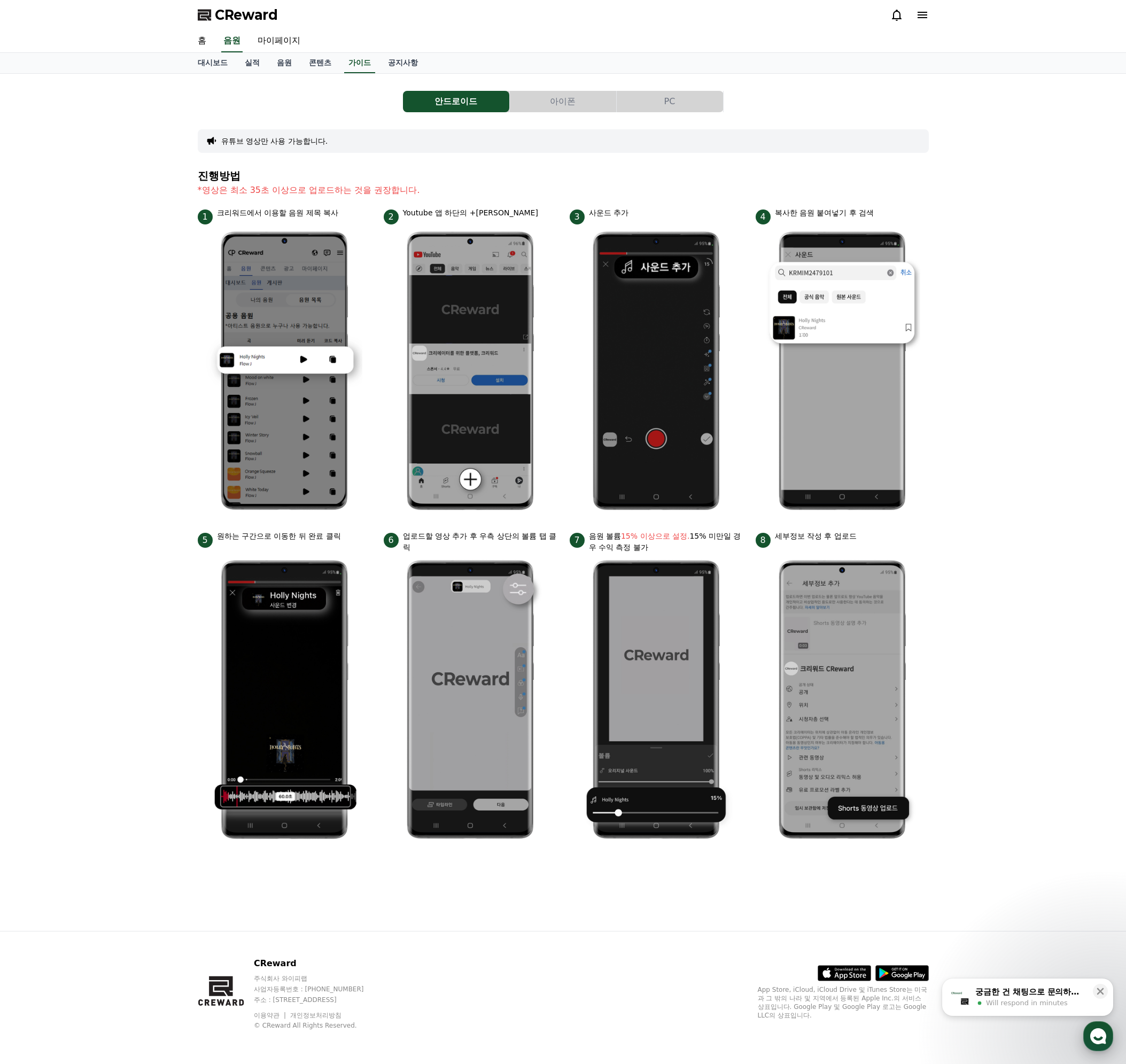
click at [1104, 1032] on icon "button" at bounding box center [1098, 1036] width 19 height 19
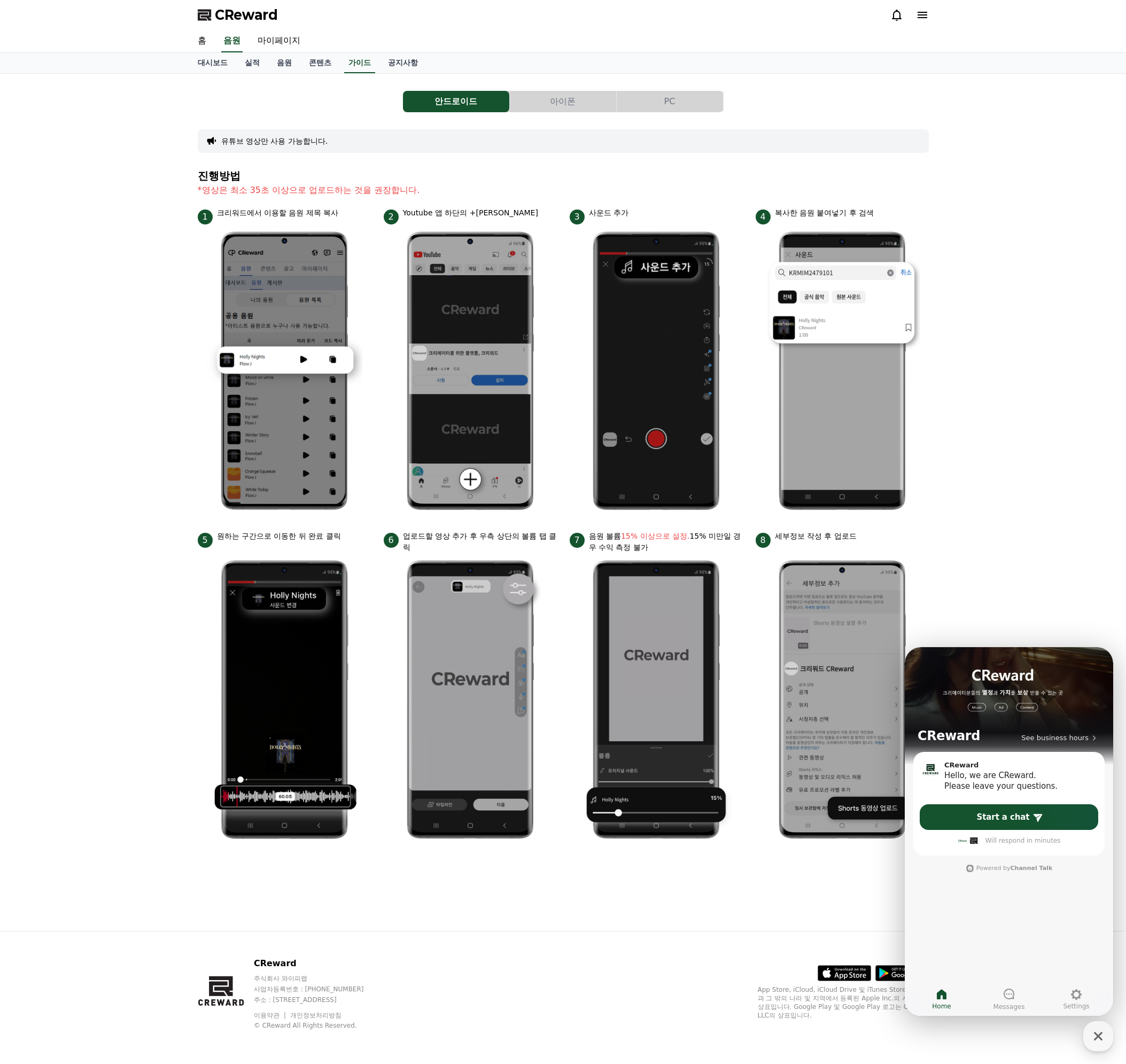
click at [1069, 537] on div "안드로이드 아이폰 PC 유튜브 영상만 사용 가능합니다. 진행방법 *영상은 최소 35초 이상으로 업로드하는 것을 권장합니다. 1 크리워드에서 이…" at bounding box center [563, 502] width 1126 height 858
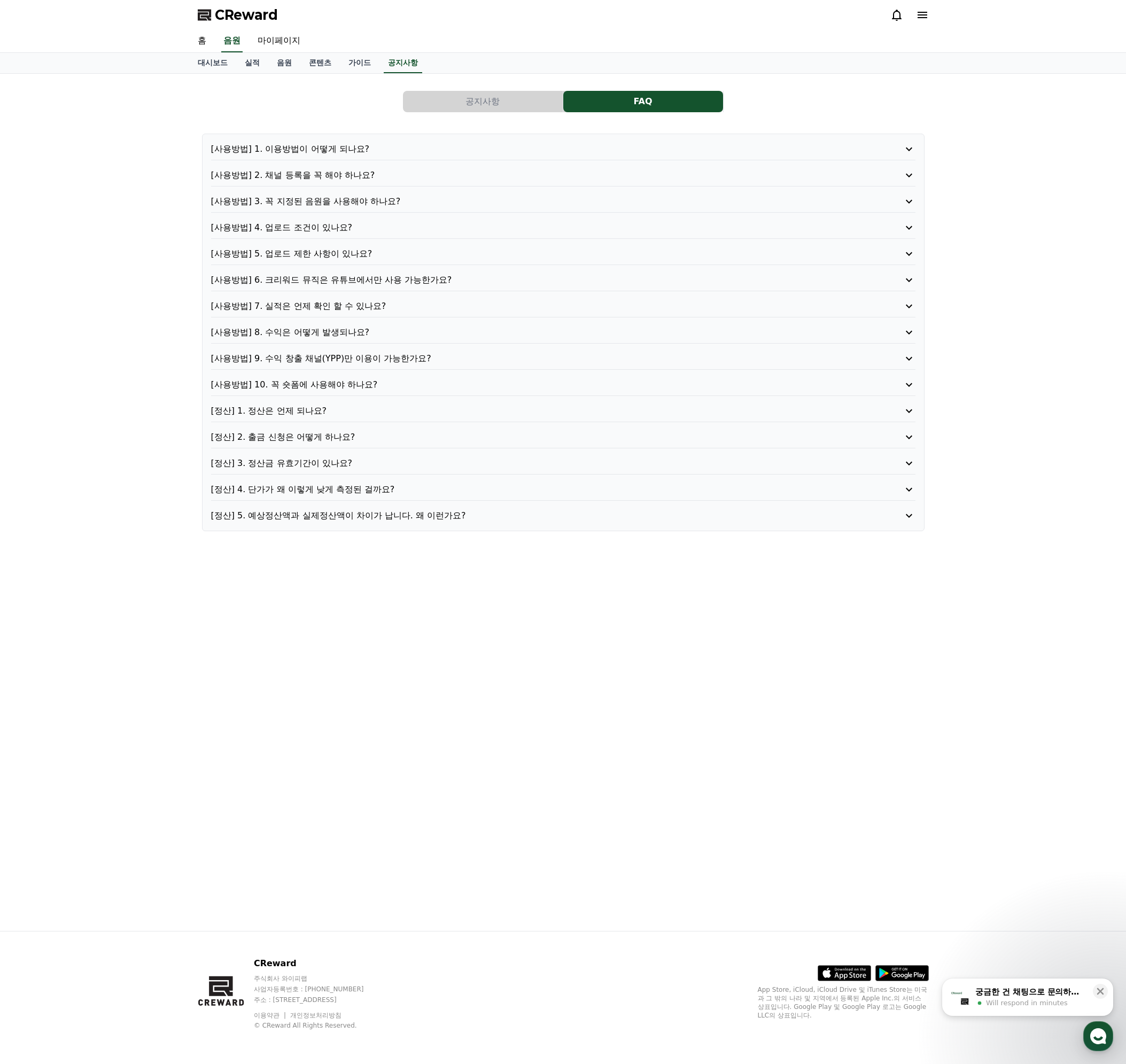
click at [313, 230] on p "[사용방법] 4. 업로드 조건이 있나요?" at bounding box center [535, 228] width 648 height 13
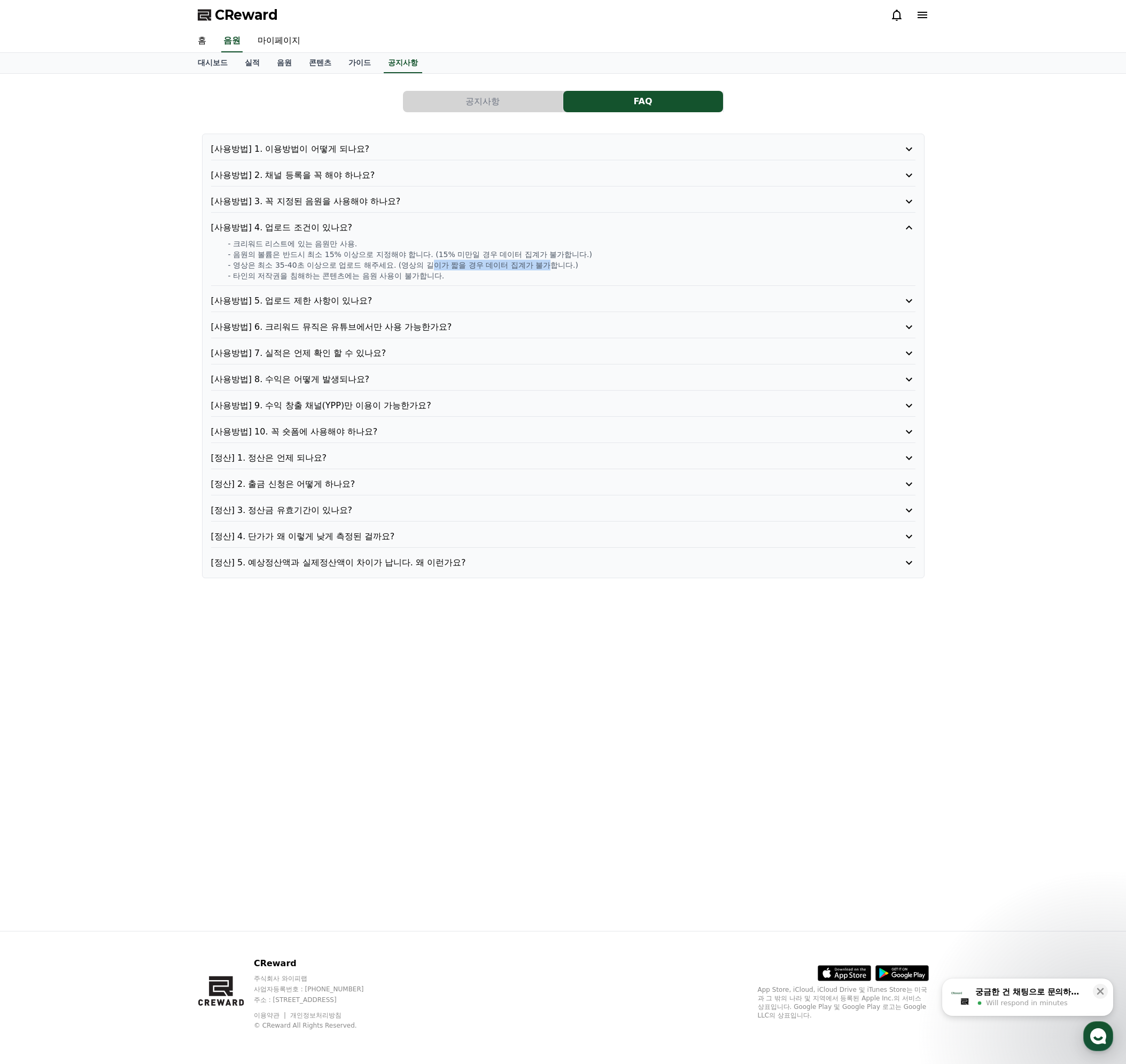
drag, startPoint x: 432, startPoint y: 269, endPoint x: 550, endPoint y: 269, distance: 118.0
click at [550, 269] on p "- 영상은 최소 35-40초 이상으로 업로드 해주세요. (영상의 길이가 짧을 경우 데이터 집계가 불가합니다.)" at bounding box center [571, 265] width 687 height 11
drag, startPoint x: 249, startPoint y: 279, endPoint x: 420, endPoint y: 282, distance: 171.0
click at [419, 282] on div "[사용방법] 4. 업로드 조건이 있나요? - 크리워드 리스트에 있는 음원만 사용. - 음원의 볼륨은 반드시 최소 15% 이상으로 지정해야 합니…" at bounding box center [563, 253] width 704 height 65
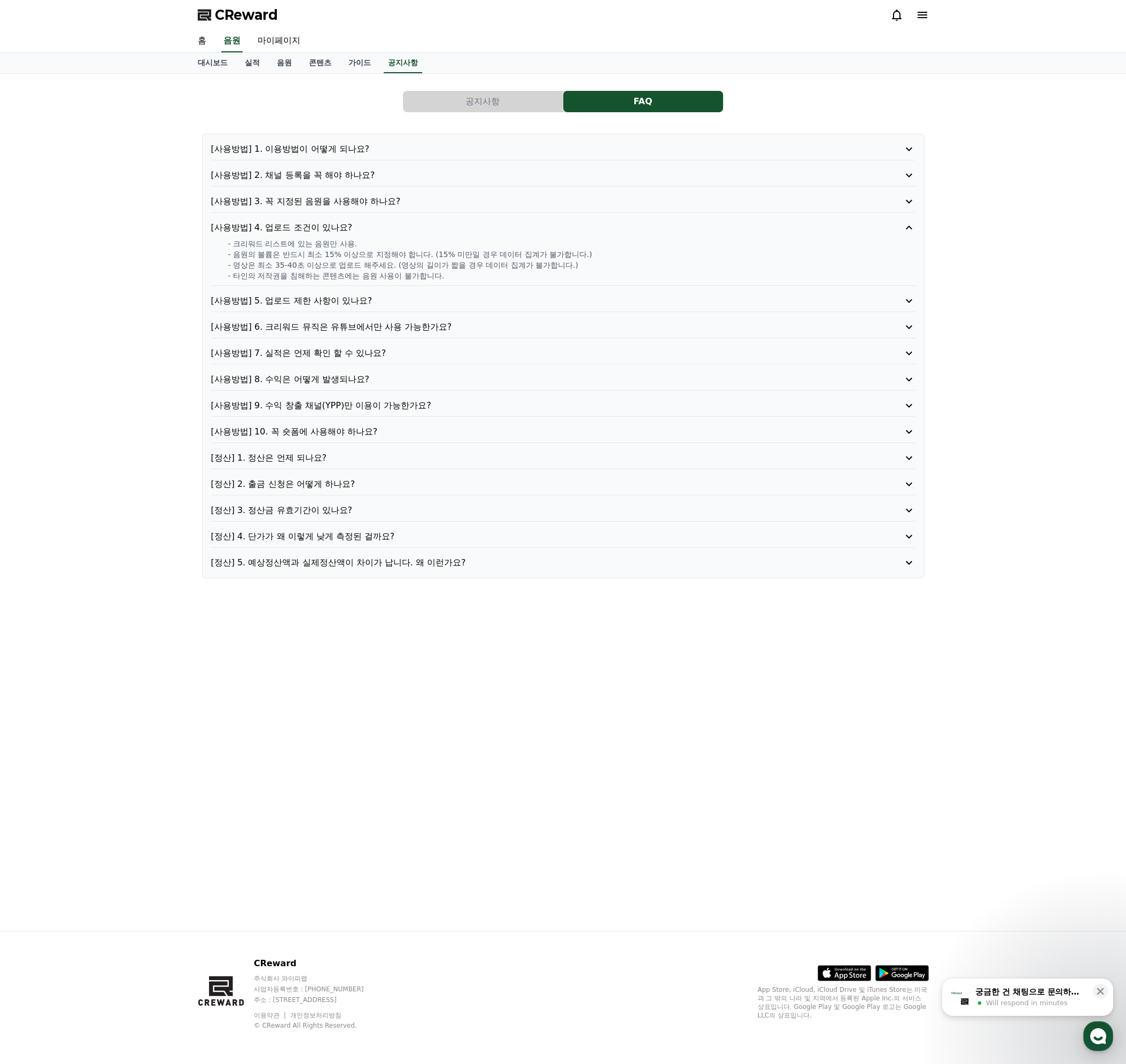
click at [431, 279] on p "- 타인의 저작권을 침해하는 콘텐츠에는 음원 사용이 불가합니다." at bounding box center [571, 275] width 687 height 11
drag, startPoint x: 287, startPoint y: 256, endPoint x: 556, endPoint y: 259, distance: 269.0
click at [548, 259] on p "- 음원의 볼륨은 반드시 최소 15% 이상으로 지정해야 합니다. (15% 미만일 경우 데이터 집계가 불가합니다.)" at bounding box center [571, 254] width 687 height 11
click at [556, 259] on p "- 음원의 볼륨은 반드시 최소 15% 이상으로 지정해야 합니다. (15% 미만일 경우 데이터 집계가 불가합니다.)" at bounding box center [571, 254] width 687 height 11
drag, startPoint x: 288, startPoint y: 245, endPoint x: 378, endPoint y: 248, distance: 90.0
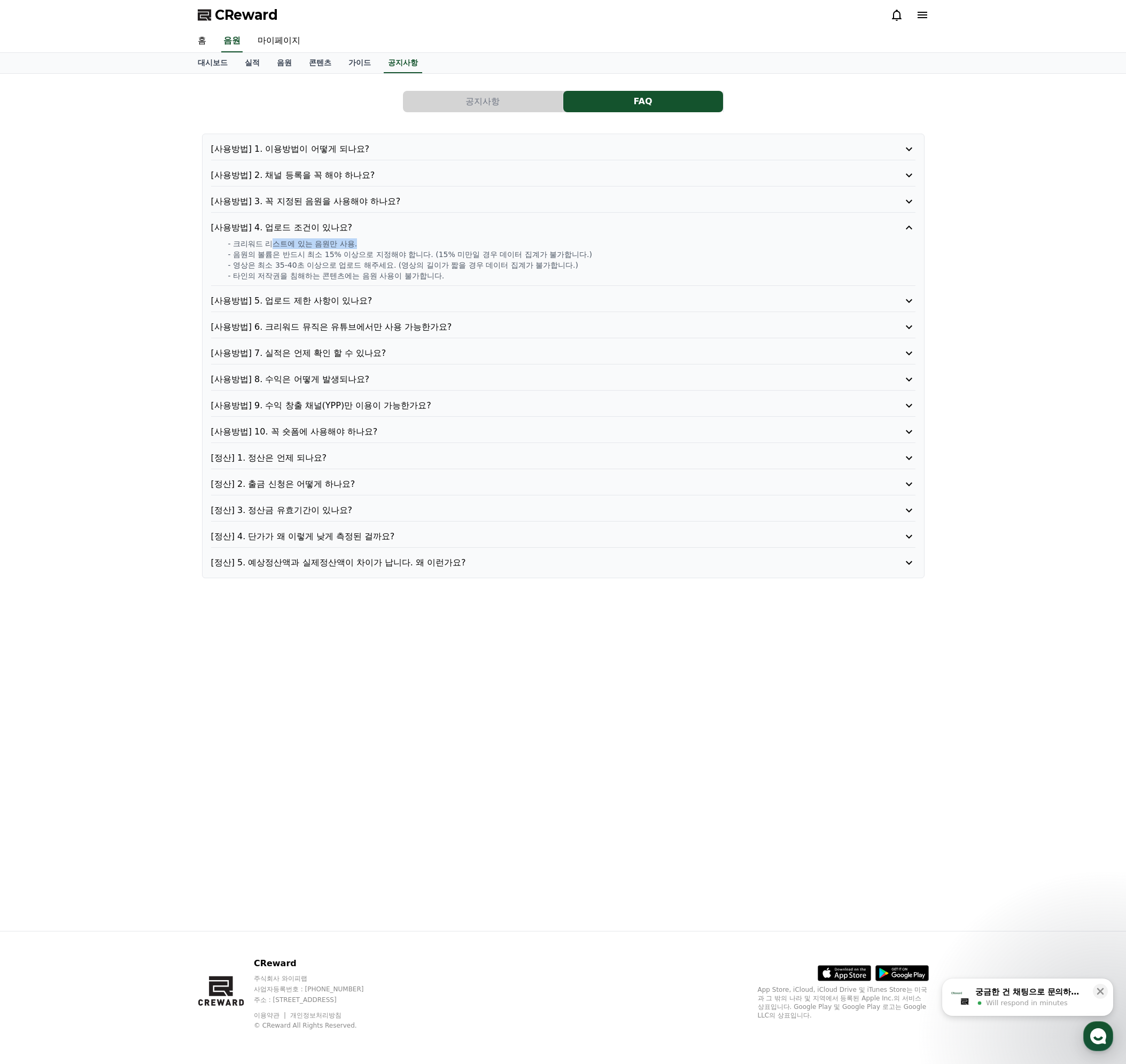
click at [378, 248] on p "- 크리워드 리스트에 있는 음원만 사용." at bounding box center [571, 243] width 687 height 11
click at [370, 266] on p "- 영상은 최소 35-40초 이상으로 업로드 해주세요. (영상의 길이가 짧을 경우 데이터 집계가 불가합니다.)" at bounding box center [571, 265] width 687 height 11
click at [279, 300] on p "[사용방법] 5. 업로드 제한 사항이 있나요?" at bounding box center [535, 301] width 648 height 13
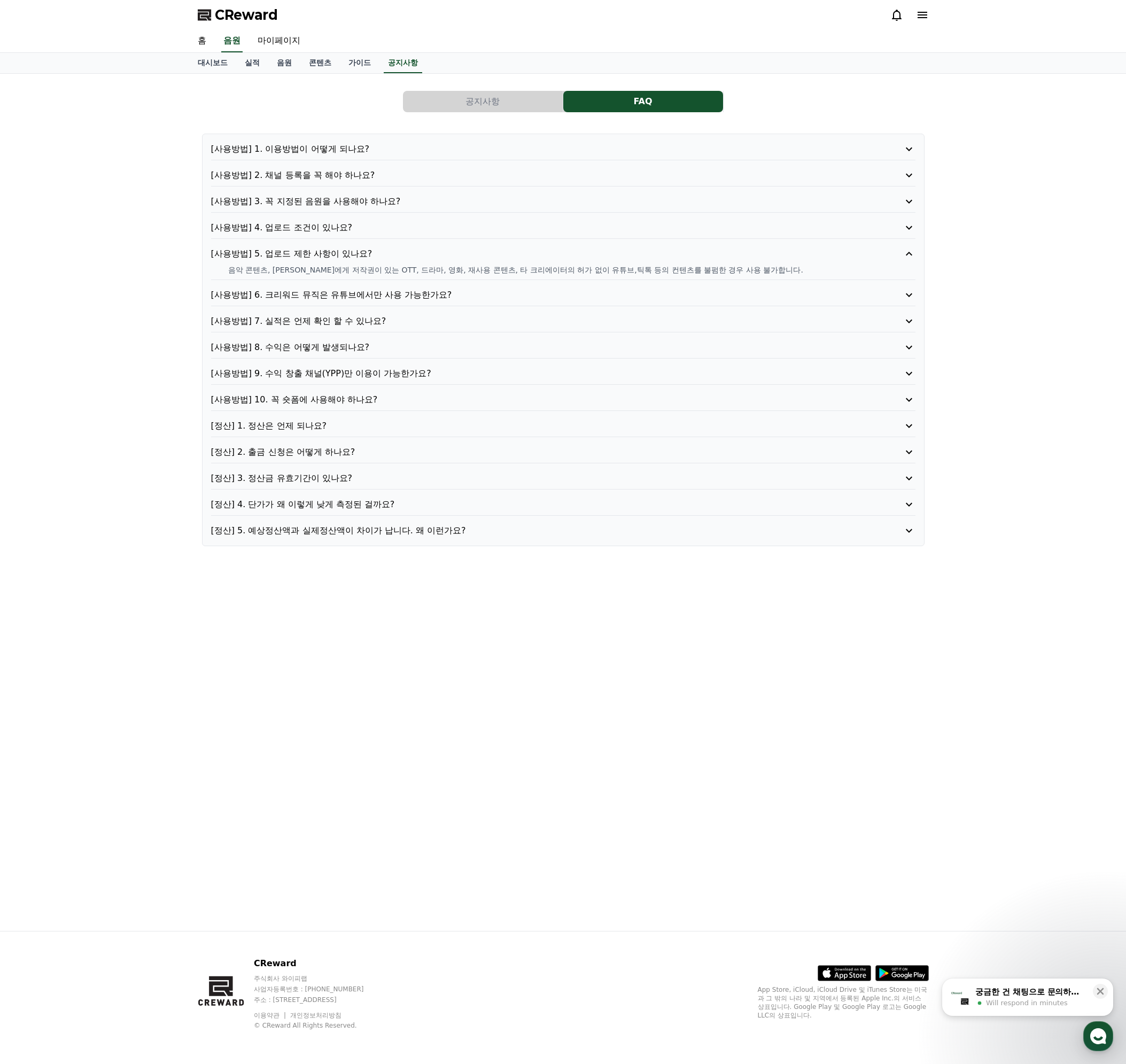
drag, startPoint x: 297, startPoint y: 270, endPoint x: 690, endPoint y: 271, distance: 393.0
click at [690, 271] on p "음악 콘텐츠, [PERSON_NAME]에게 저작권이 있는 OTT, 드라마, 영화, 재사용 콘텐츠, 타 크리에이터의 허가 없이 유튜브,틱톡 등의…" at bounding box center [571, 270] width 687 height 11
click at [572, 274] on p "음악 콘텐츠, [PERSON_NAME]에게 저작권이 있는 OTT, 드라마, 영화, 재사용 콘텐츠, 타 크리에이터의 허가 없이 유튜브,틱톡 등의…" at bounding box center [571, 270] width 687 height 11
click at [315, 296] on p "[사용방법] 6. 크리워드 뮤직은 유튜브에서만 사용 가능한가요?" at bounding box center [535, 295] width 648 height 13
click at [310, 321] on p "[사용방법] 7. 실적은 언제 확인 할 수 있나요?" at bounding box center [535, 321] width 648 height 13
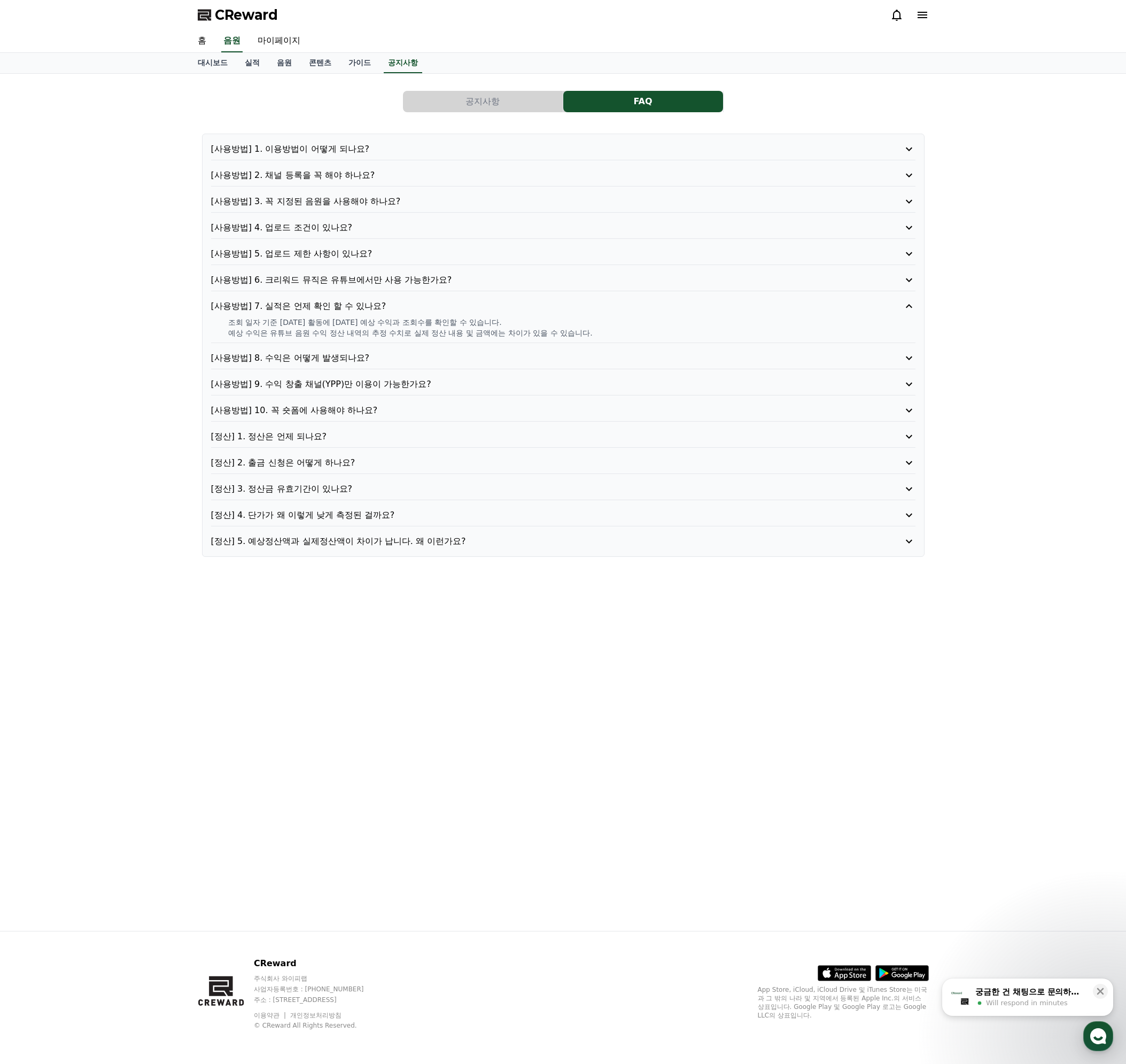
drag, startPoint x: 356, startPoint y: 321, endPoint x: 474, endPoint y: 319, distance: 118.0
click at [474, 319] on p "조회 일자 기준 [DATE] 활동에 [DATE] 예상 수익과 조회수를 확인할 수 있습니다." at bounding box center [571, 321] width 687 height 11
click at [286, 361] on p "[사용방법] 8. 수익은 어떻게 발생되나요?" at bounding box center [535, 358] width 648 height 13
drag, startPoint x: 260, startPoint y: 351, endPoint x: 378, endPoint y: 345, distance: 118.2
click at [378, 345] on p "영상 업로드 시 크리워드의 음원을 첨부합니다." at bounding box center [571, 348] width 687 height 11
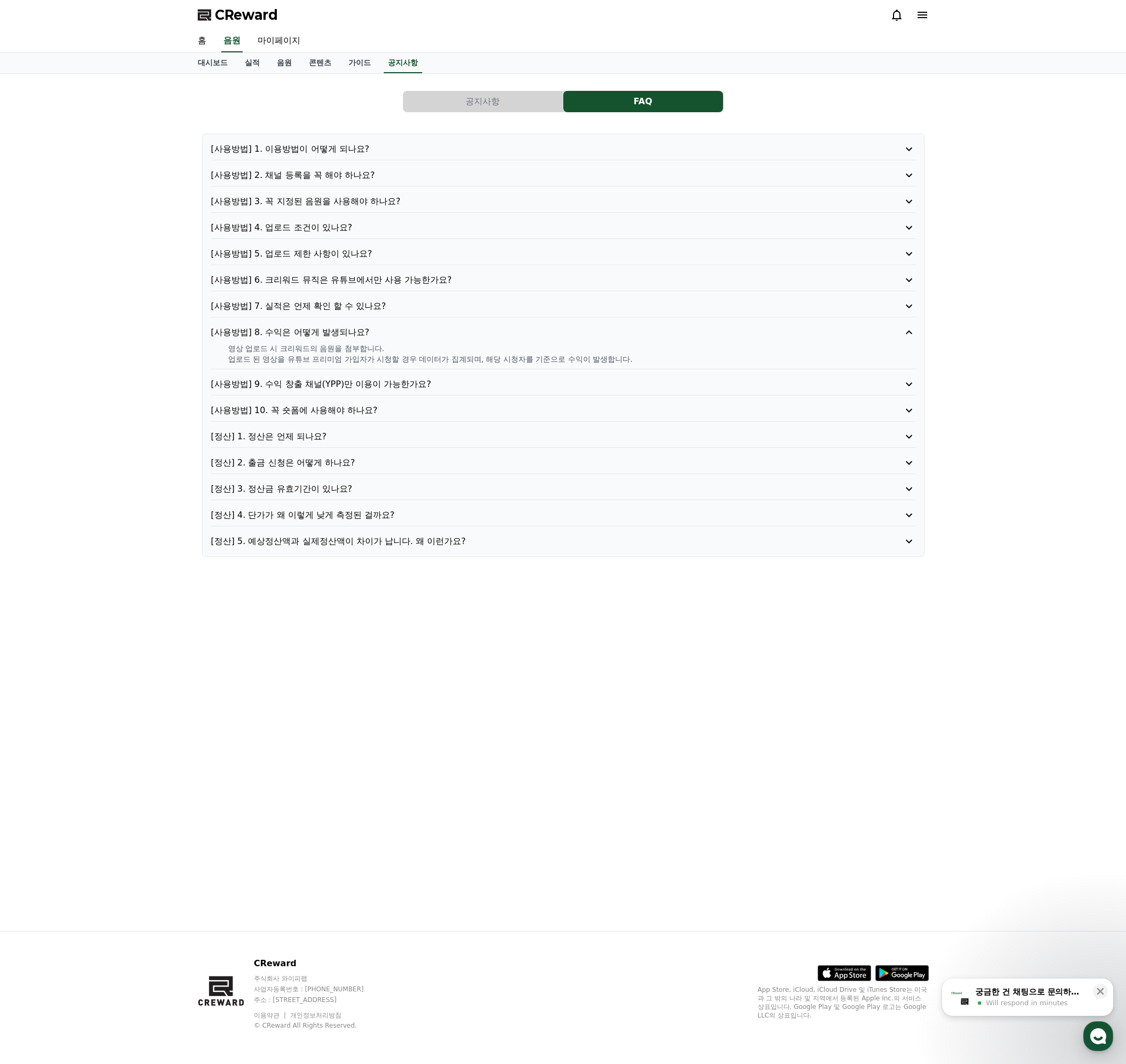
click at [306, 391] on div "[사용방법] 9. 수익 창출 채널(YPP)만 이용이 가능한가요?" at bounding box center [563, 387] width 704 height 18
click at [308, 388] on p "[사용방법] 9. 수익 창출 채널(YPP)만 이용이 가능한가요?" at bounding box center [535, 385] width 648 height 13
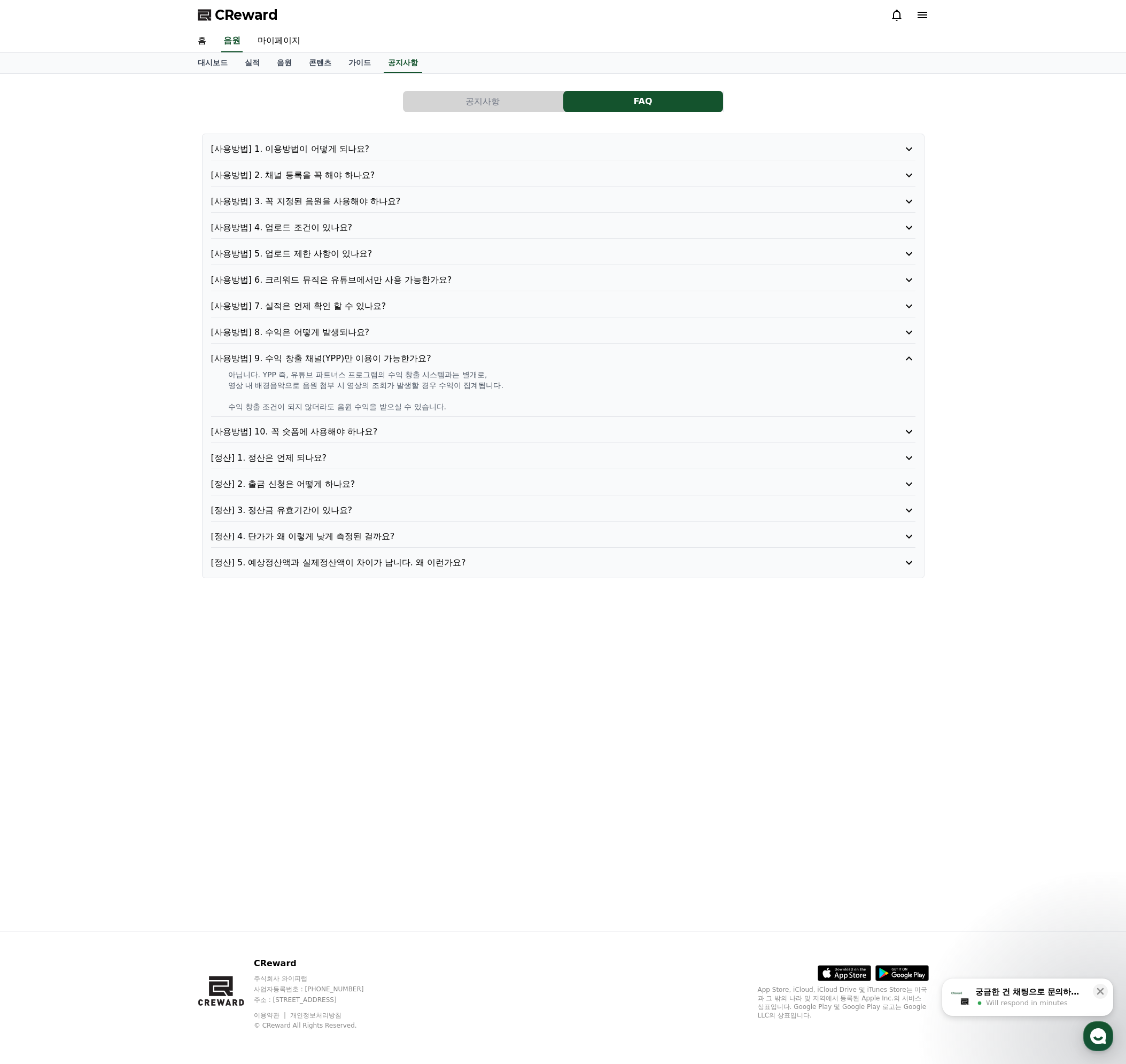
click at [308, 432] on p "[사용방법] 10. 꼭 숏폼에 사용해야 하나요?" at bounding box center [535, 432] width 648 height 13
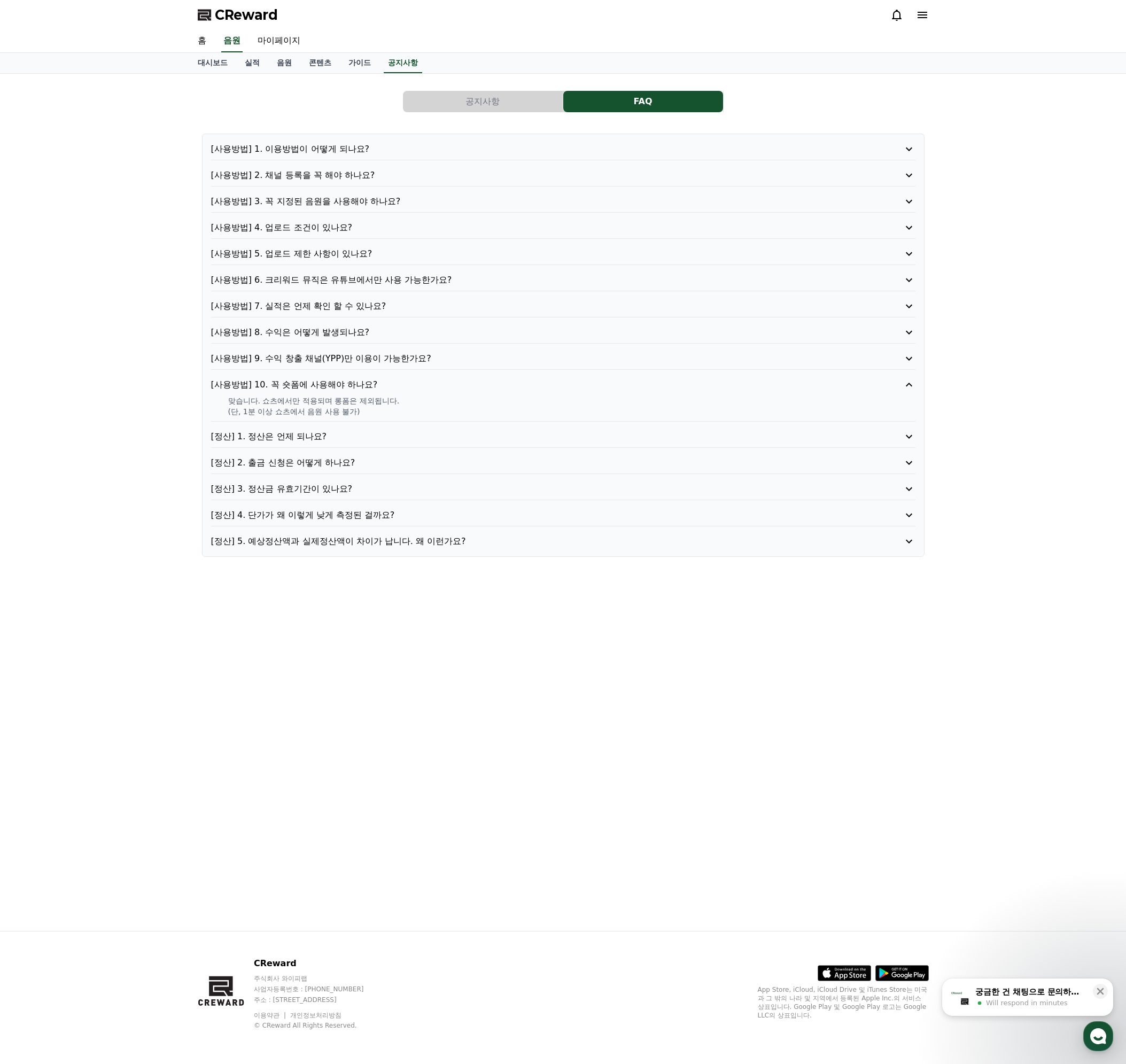
drag, startPoint x: 250, startPoint y: 406, endPoint x: 372, endPoint y: 403, distance: 122.0
click at [372, 403] on p "맞습니다. 쇼츠에서만 적용되며 롱폼은 제외됩니다." at bounding box center [571, 400] width 687 height 11
click at [387, 406] on div "맞습니다. 쇼츠에서만 적용되며 롱폼은 제외됩니다. (단, 1분 이상 쇼츠에서 음원 사용 불가)" at bounding box center [563, 406] width 704 height 21
click at [351, 413] on p "(단, 1분 이상 쇼츠에서 음원 사용 불가)" at bounding box center [571, 411] width 687 height 11
click at [360, 407] on p "(단, 1분 이상 쇼츠에서 음원 사용 불가)" at bounding box center [571, 411] width 687 height 11
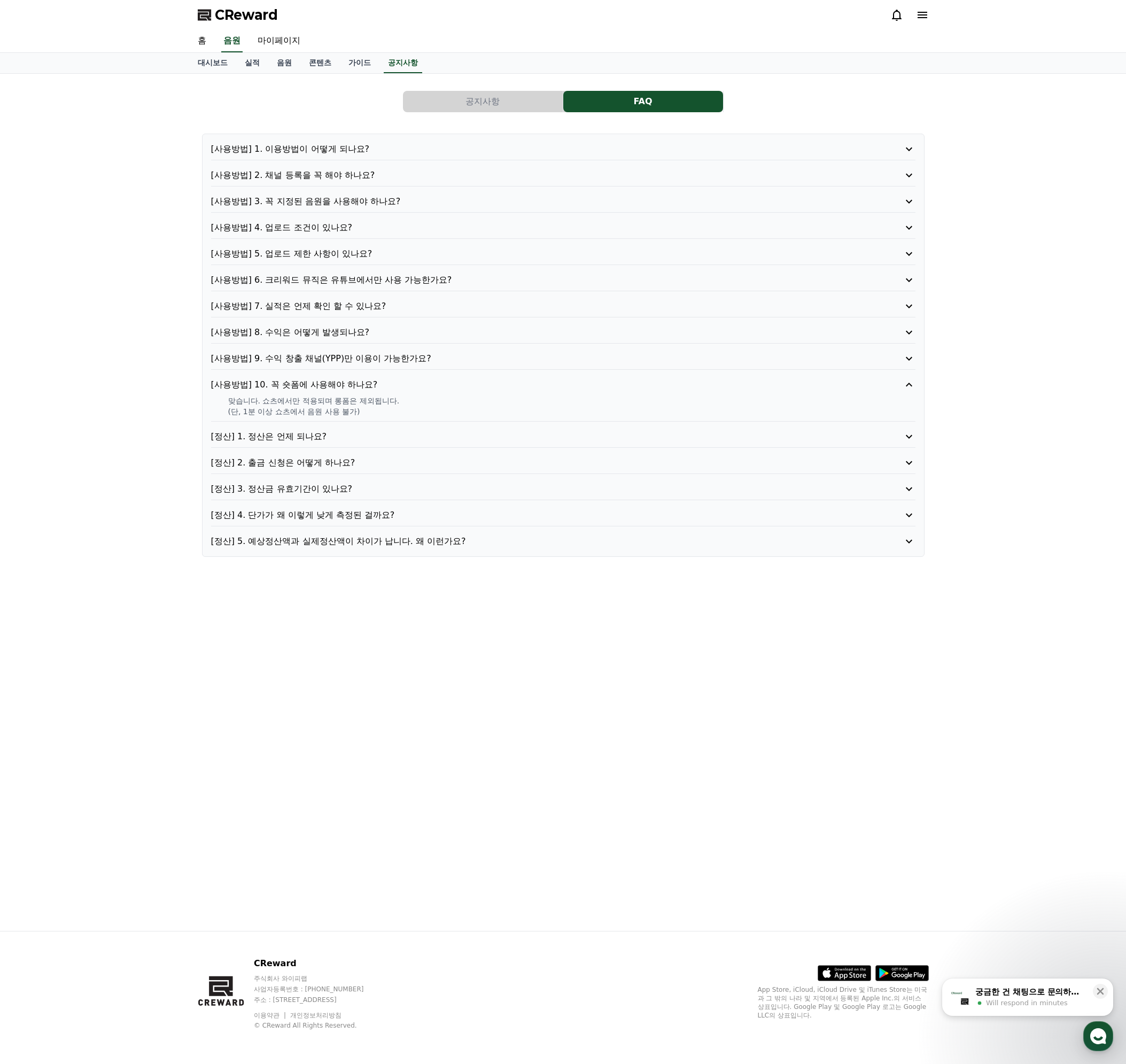
click at [298, 441] on p "[정산] 1. 정산은 언제 되나요?" at bounding box center [535, 436] width 648 height 13
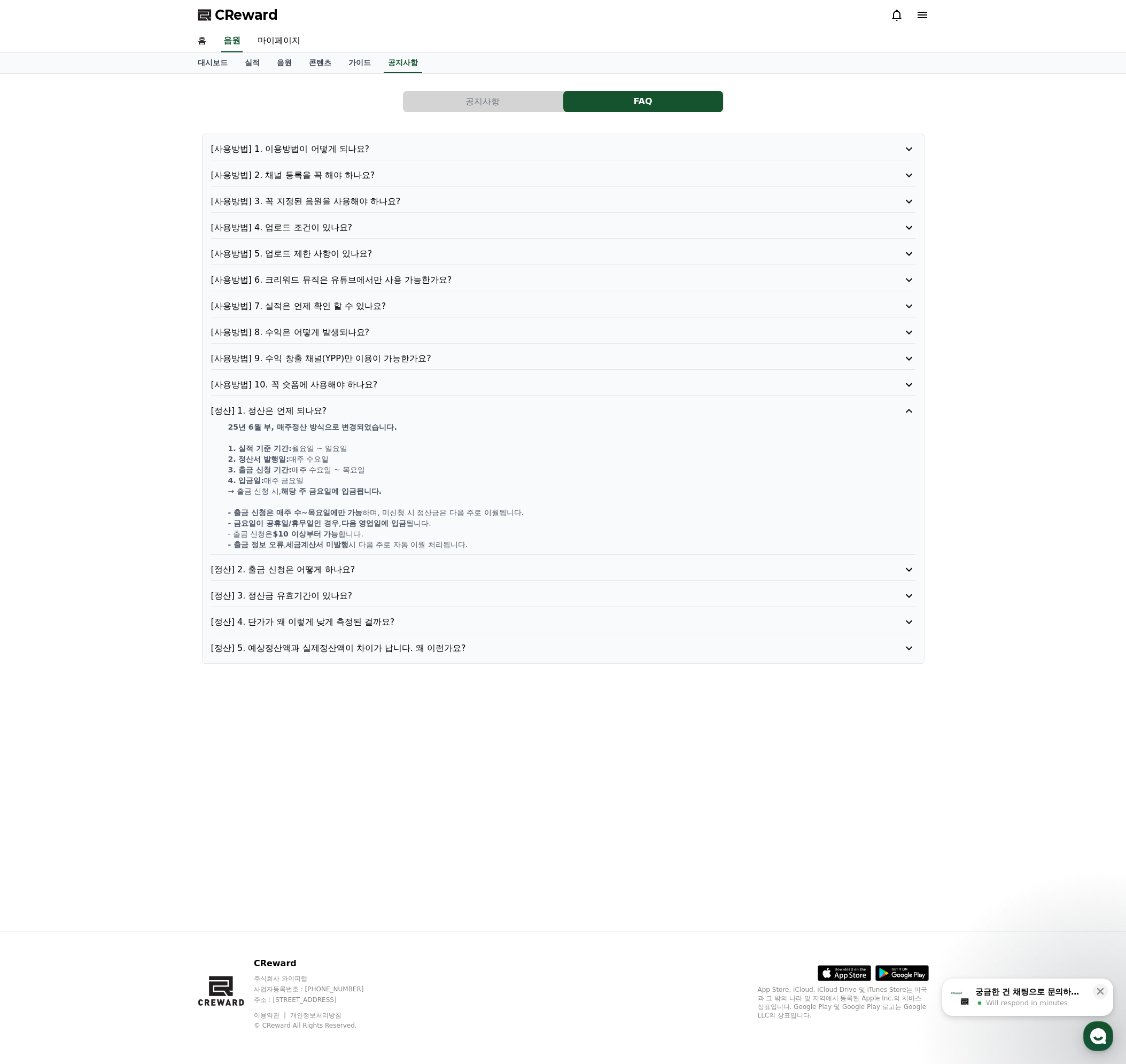
drag, startPoint x: 290, startPoint y: 492, endPoint x: 359, endPoint y: 488, distance: 69.1
click at [359, 488] on strong "해당 주 금요일에 입금됩니다." at bounding box center [331, 491] width 100 height 9
drag, startPoint x: 359, startPoint y: 490, endPoint x: 353, endPoint y: 496, distance: 8.5
click at [359, 490] on strong "해당 주 금요일에 입금됩니다." at bounding box center [331, 491] width 100 height 9
click at [283, 537] on strong "$10 이상부터 가능" at bounding box center [305, 534] width 66 height 9
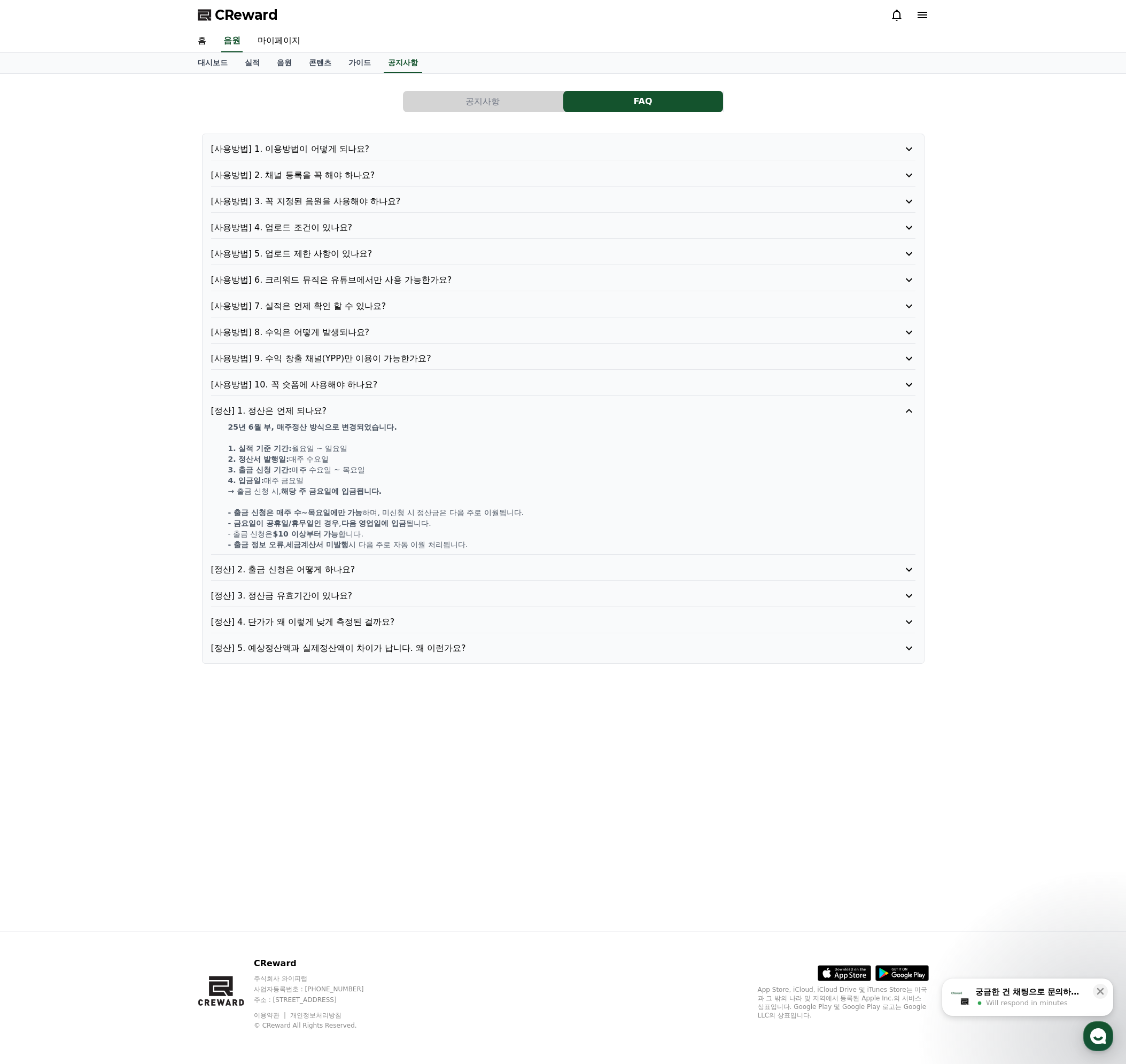
click at [318, 568] on p "[정산] 2. 출금 신청은 어떻게 하나요?" at bounding box center [535, 570] width 648 height 13
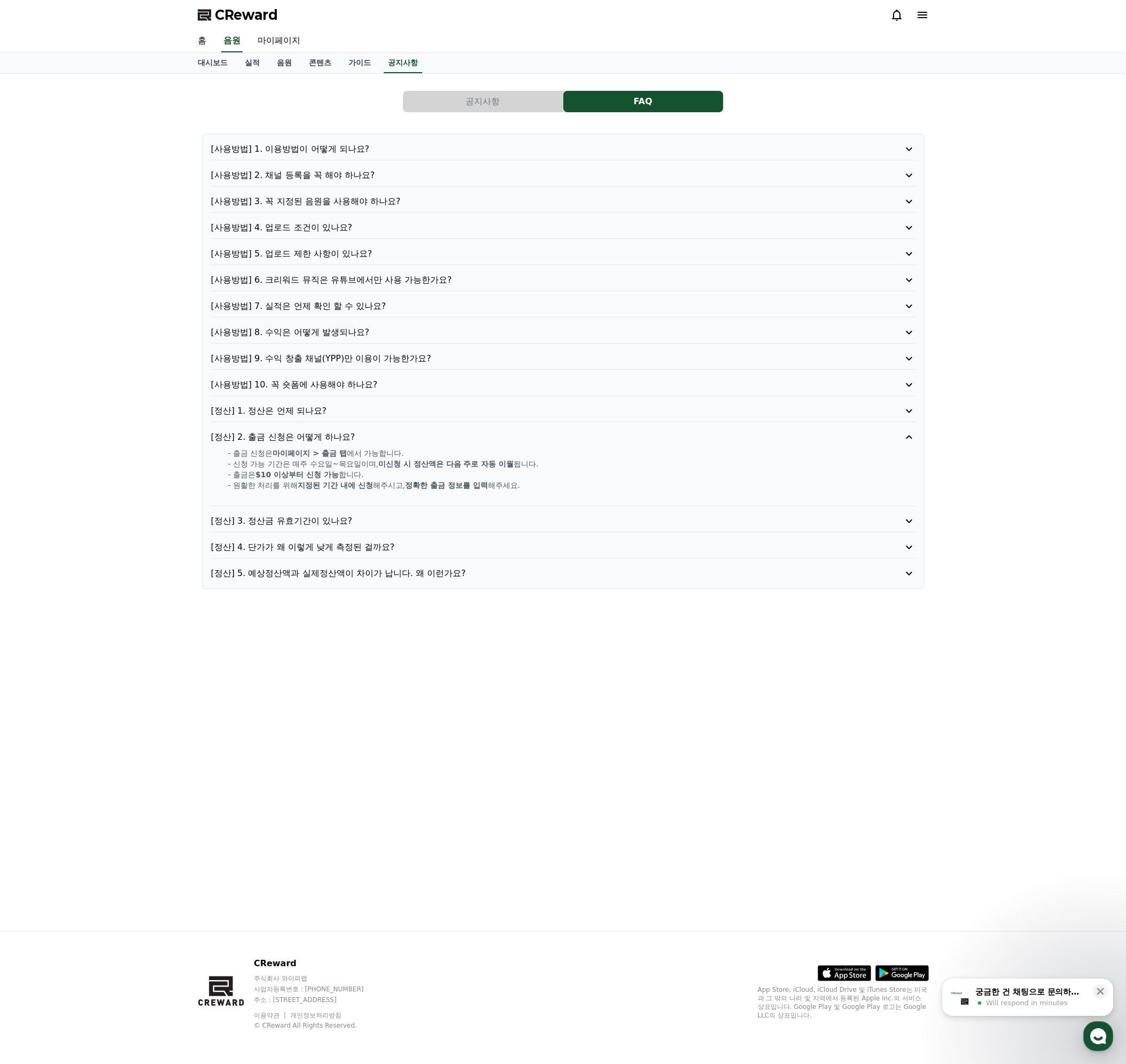
click at [298, 523] on p "[정산] 3. 정산금 유효기간이 있나요?" at bounding box center [535, 521] width 648 height 13
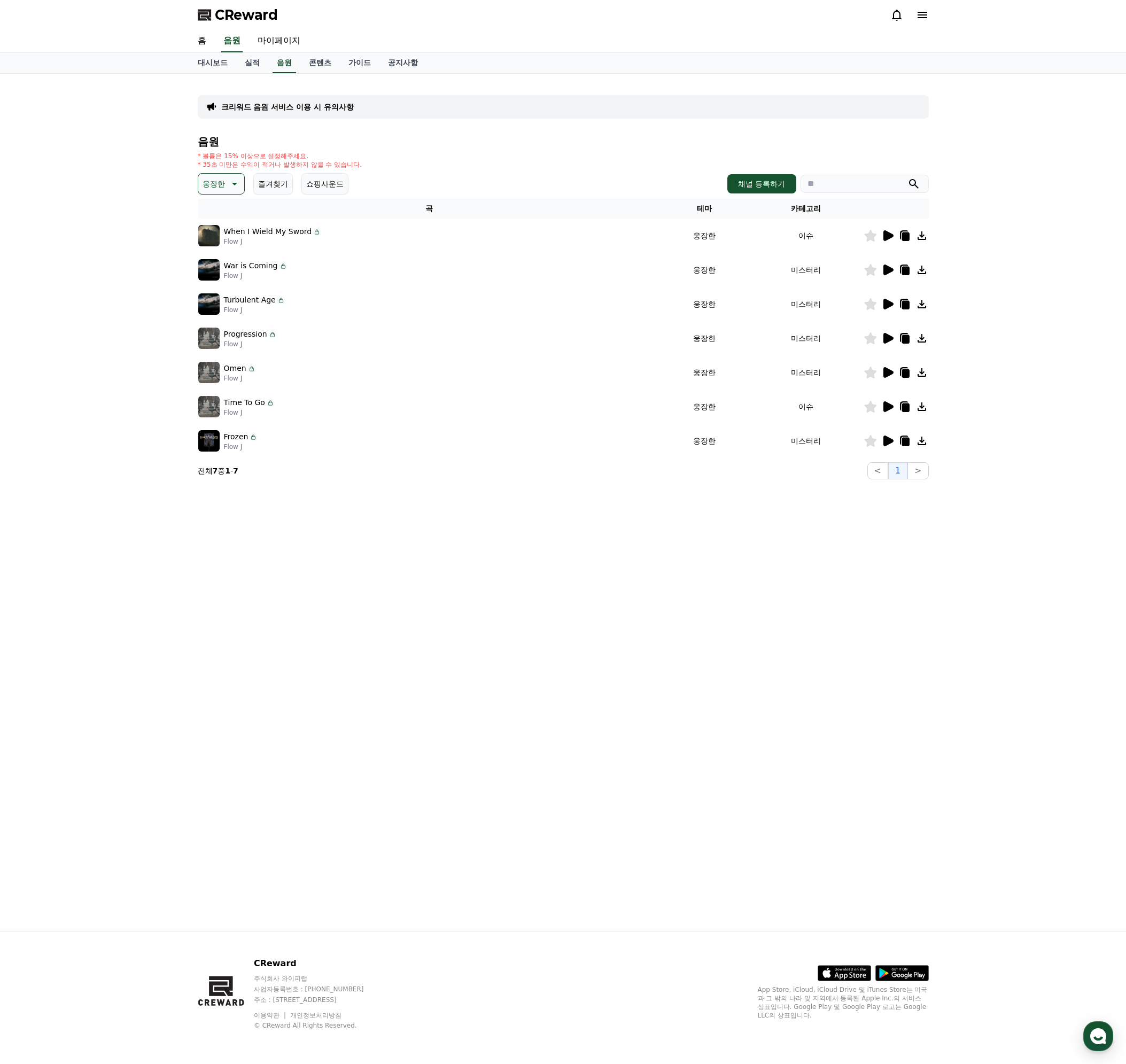
click at [922, 411] on icon at bounding box center [921, 406] width 9 height 9
click at [356, 63] on link "가이드" at bounding box center [359, 62] width 40 height 20
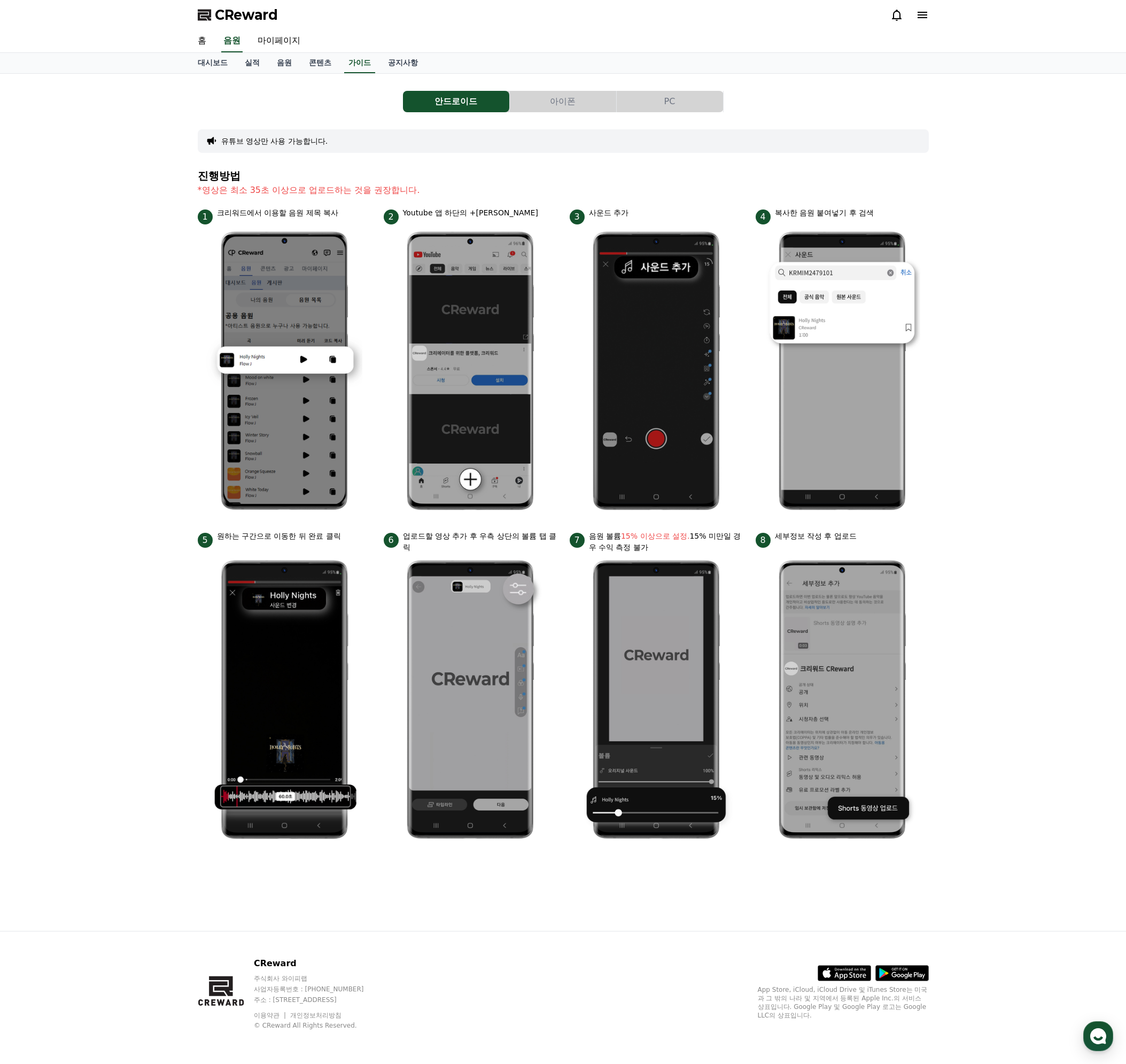
click at [575, 107] on button "아이폰" at bounding box center [563, 101] width 106 height 21
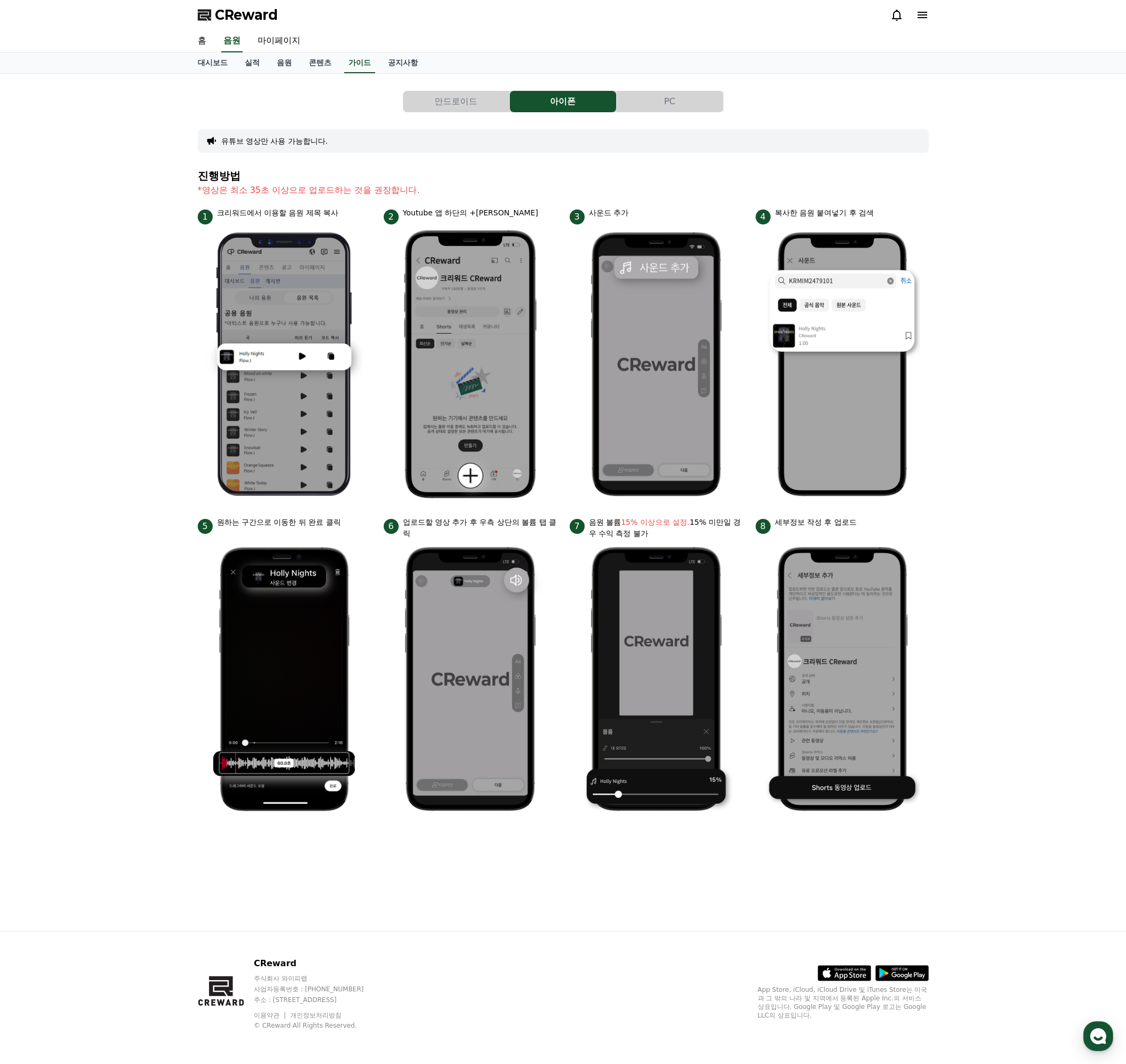
drag, startPoint x: 317, startPoint y: 168, endPoint x: 342, endPoint y: 199, distance: 39.8
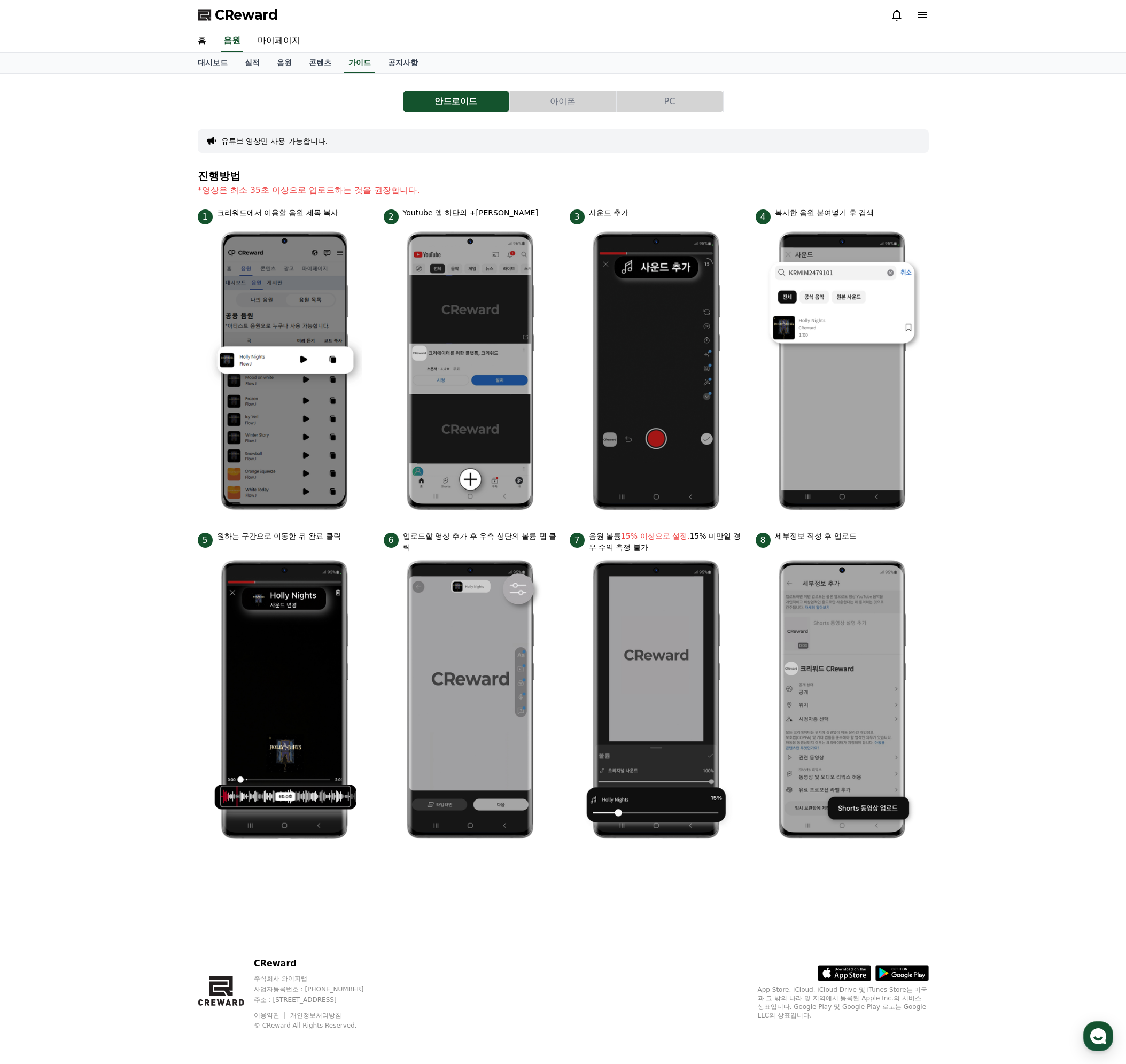
drag, startPoint x: 342, startPoint y: 199, endPoint x: 372, endPoint y: 226, distance: 40.4
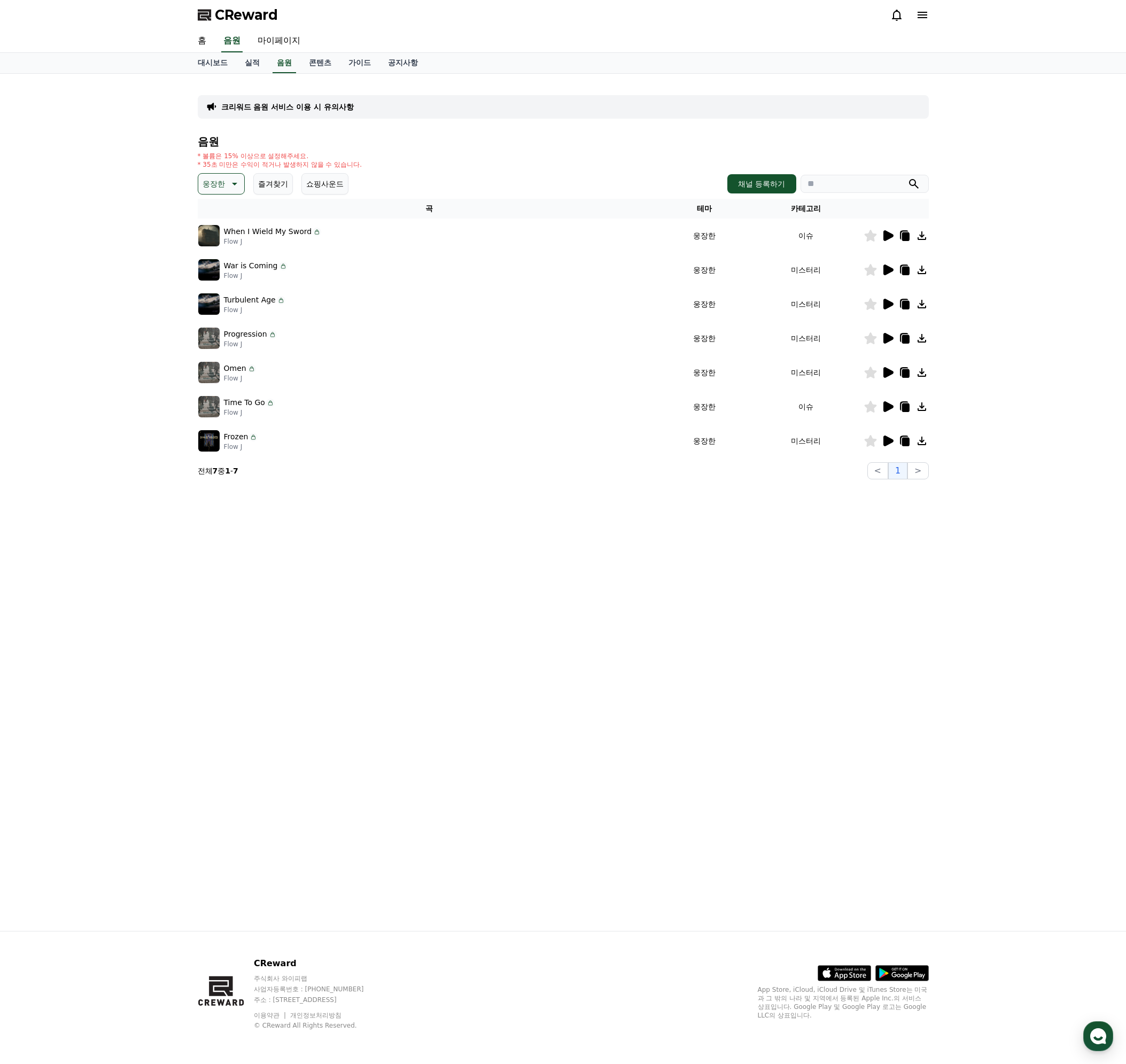
click at [906, 409] on icon at bounding box center [904, 407] width 7 height 9
click at [316, 635] on div "크리워드 음원 서비스 이용 시 유의사항 음원 * 볼륨은 15% 이상으로 설정해주세요. * 35초 미만은 수익이 적거나 발생하지 않을 수 있습니…" at bounding box center [563, 502] width 748 height 858
click at [360, 68] on link "가이드" at bounding box center [359, 62] width 40 height 20
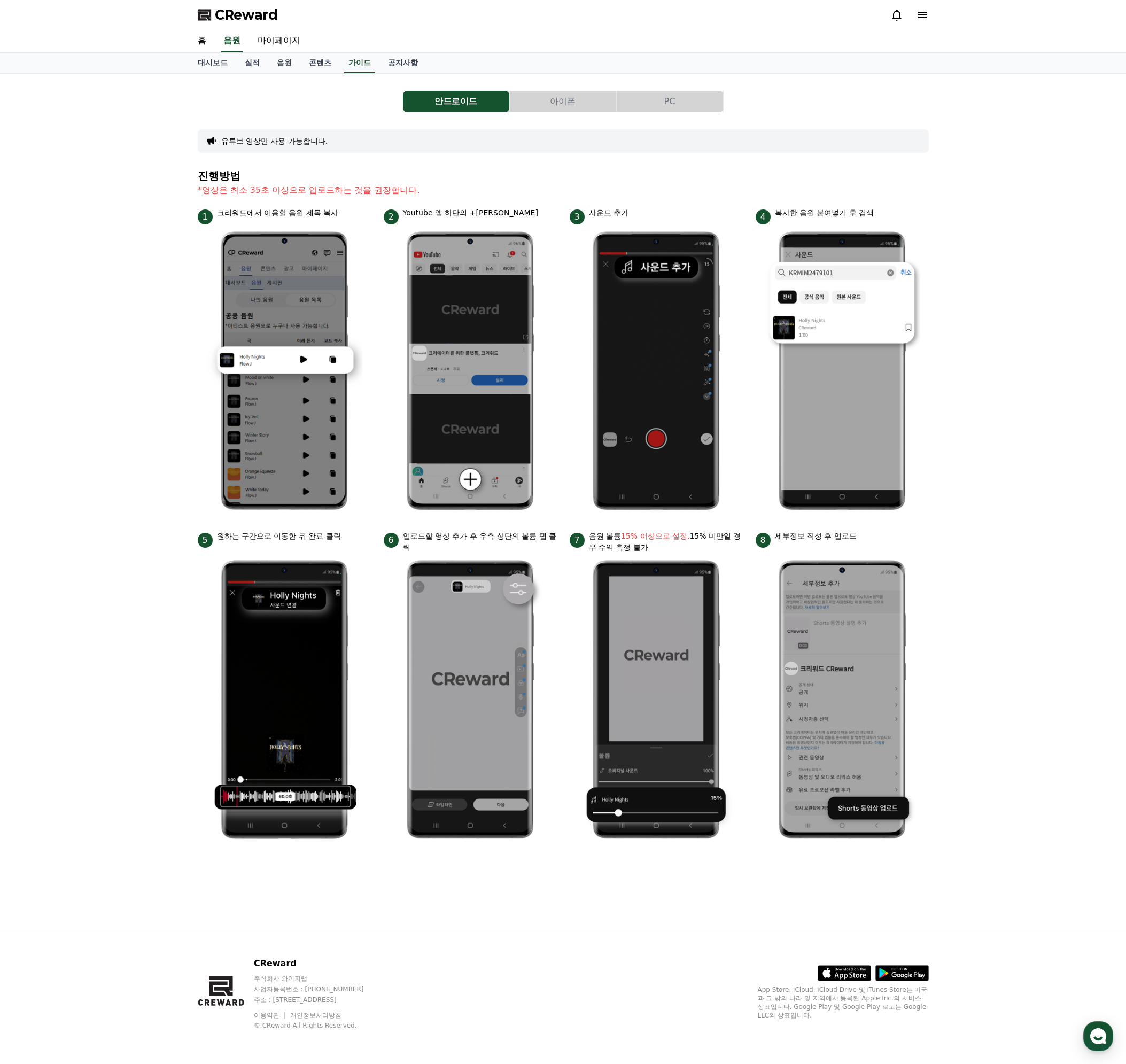
click at [543, 106] on button "아이폰" at bounding box center [563, 101] width 106 height 21
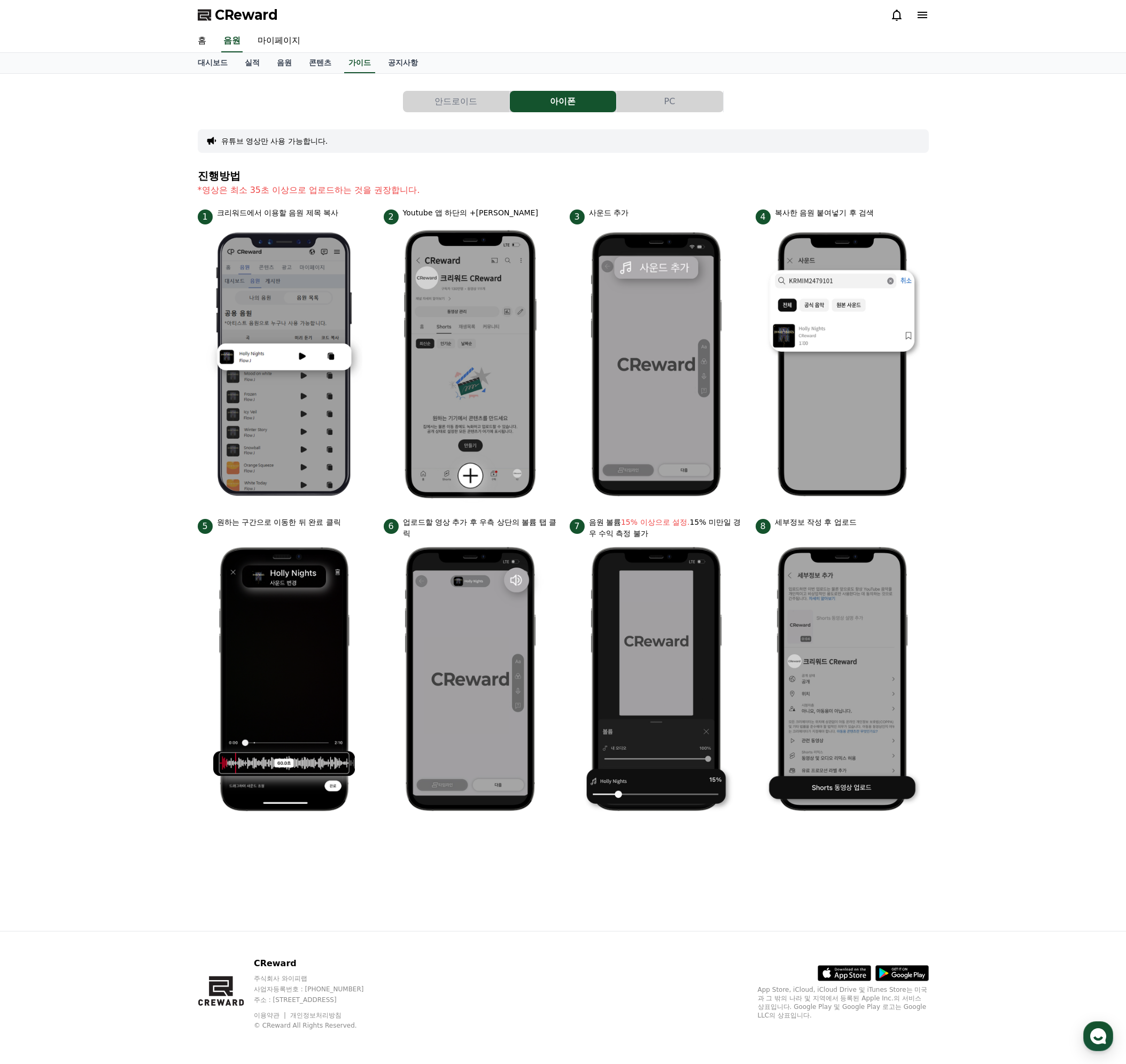
click at [677, 103] on button "PC" at bounding box center [669, 101] width 106 height 21
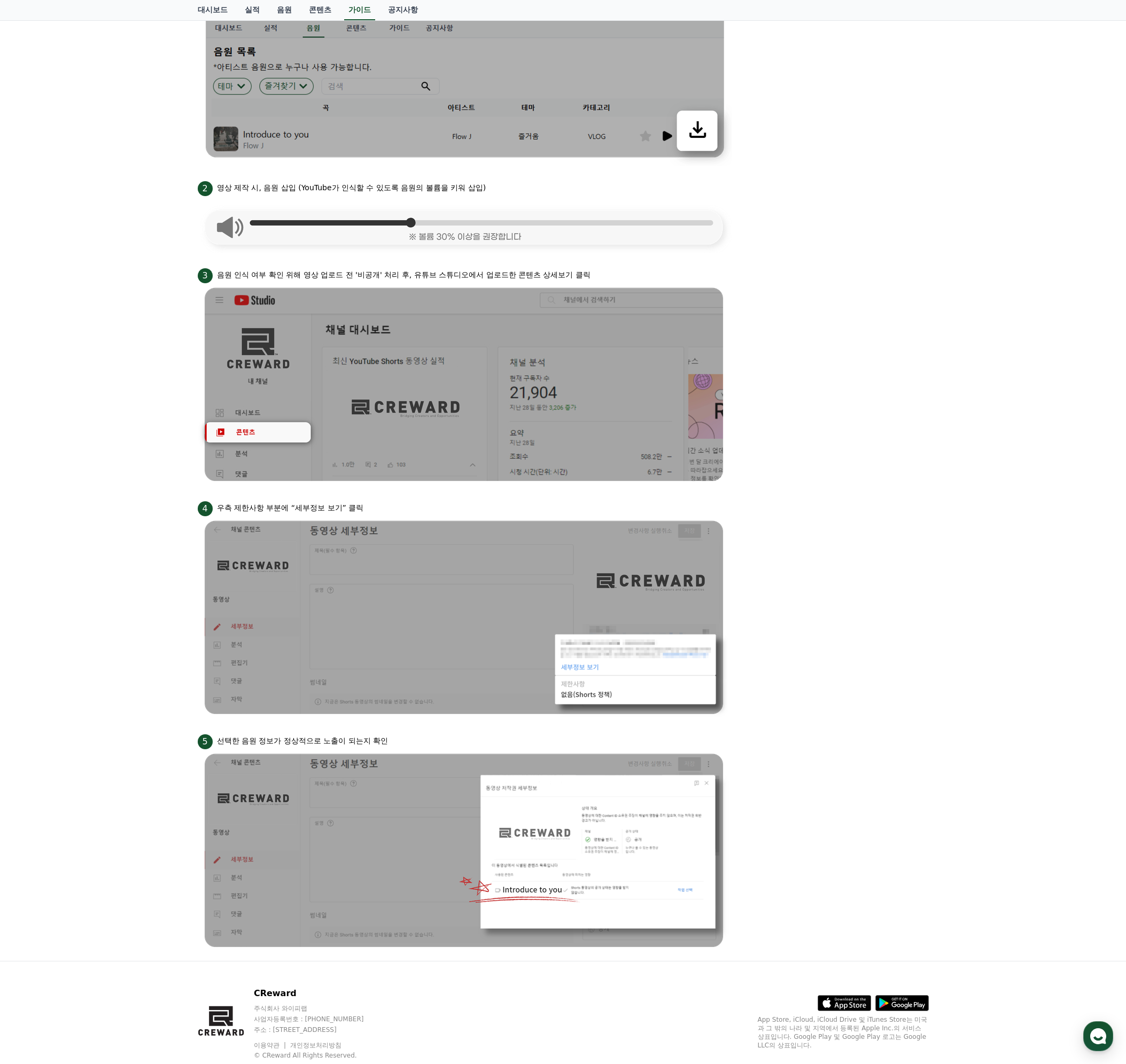
scroll to position [374, 0]
drag, startPoint x: 248, startPoint y: 186, endPoint x: 331, endPoint y: 191, distance: 83.2
click at [331, 191] on p "영상 제작 시, 음원 삽입 (YouTube가 인식할 수 있도록 음원의 볼륨을 키워 삽입)" at bounding box center [351, 187] width 270 height 11
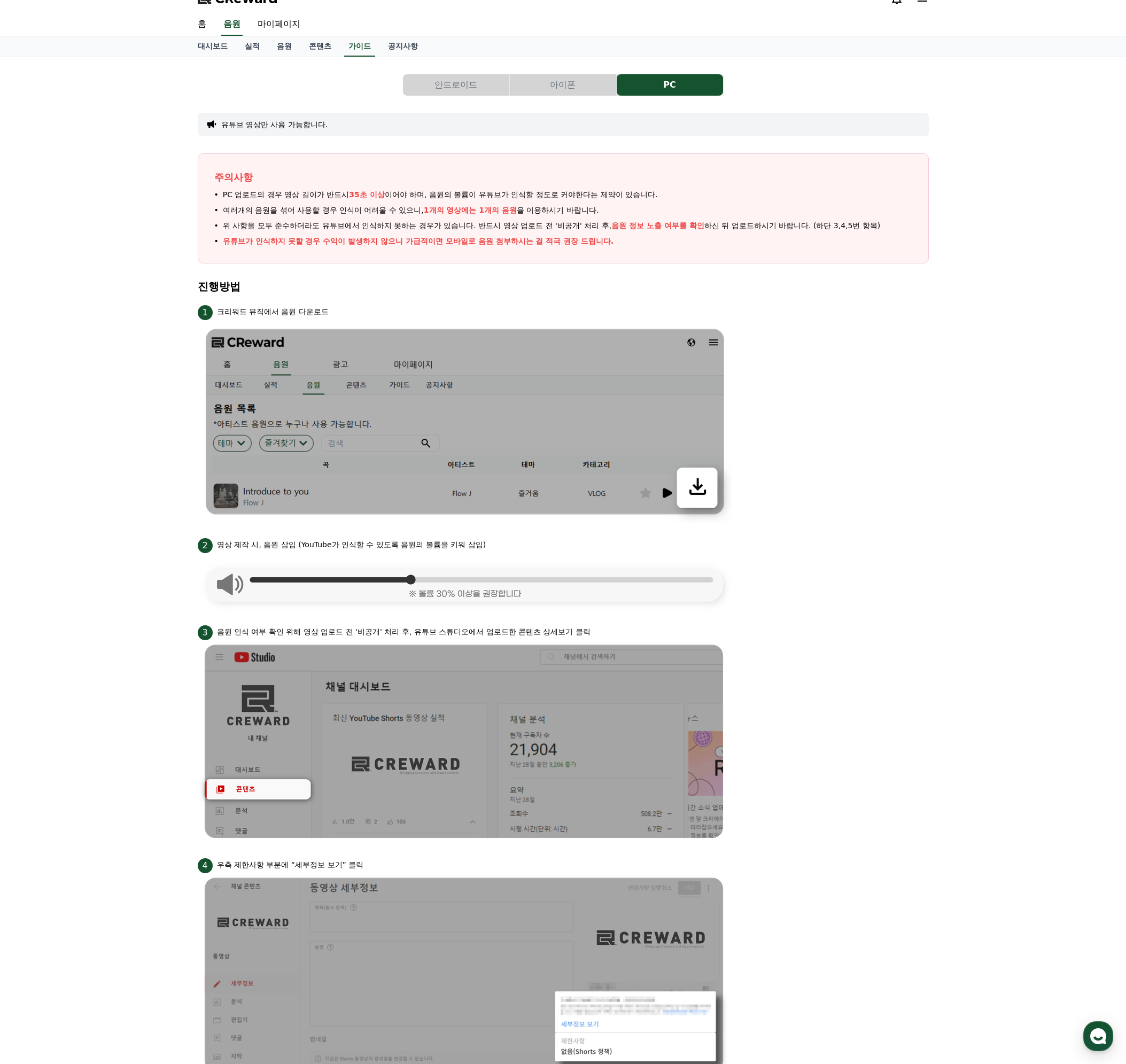
scroll to position [0, 0]
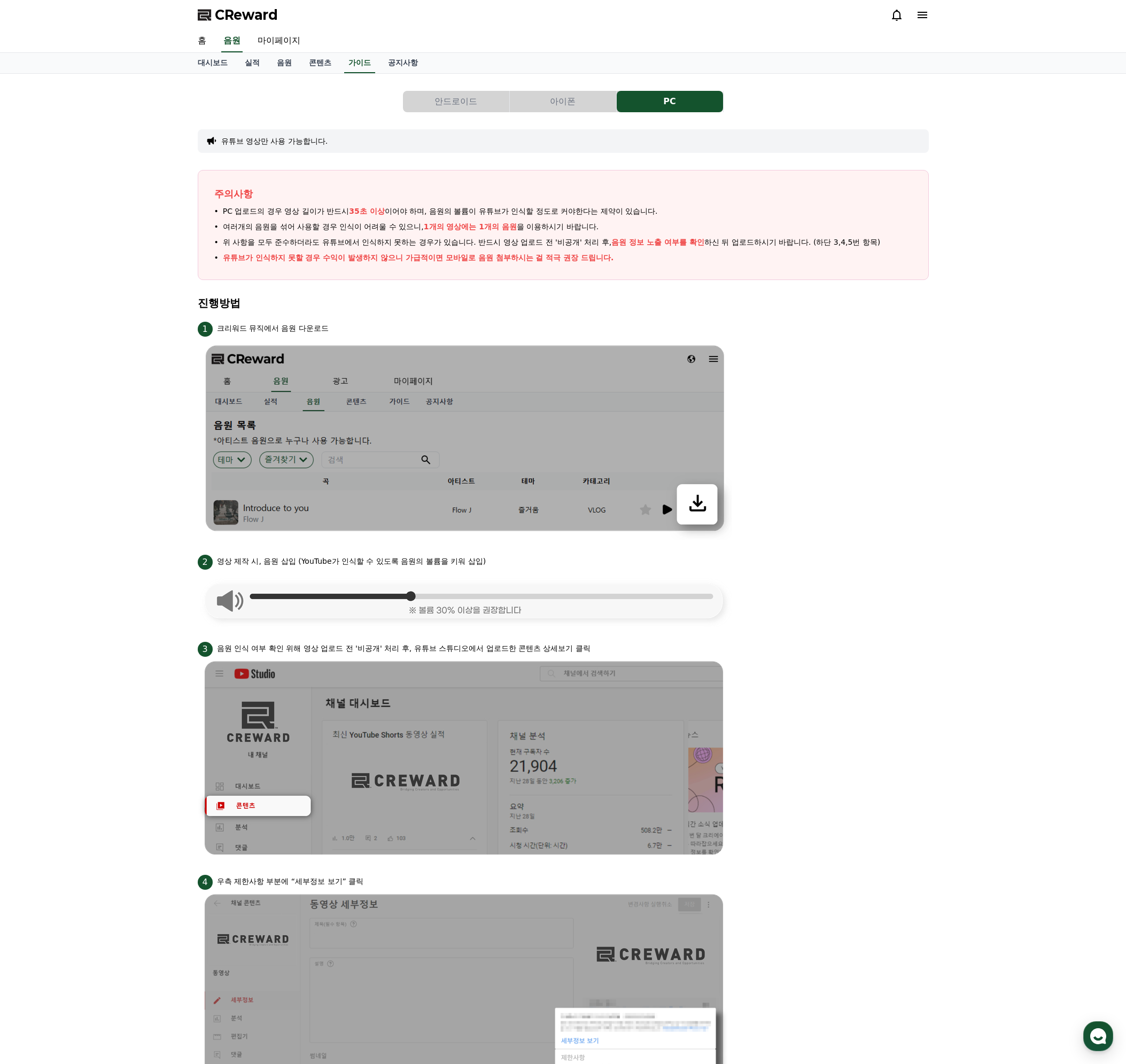
click at [914, 9] on div at bounding box center [910, 15] width 39 height 13
click at [928, 12] on icon at bounding box center [922, 15] width 13 height 13
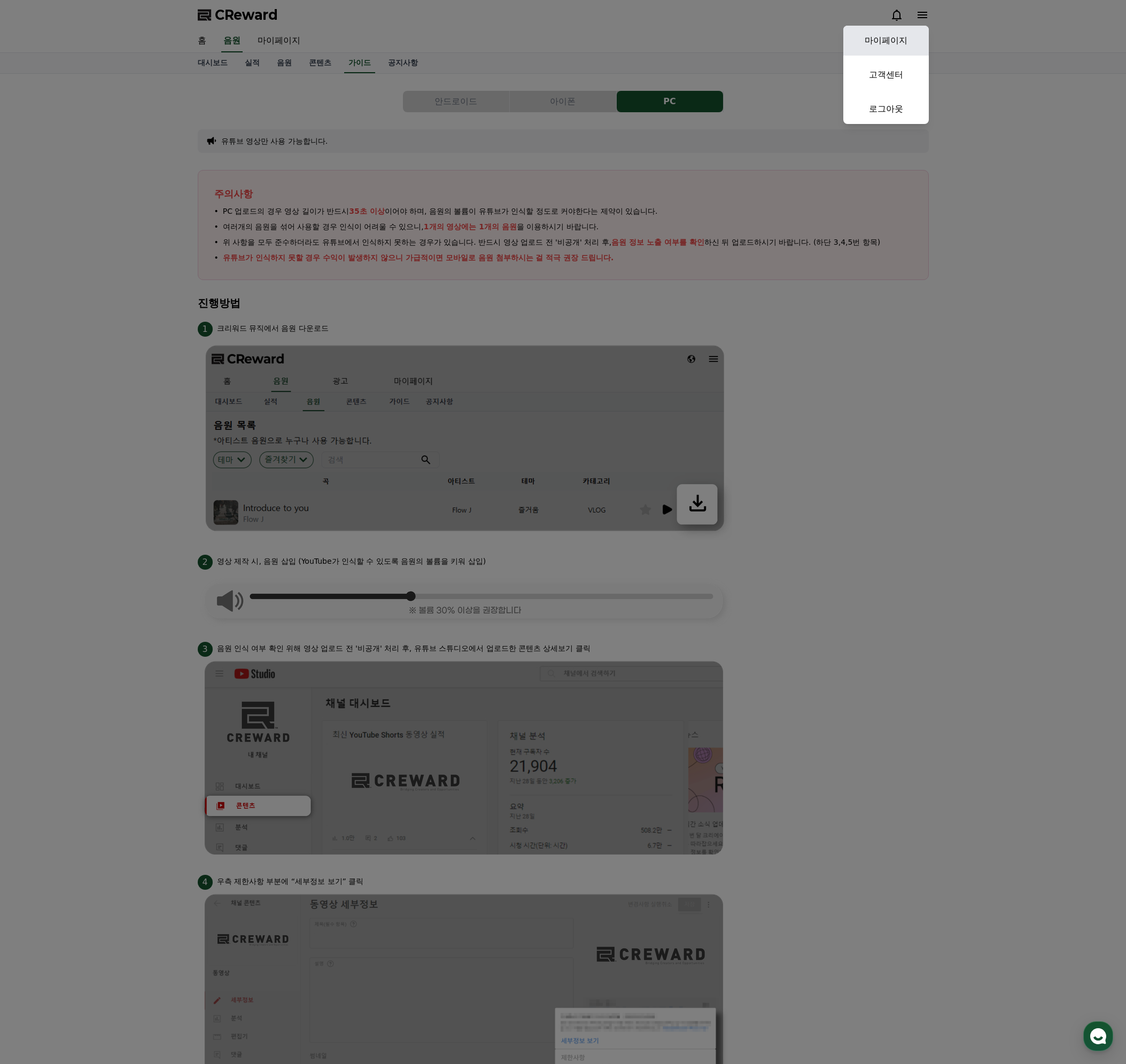
click at [890, 40] on link "마이페이지" at bounding box center [886, 40] width 86 height 30
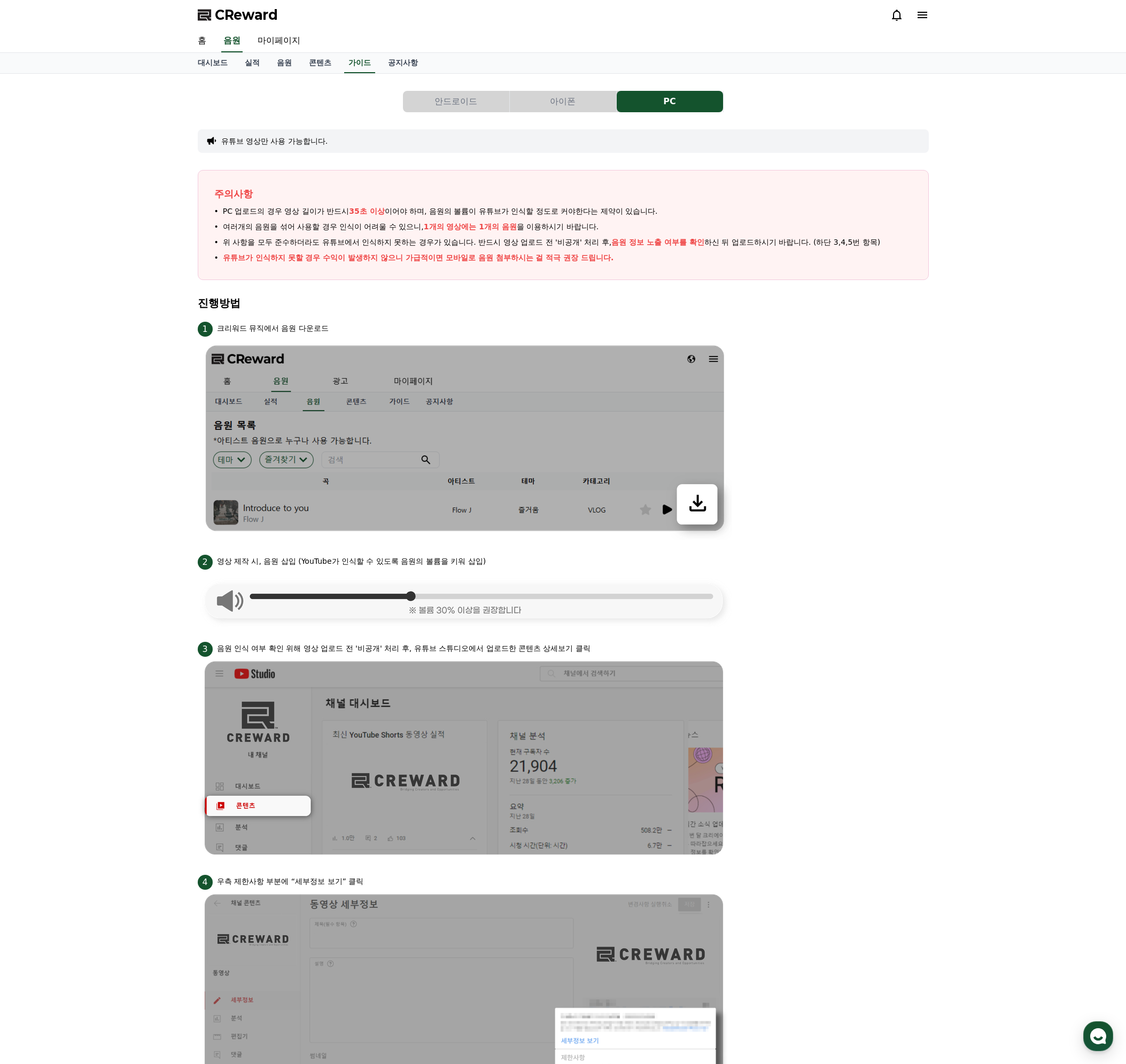
select select "**********"
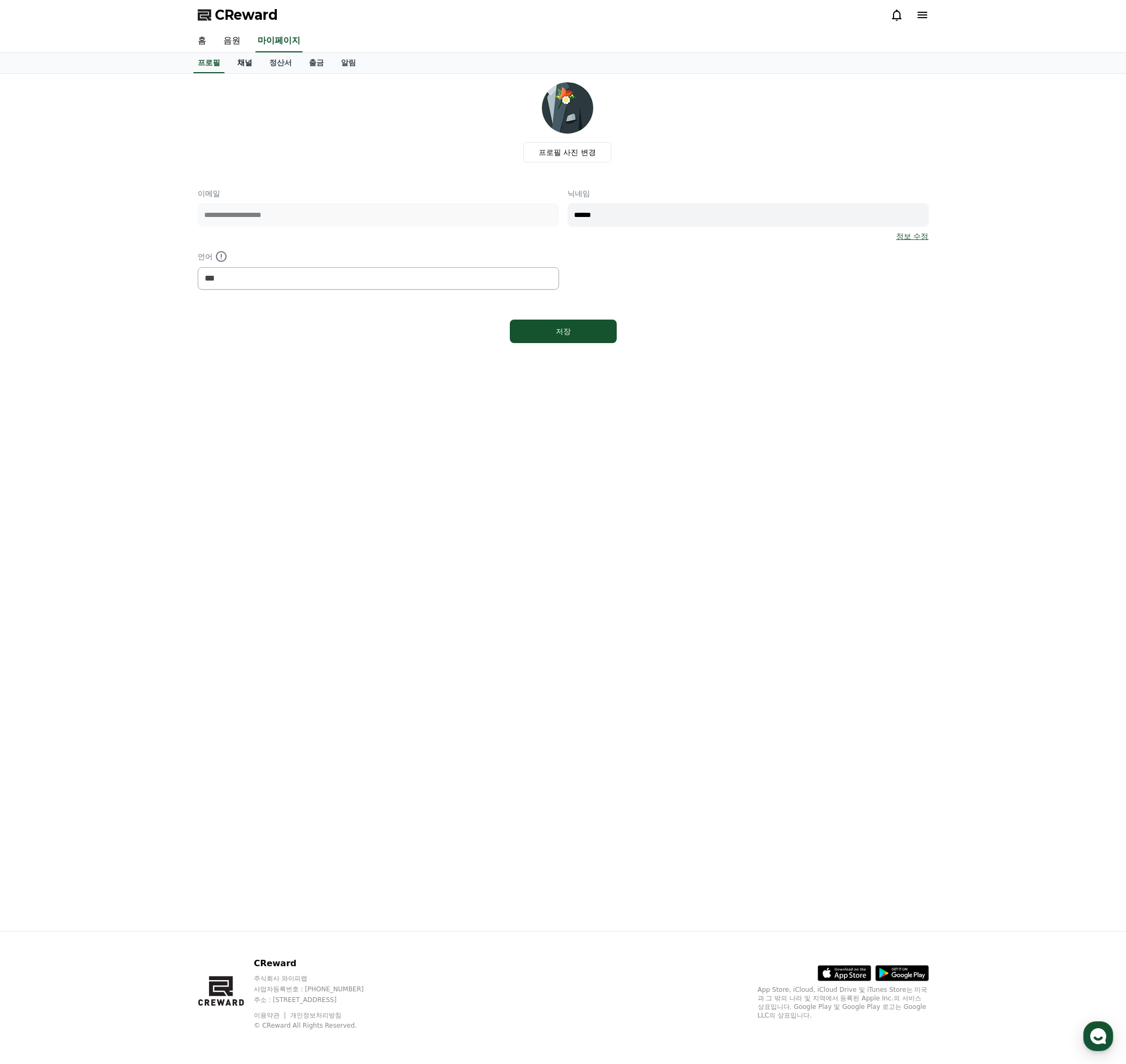
click at [248, 64] on link "채널" at bounding box center [244, 62] width 32 height 20
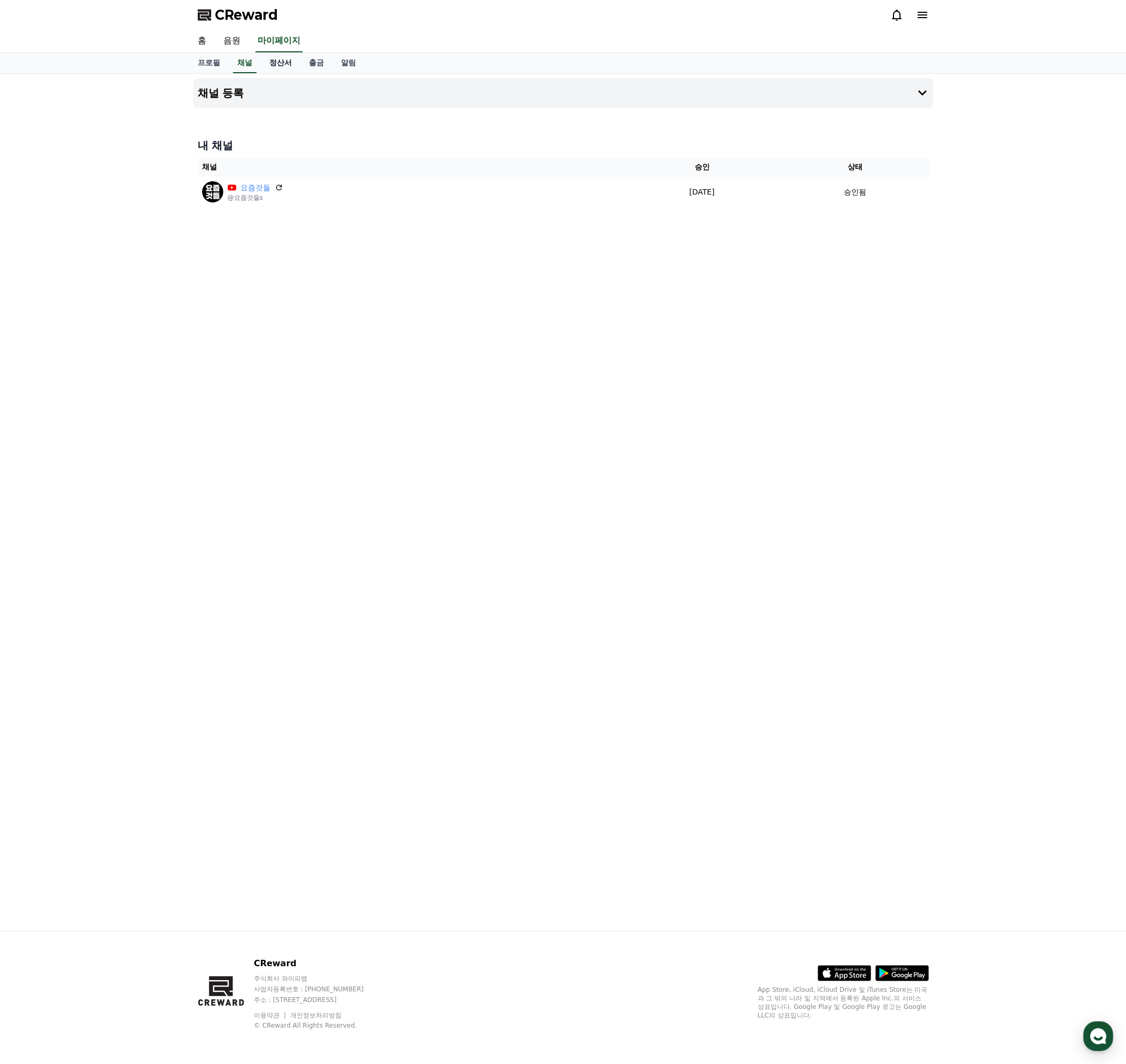
click at [280, 66] on link "정산서" at bounding box center [280, 62] width 40 height 20
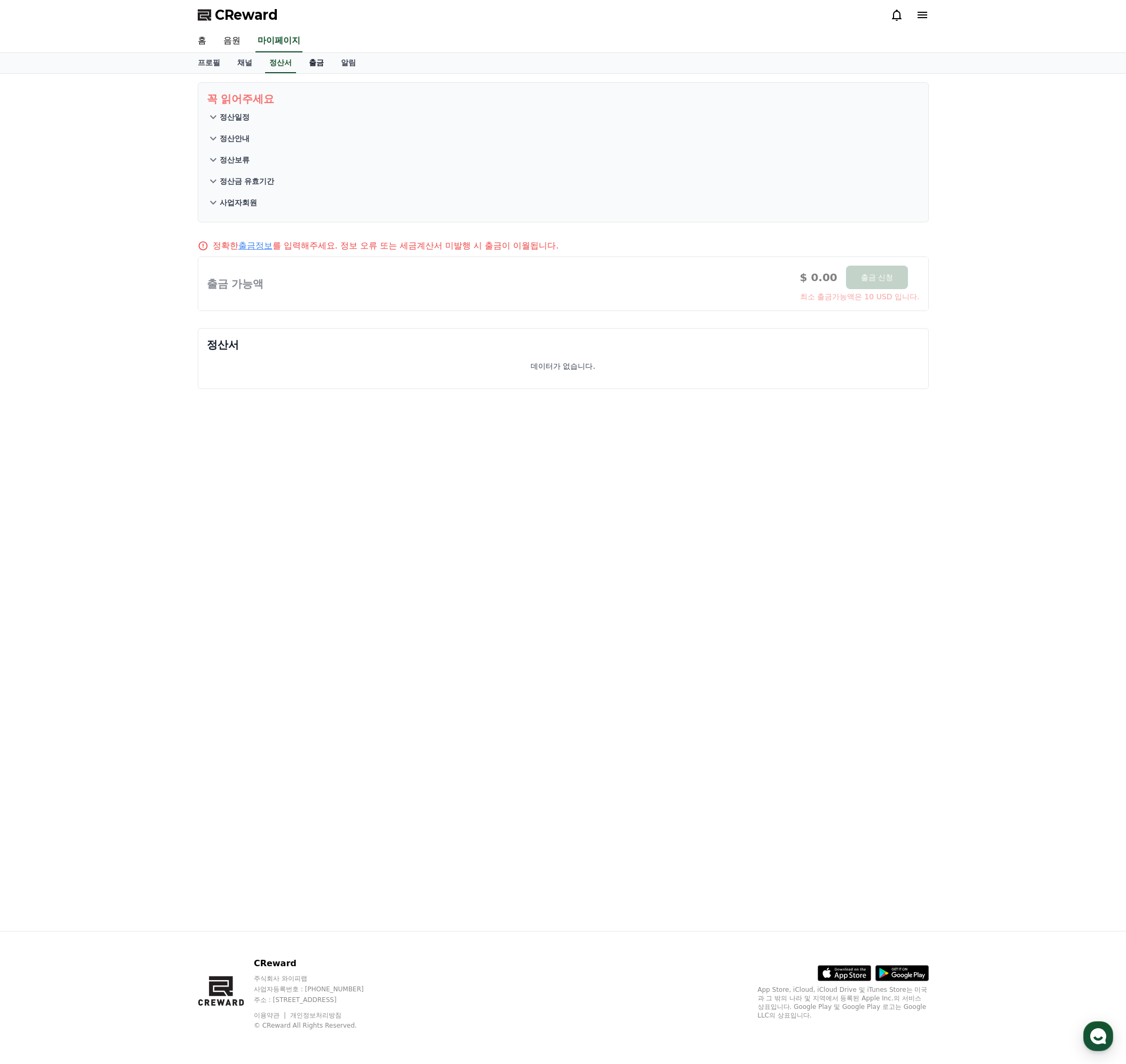
click at [306, 70] on link "출금" at bounding box center [317, 62] width 32 height 20
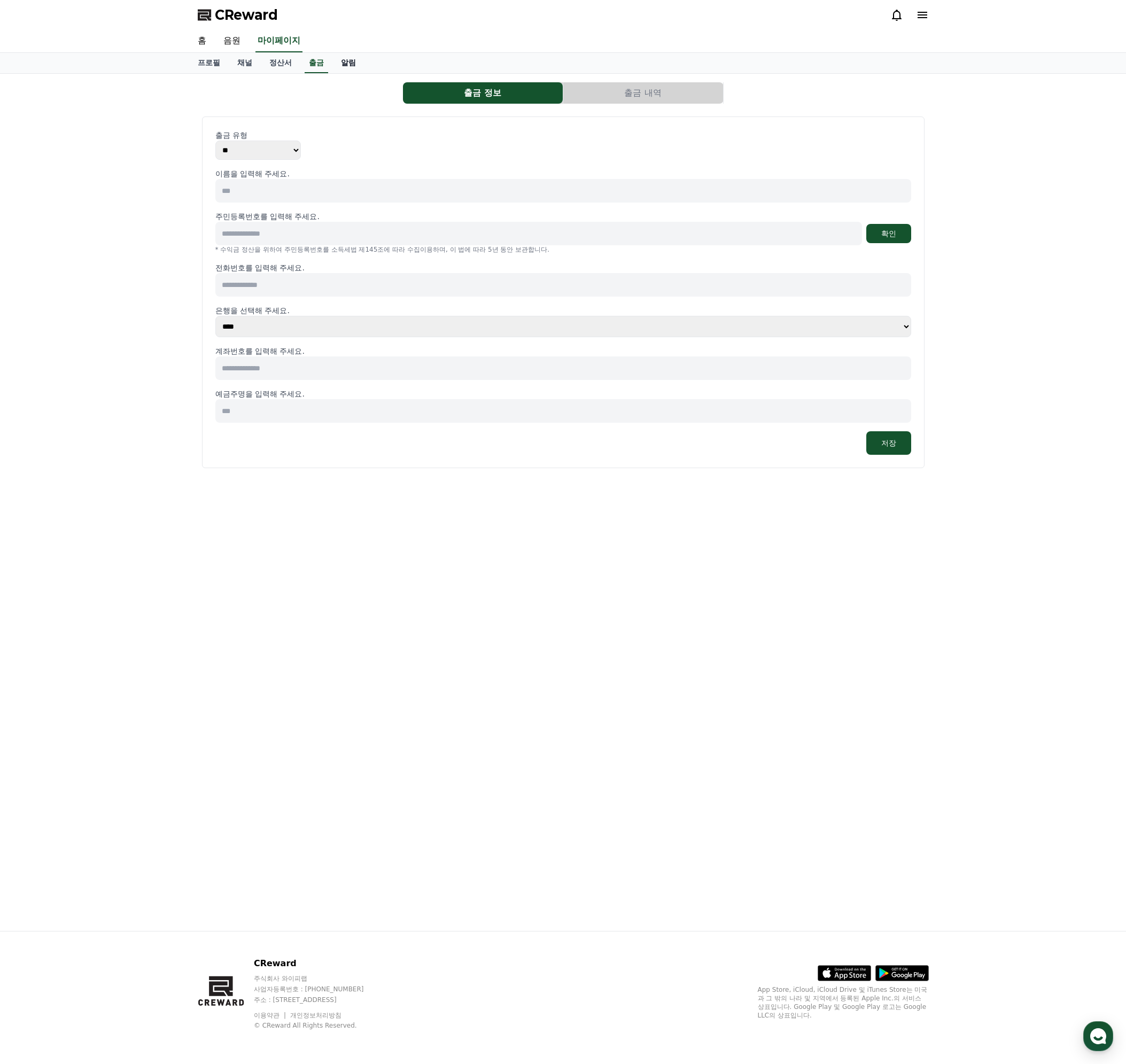
click at [346, 64] on link "알림" at bounding box center [349, 62] width 32 height 20
